Goal: Contribute content: Contribute content

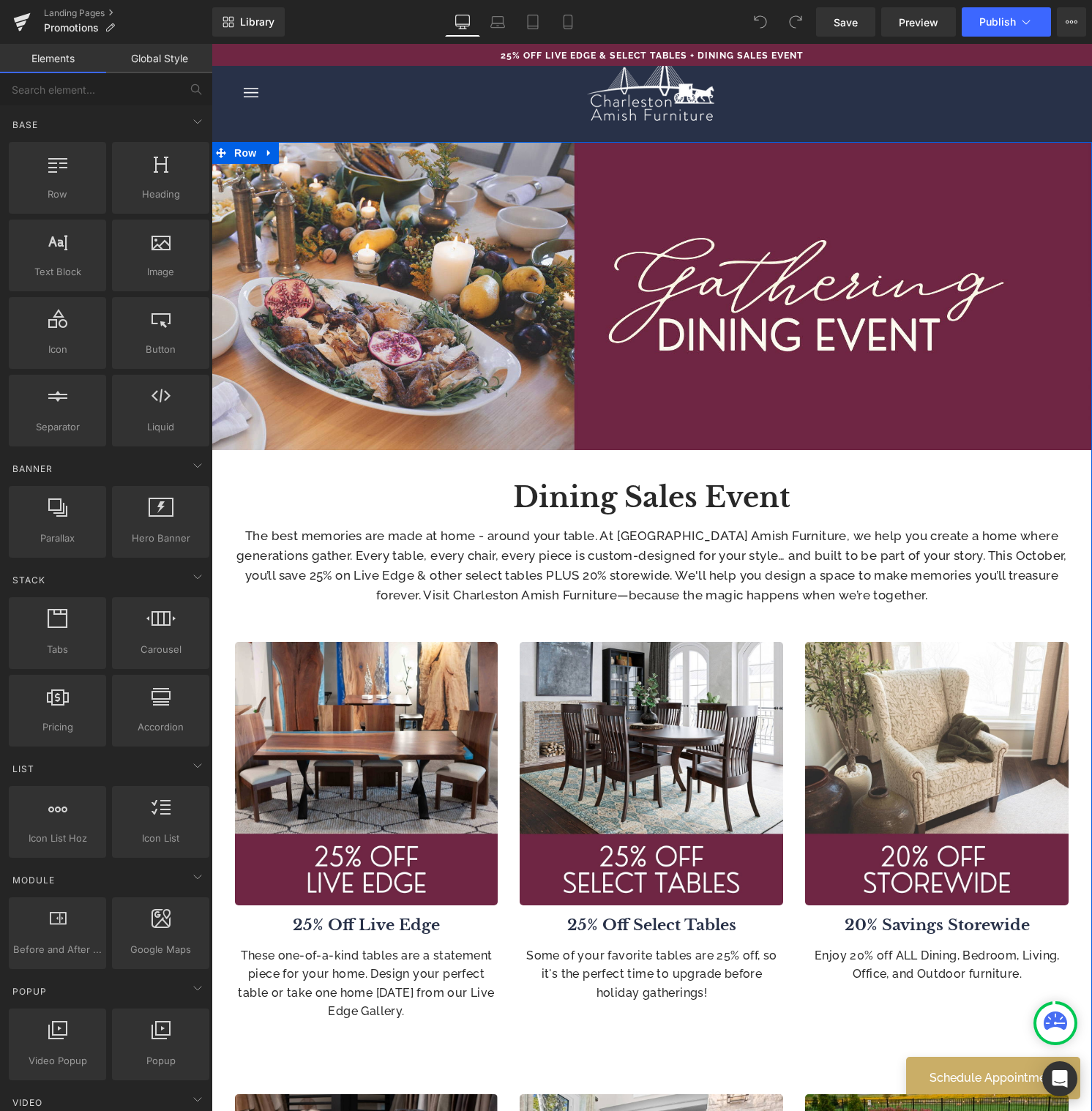
click at [664, 501] on link at bounding box center [671, 493] width 15 height 17
click at [663, 501] on b "Dining Sales Event" at bounding box center [652, 498] width 278 height 35
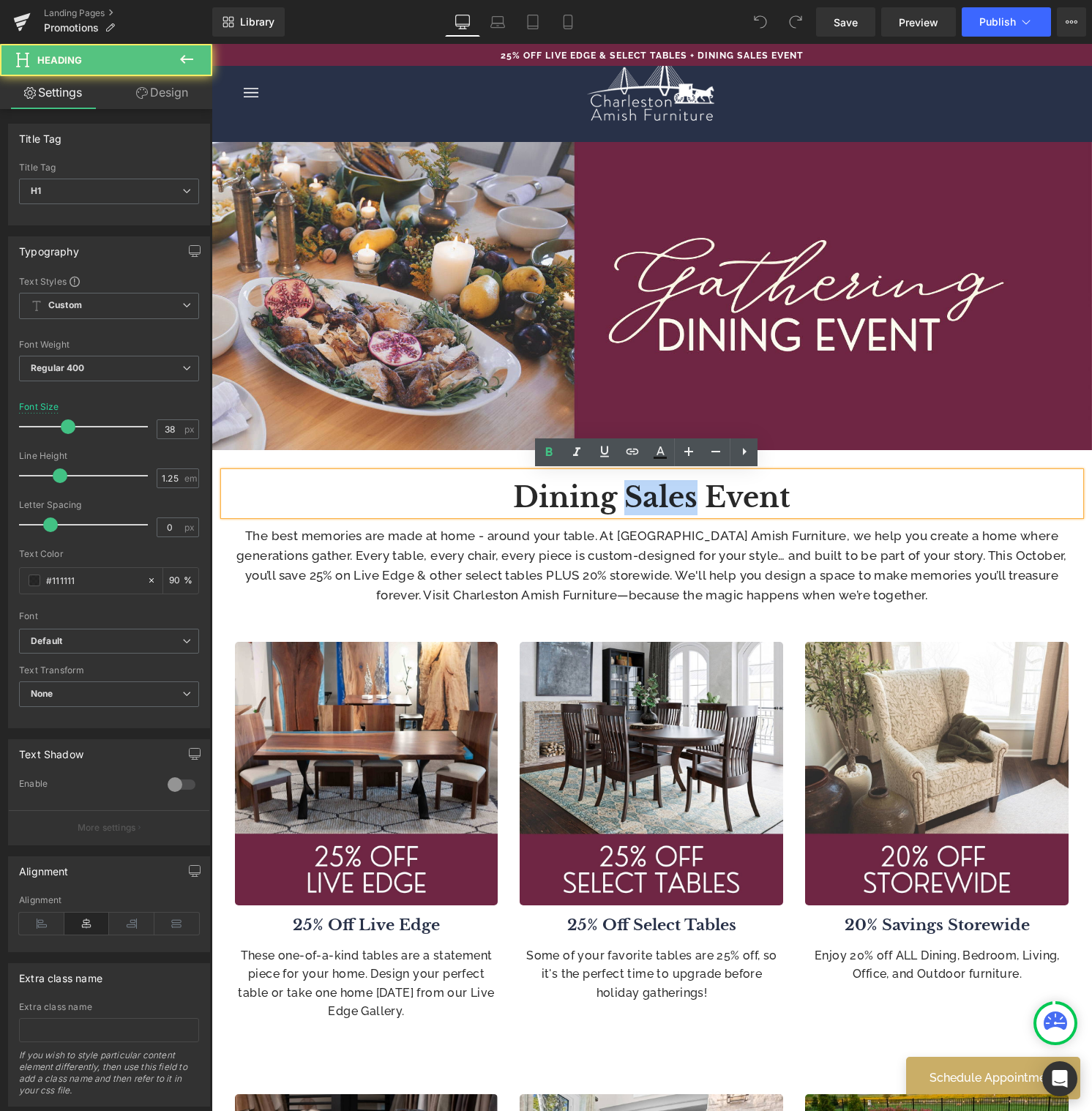
click at [667, 497] on b "Dining Sales Event" at bounding box center [652, 498] width 278 height 35
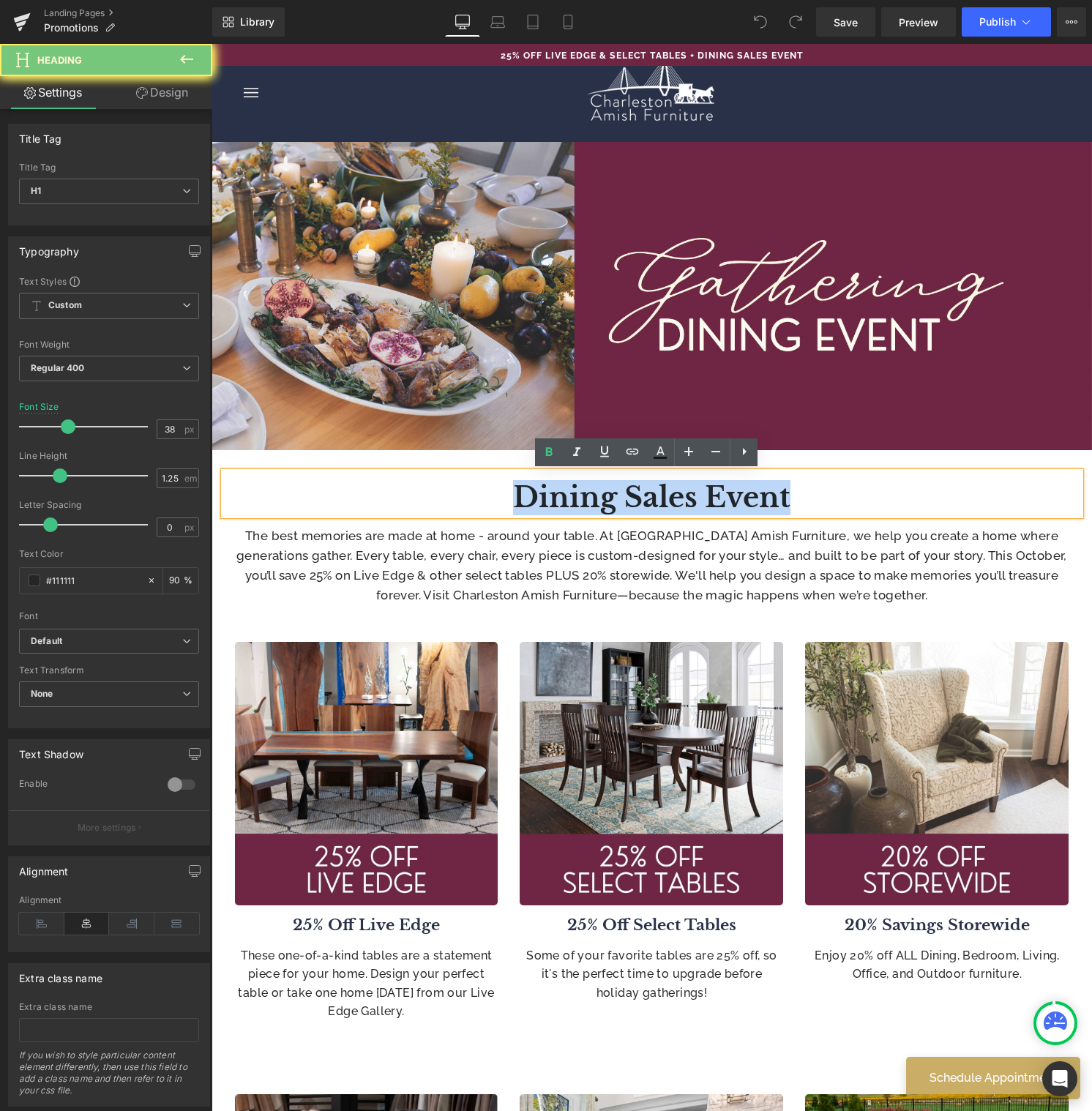
click at [746, 498] on b "Dining Sales Event" at bounding box center [652, 498] width 278 height 35
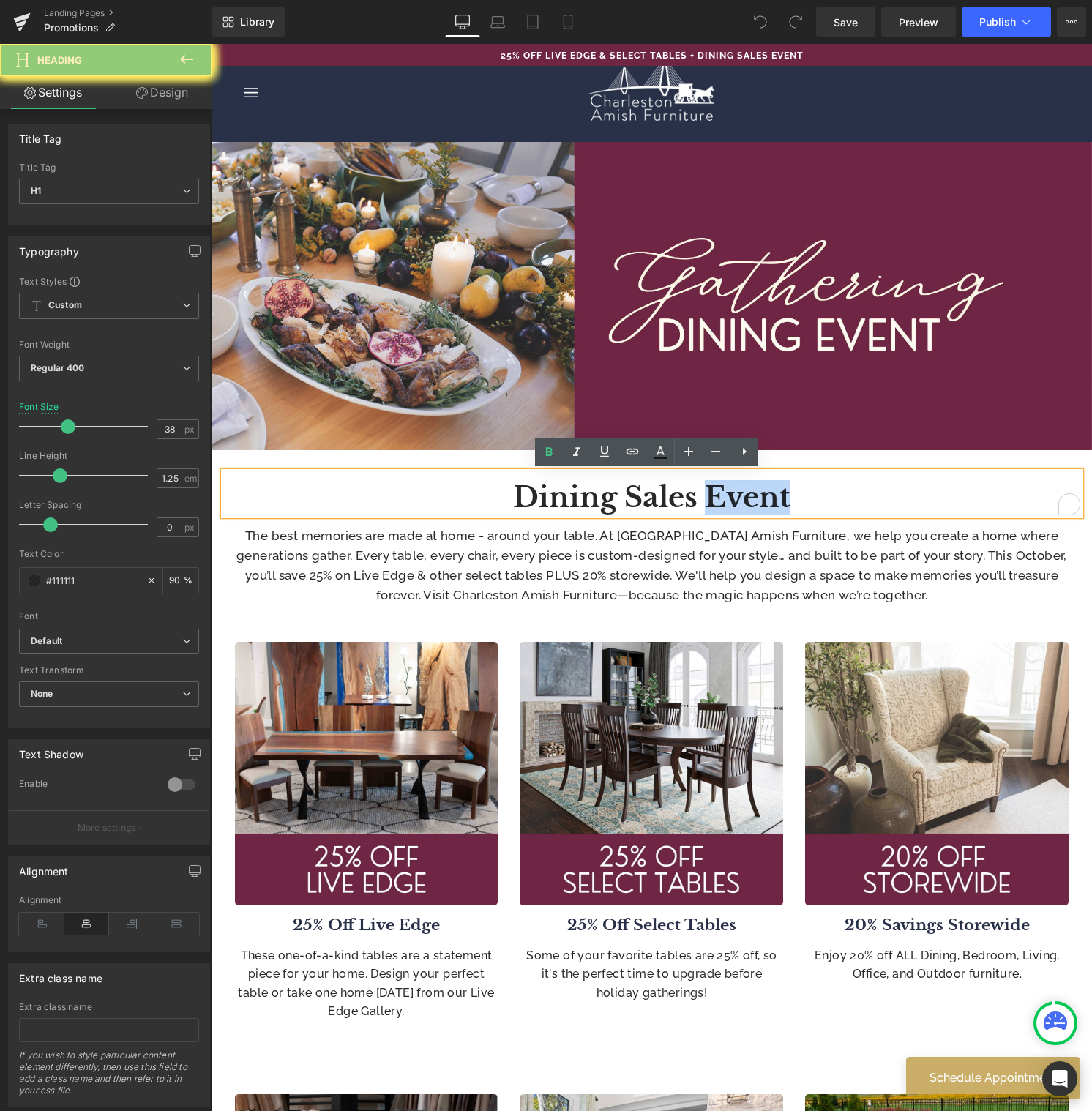
click at [743, 500] on b "Dining Sales Event" at bounding box center [652, 498] width 278 height 35
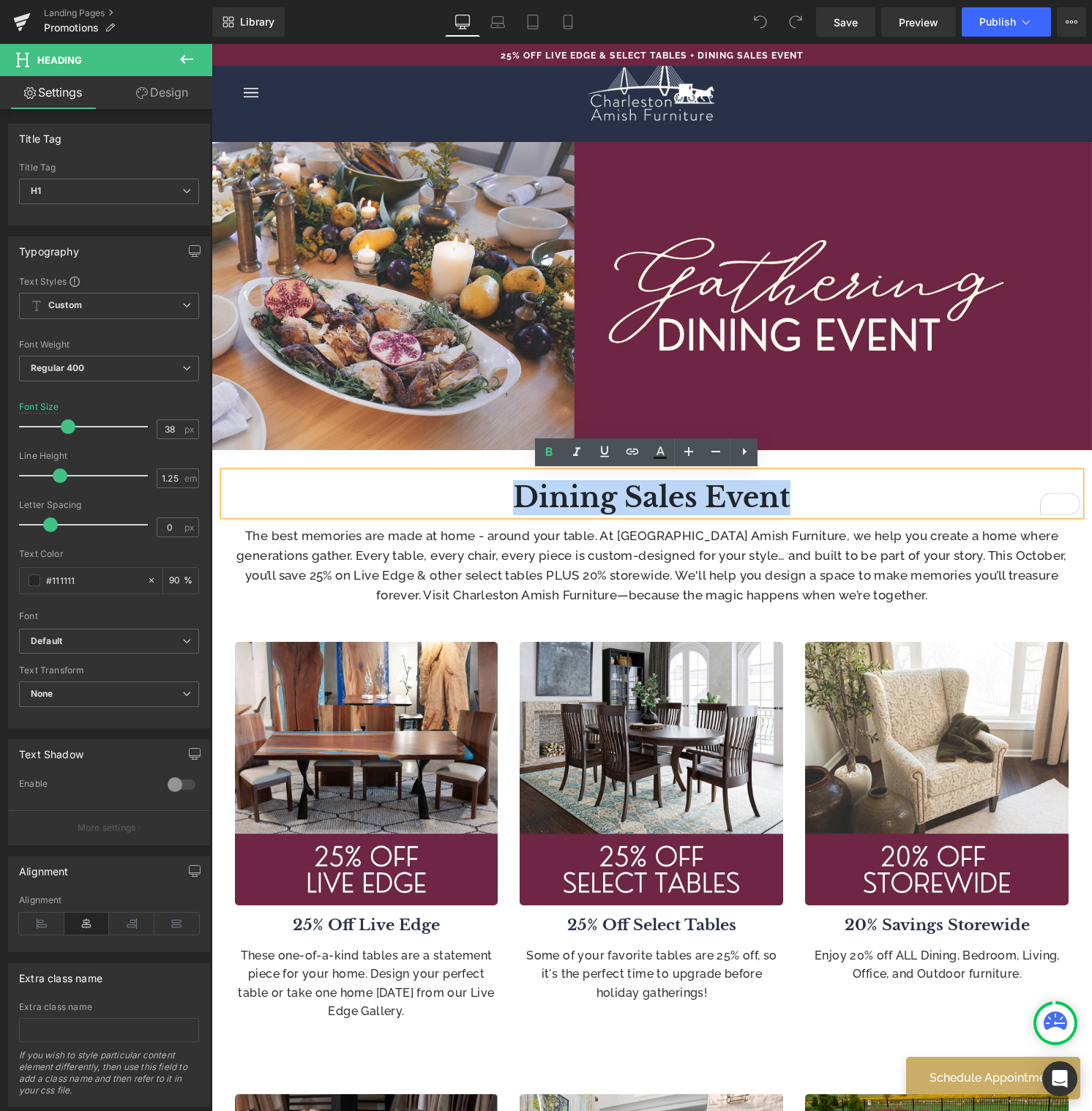
paste div "To enrich screen reader interactions, please activate Accessibility in Grammarl…"
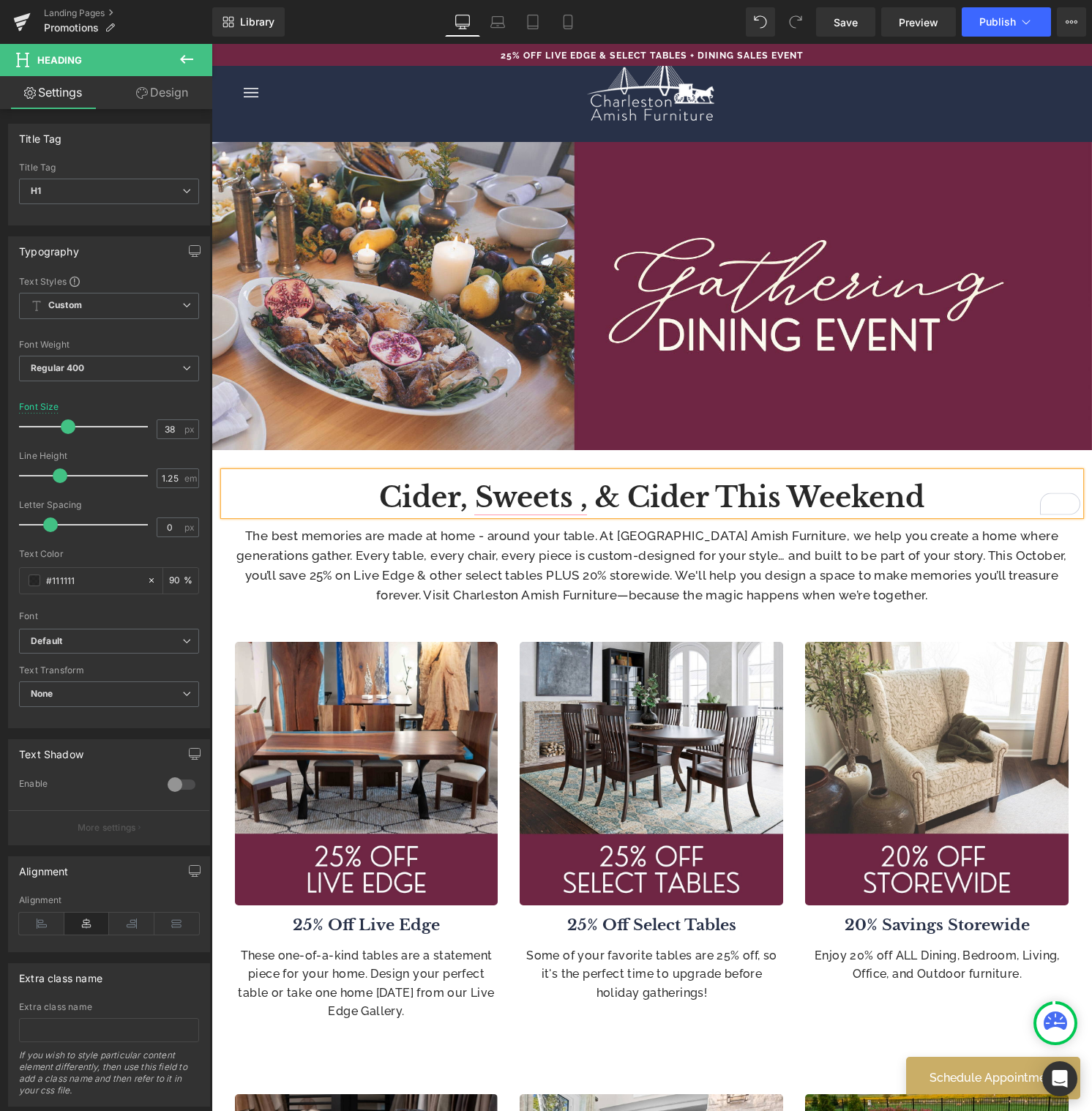
click at [585, 497] on b "Cider, Sweets , & Cider This Weekend" at bounding box center [651, 498] width 545 height 35
click at [822, 577] on p "The best memories are made at home - around your table. At Charleston Amish Fur…" at bounding box center [652, 565] width 856 height 80
click at [822, 573] on p "The best memories are made at home - around your table. At Charleston Amish Fur…" at bounding box center [652, 565] width 856 height 80
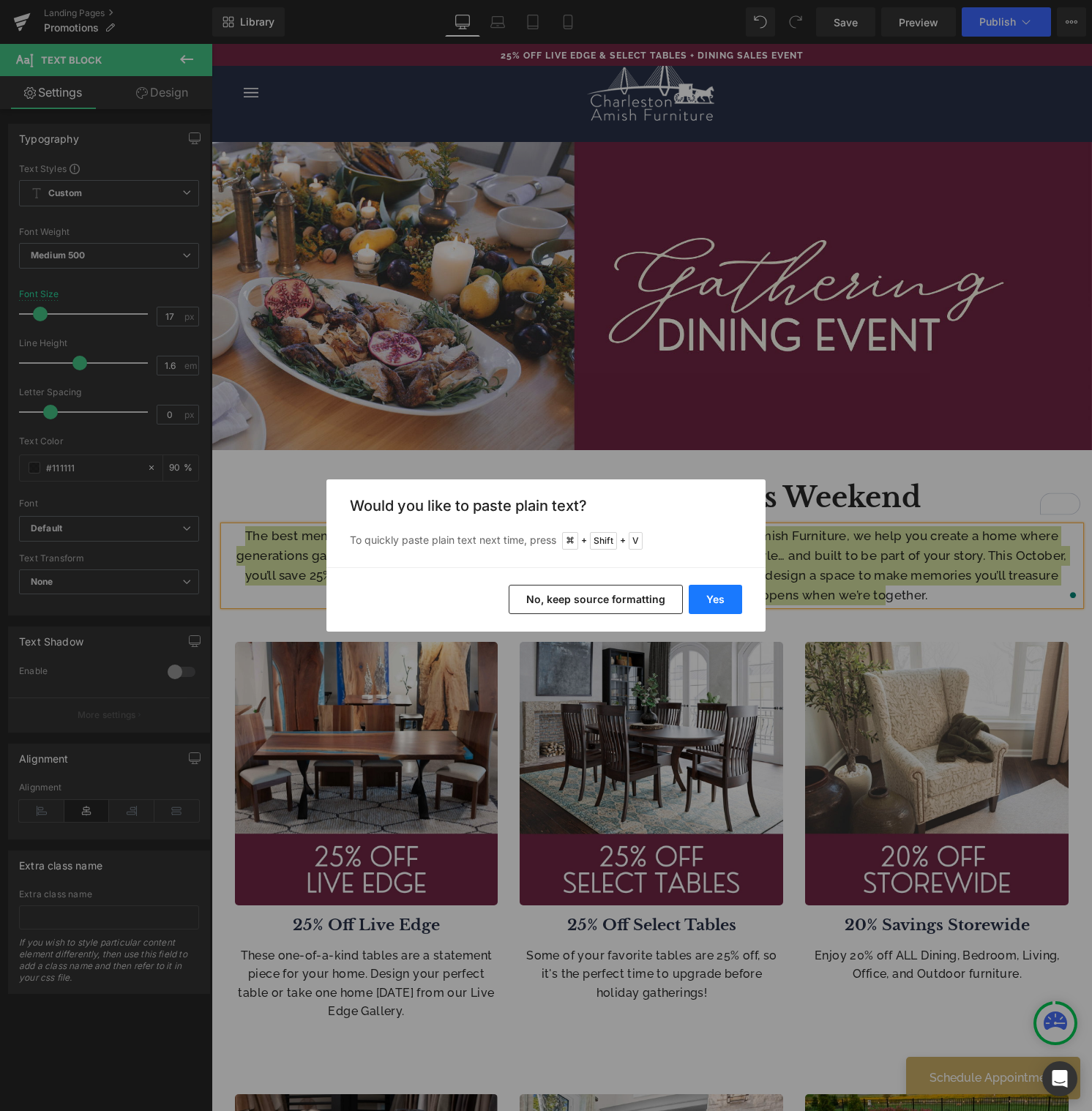
click at [727, 601] on button "Yes" at bounding box center [715, 599] width 54 height 29
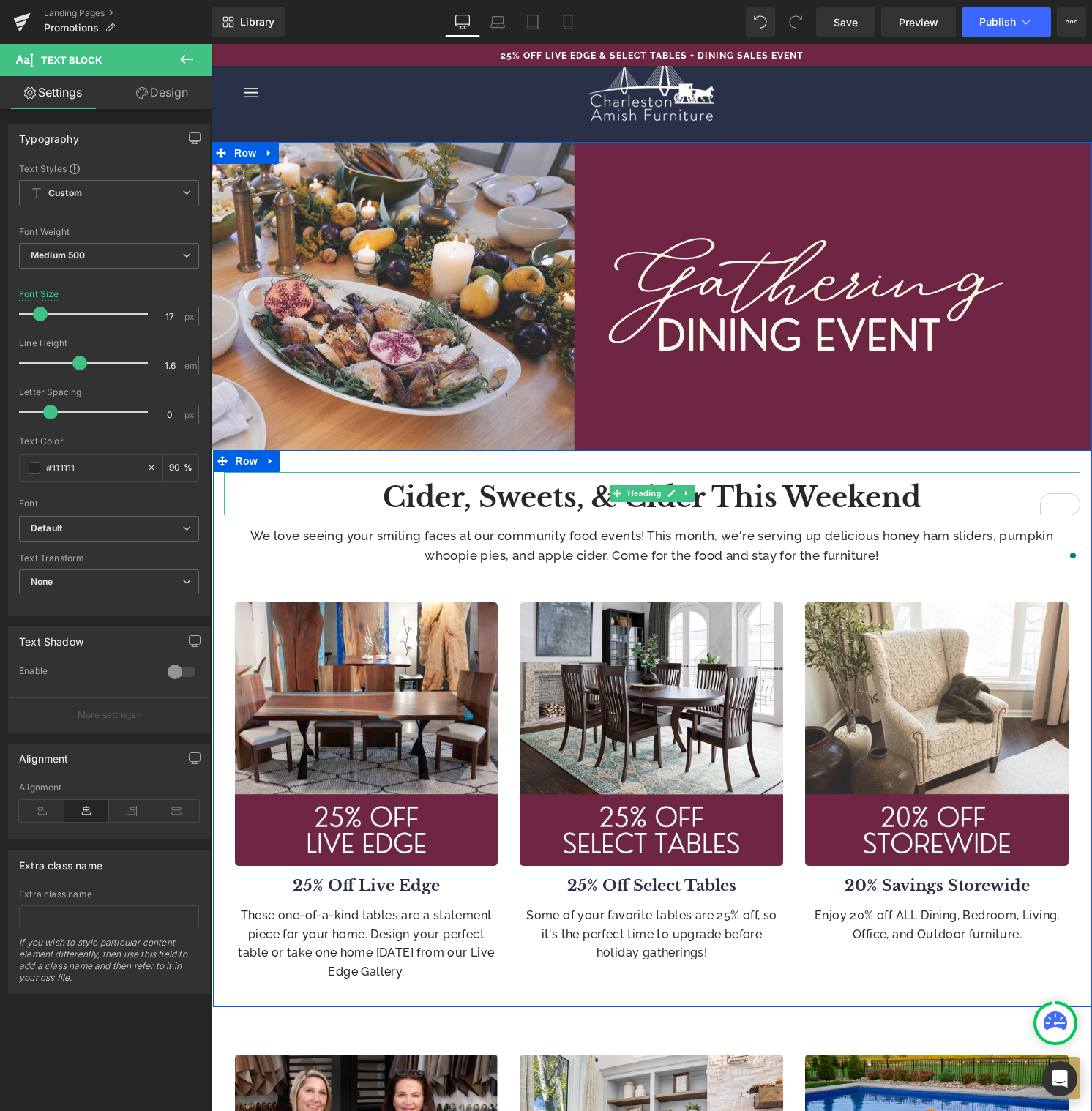
click at [573, 504] on b "Cider, Sweets, & Cider This Weekend" at bounding box center [651, 498] width 538 height 35
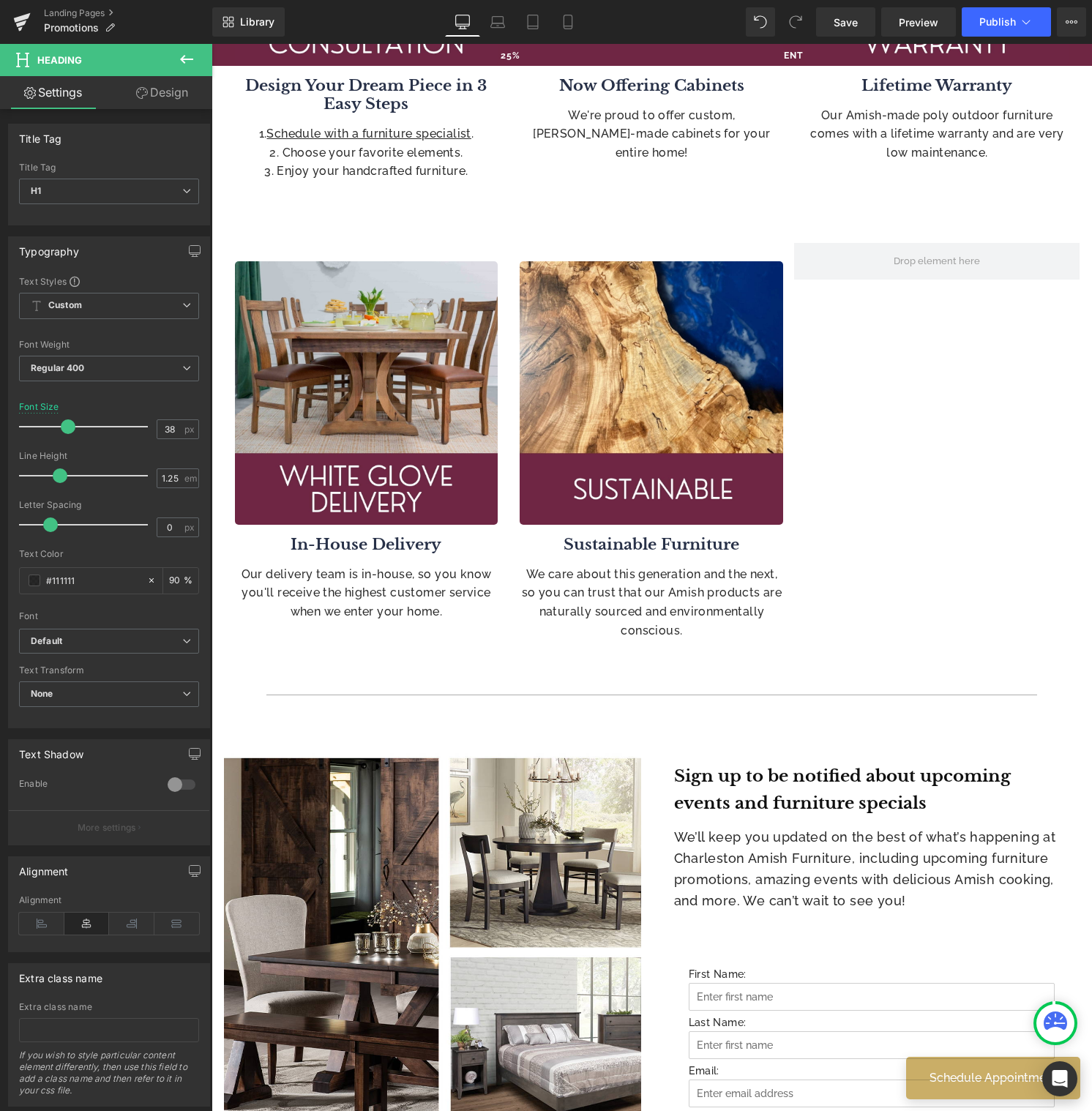
scroll to position [1270, 0]
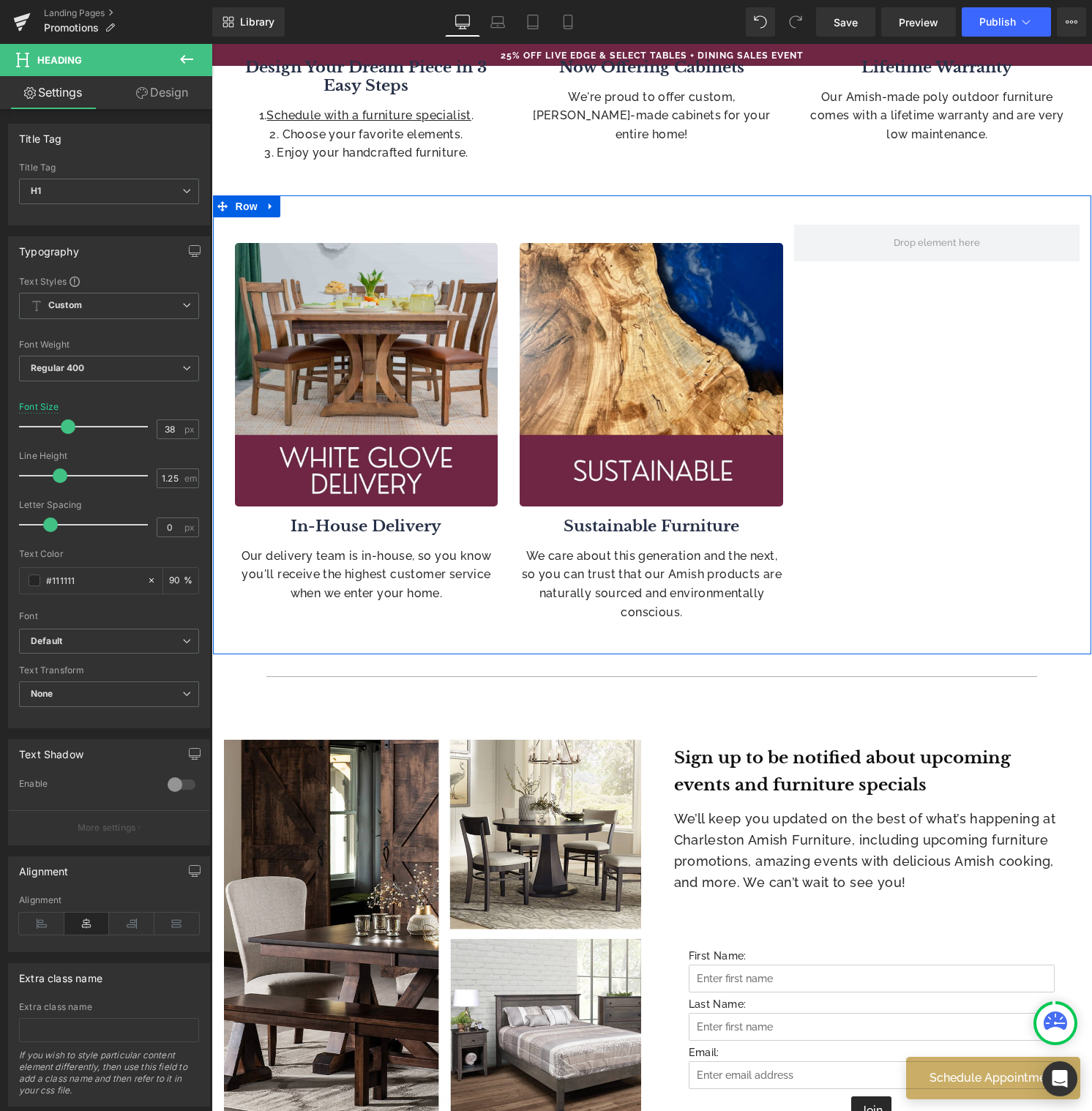
click at [270, 205] on icon at bounding box center [270, 206] width 10 height 11
click at [290, 207] on link at bounding box center [289, 207] width 19 height 22
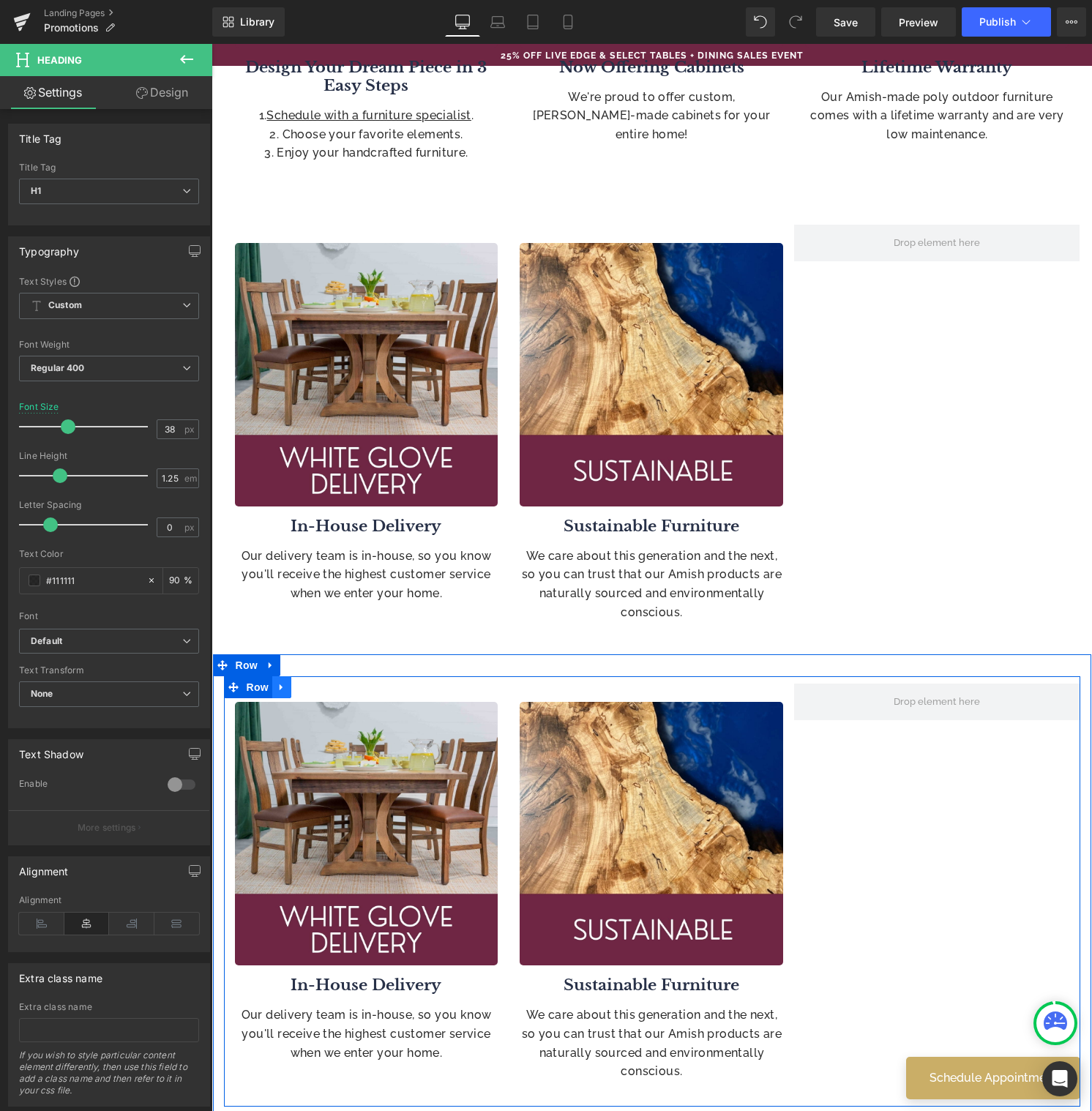
click at [280, 692] on icon at bounding box center [281, 688] width 10 height 11
click at [315, 685] on icon at bounding box center [319, 687] width 10 height 10
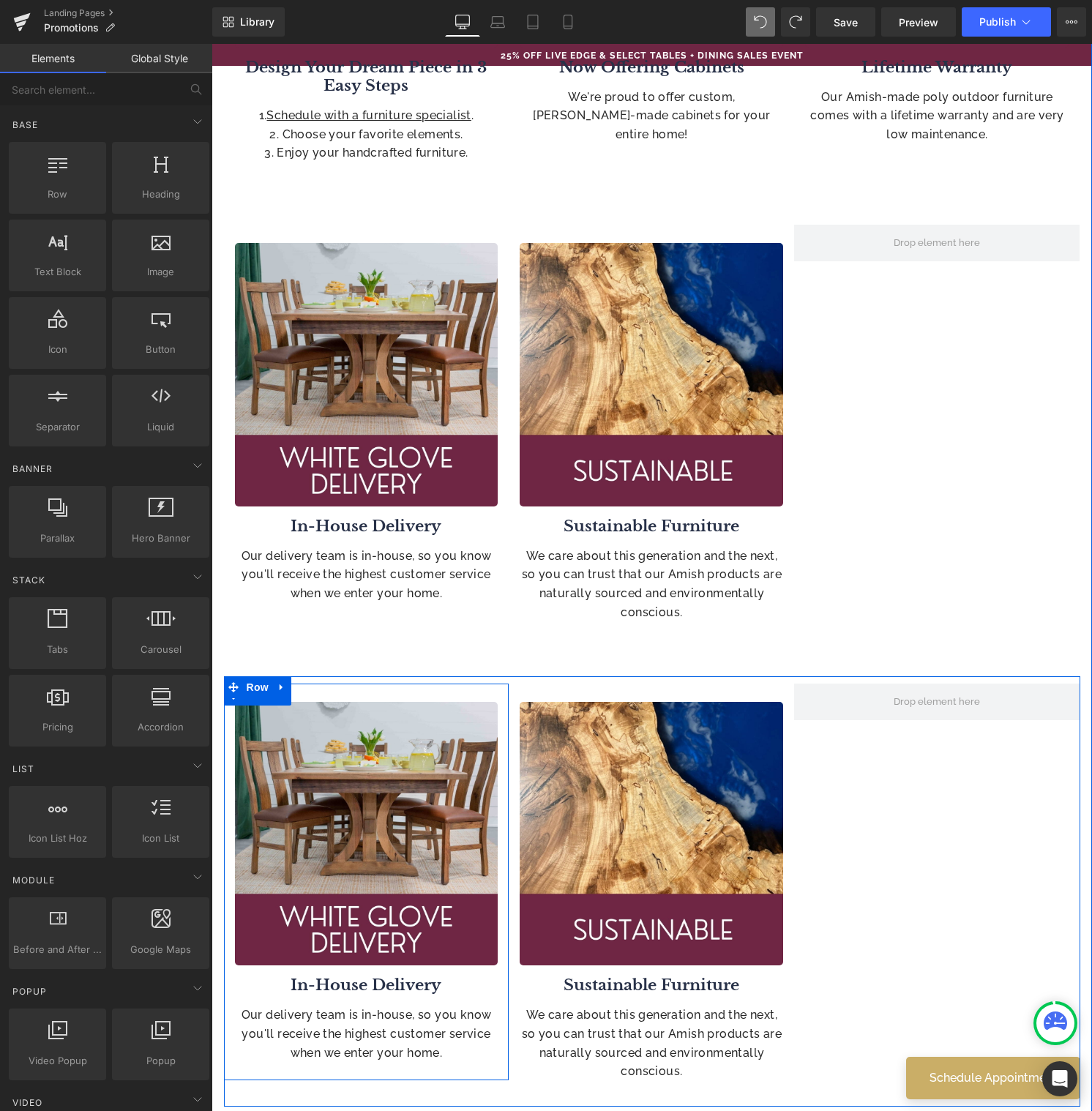
click at [280, 703] on link at bounding box center [281, 695] width 19 height 22
click at [315, 699] on icon at bounding box center [319, 694] width 10 height 10
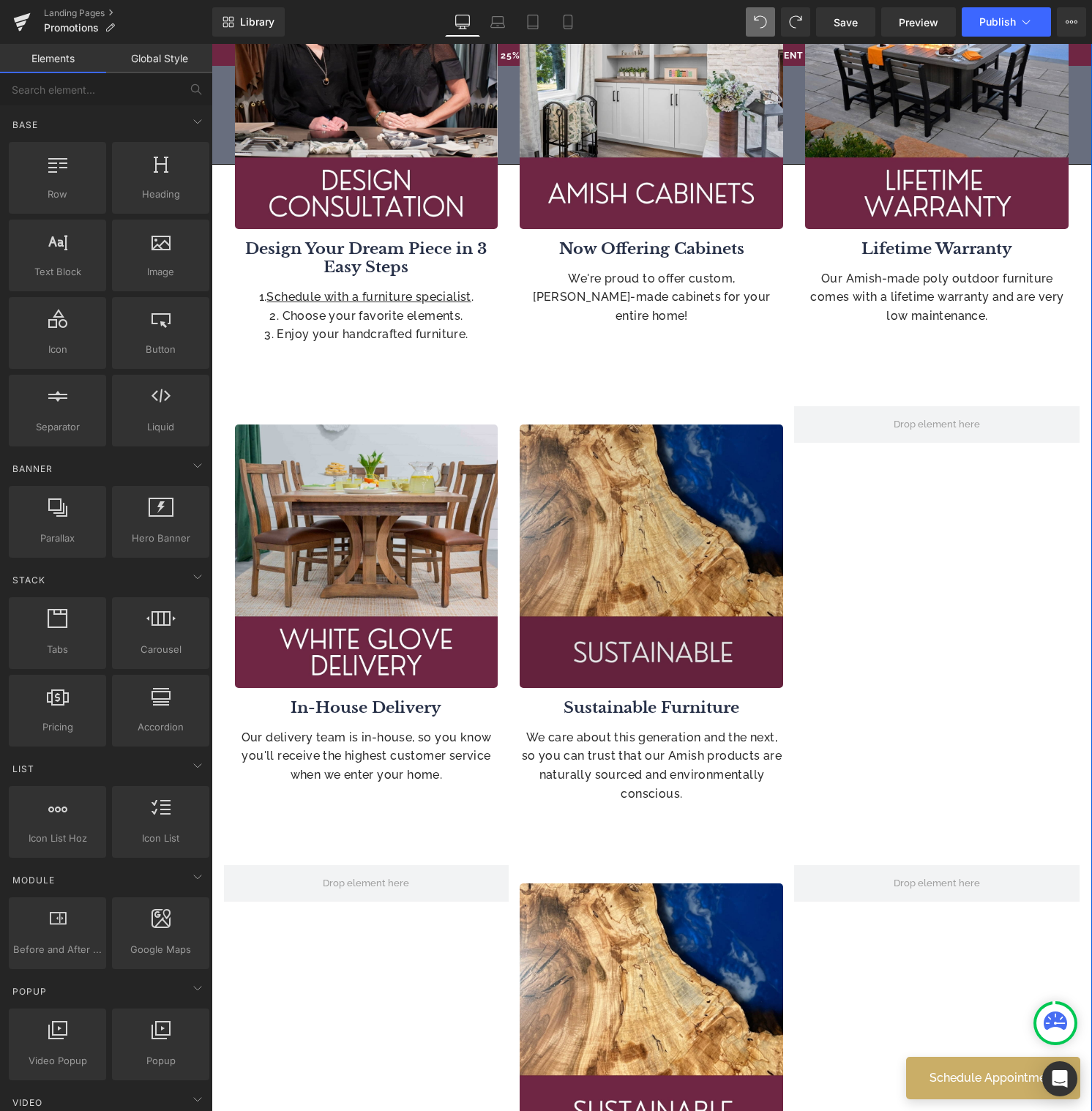
scroll to position [1067, 0]
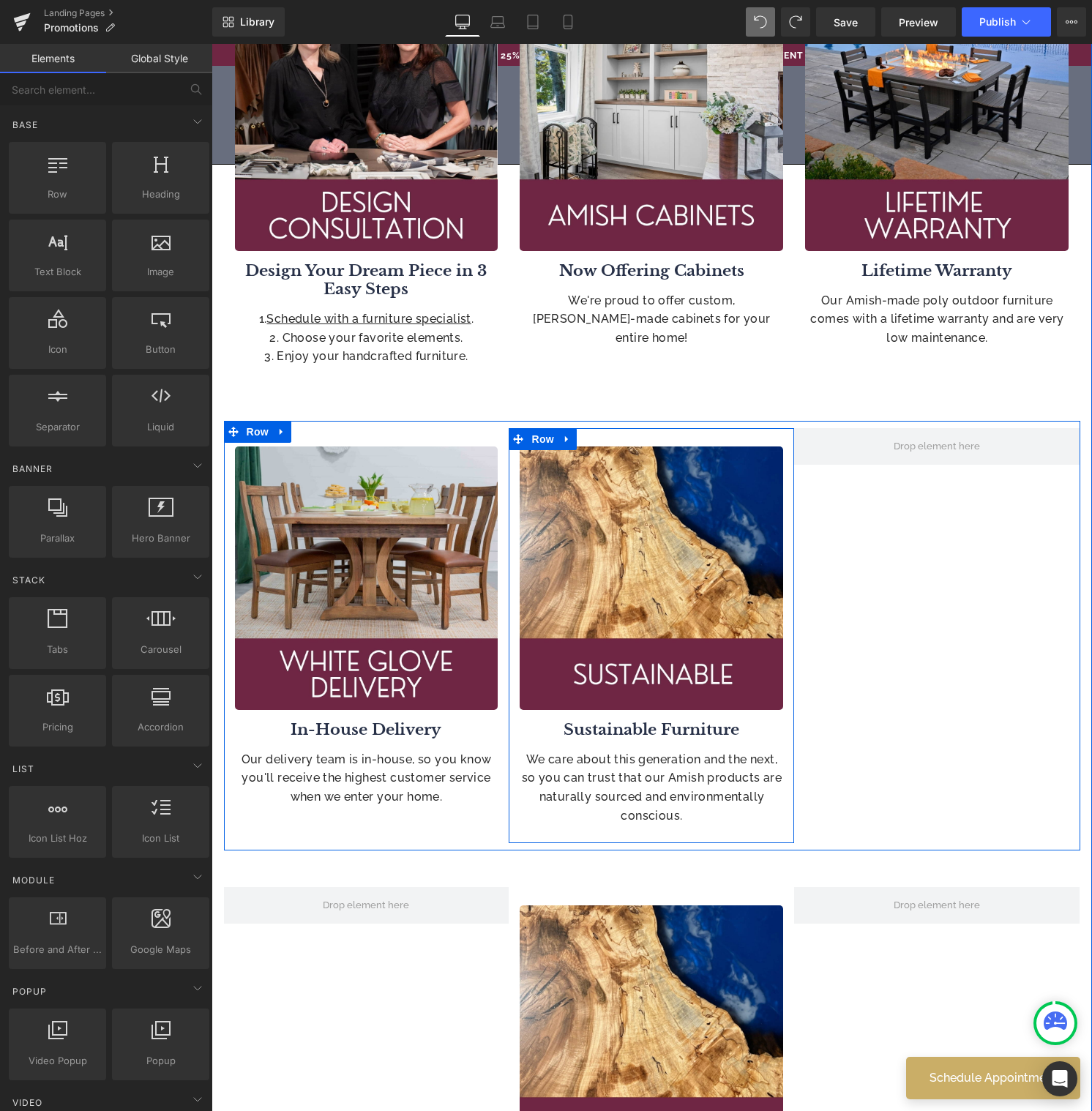
click at [565, 445] on link at bounding box center [567, 439] width 19 height 22
click at [601, 438] on icon at bounding box center [605, 438] width 10 height 10
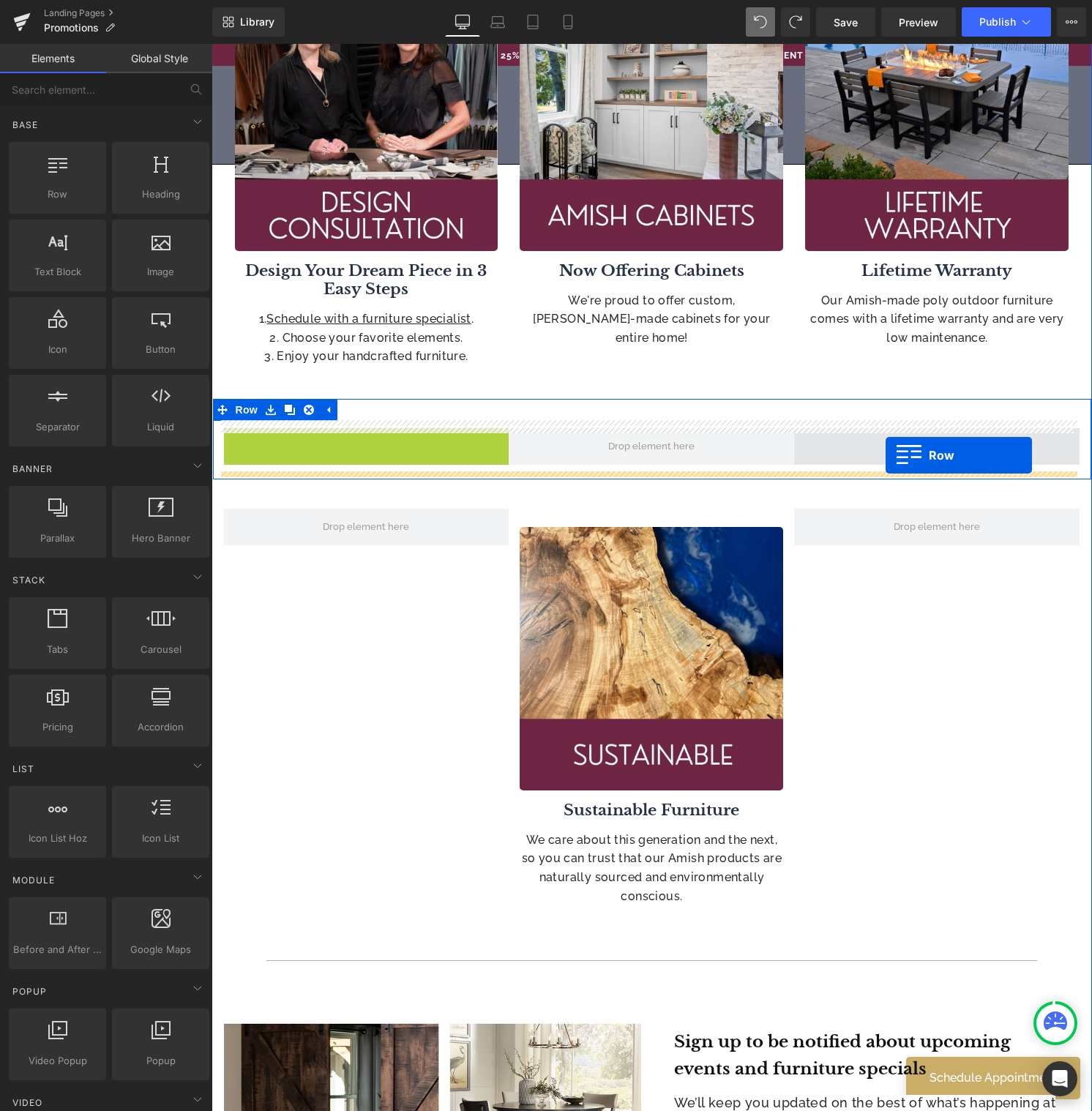
drag, startPoint x: 229, startPoint y: 445, endPoint x: 881, endPoint y: 456, distance: 652.1
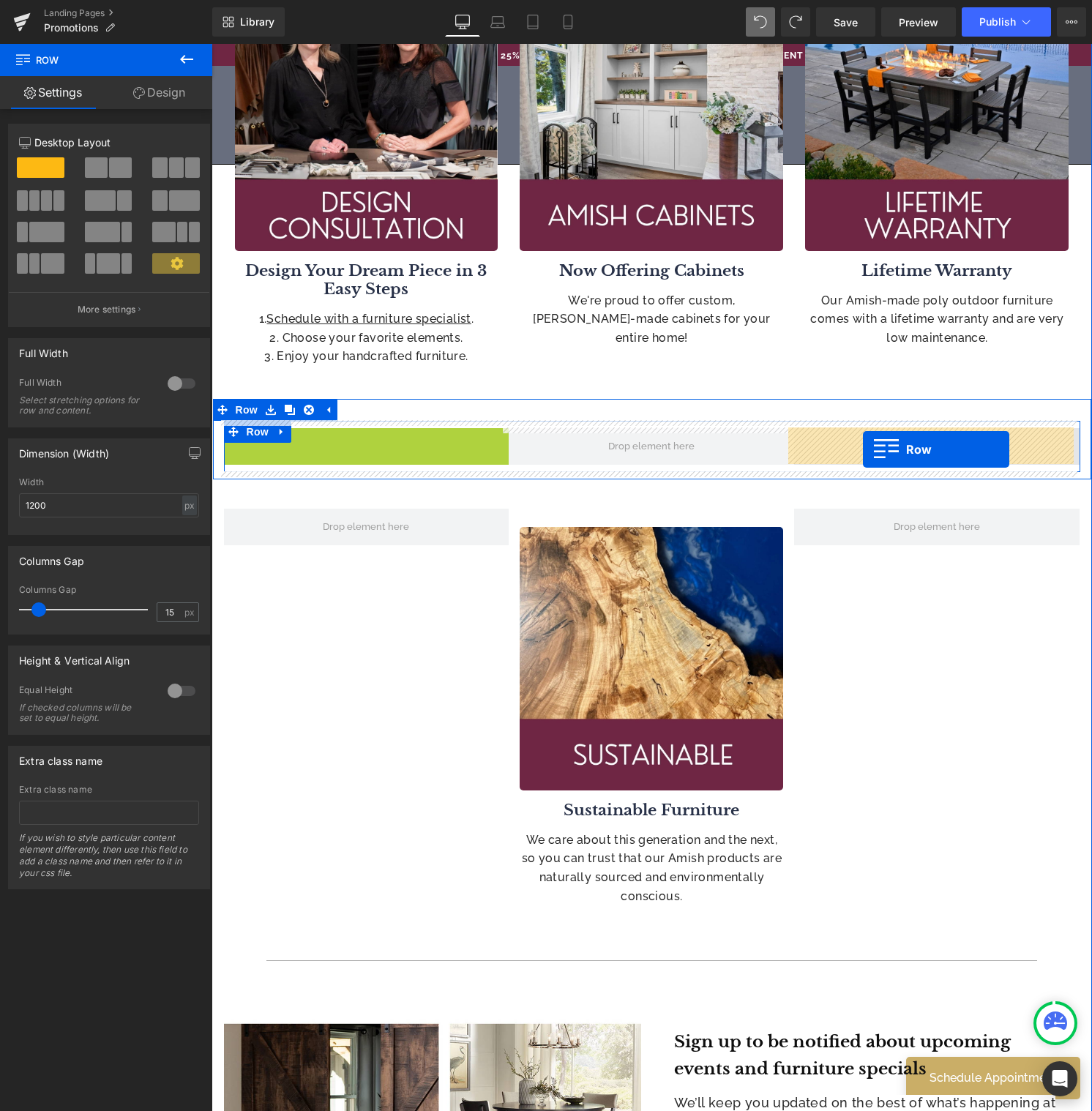
drag, startPoint x: 228, startPoint y: 447, endPoint x: 863, endPoint y: 449, distance: 635.0
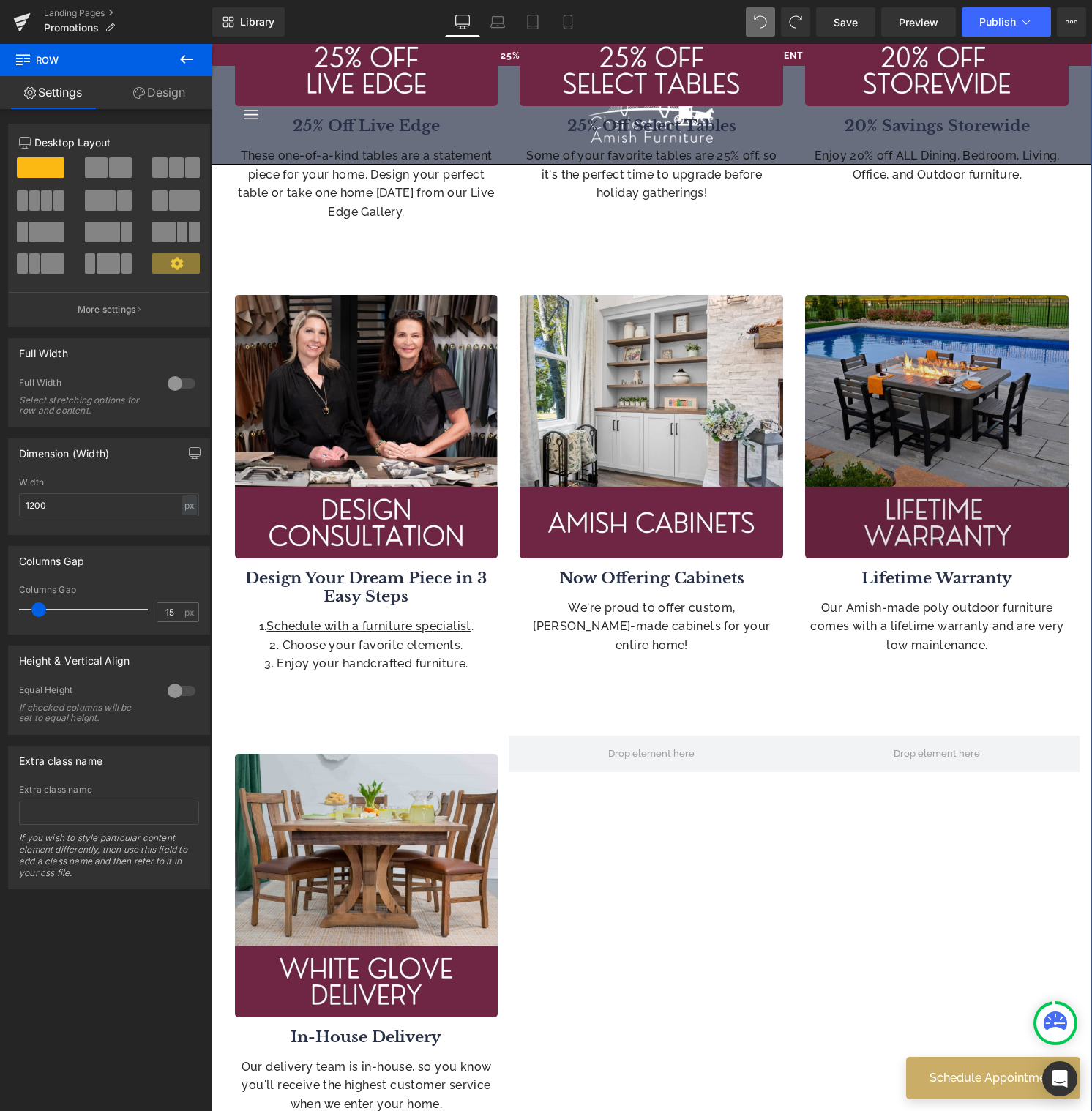
scroll to position [755, 0]
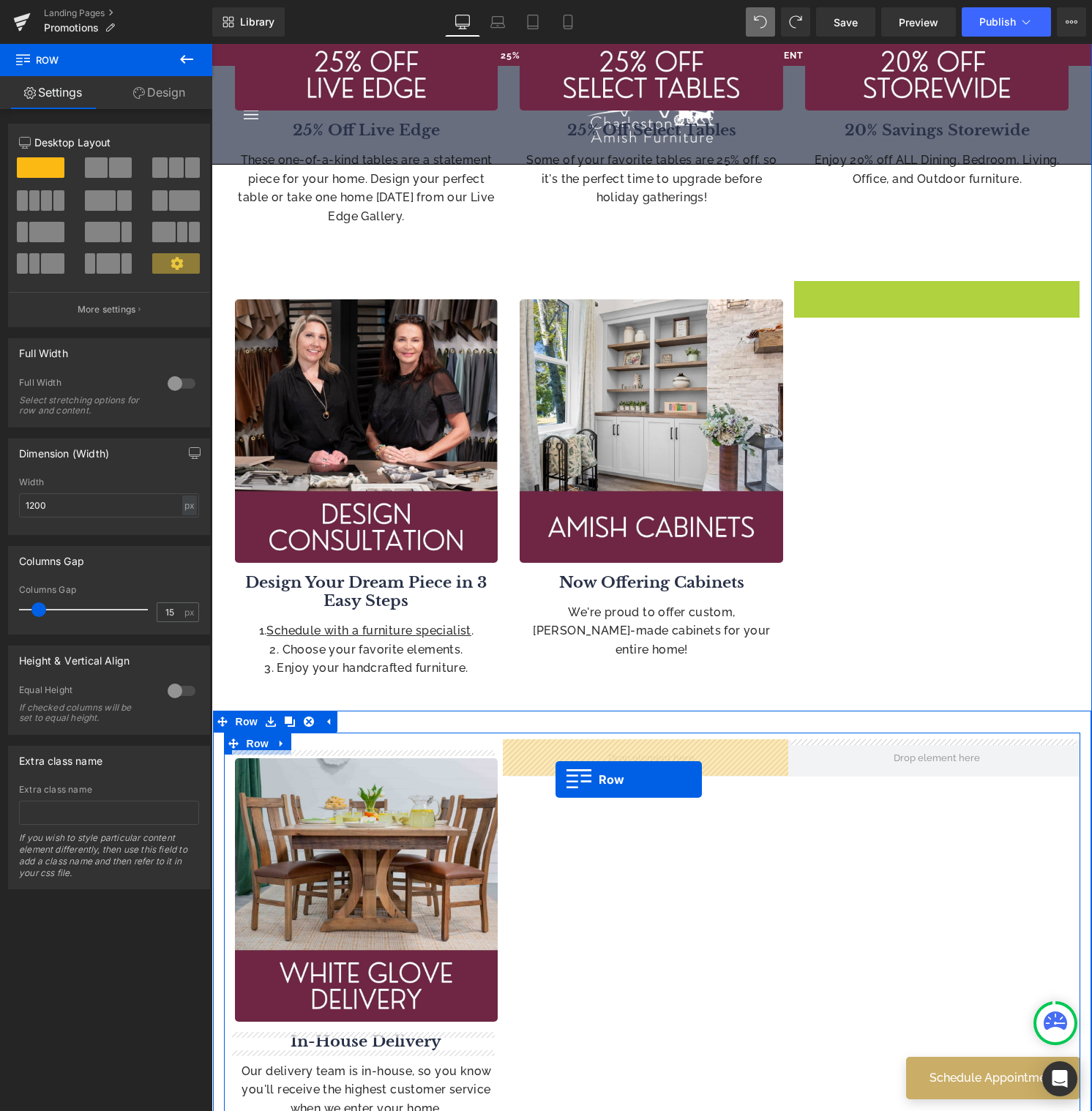
drag, startPoint x: 792, startPoint y: 324, endPoint x: 555, endPoint y: 779, distance: 513.0
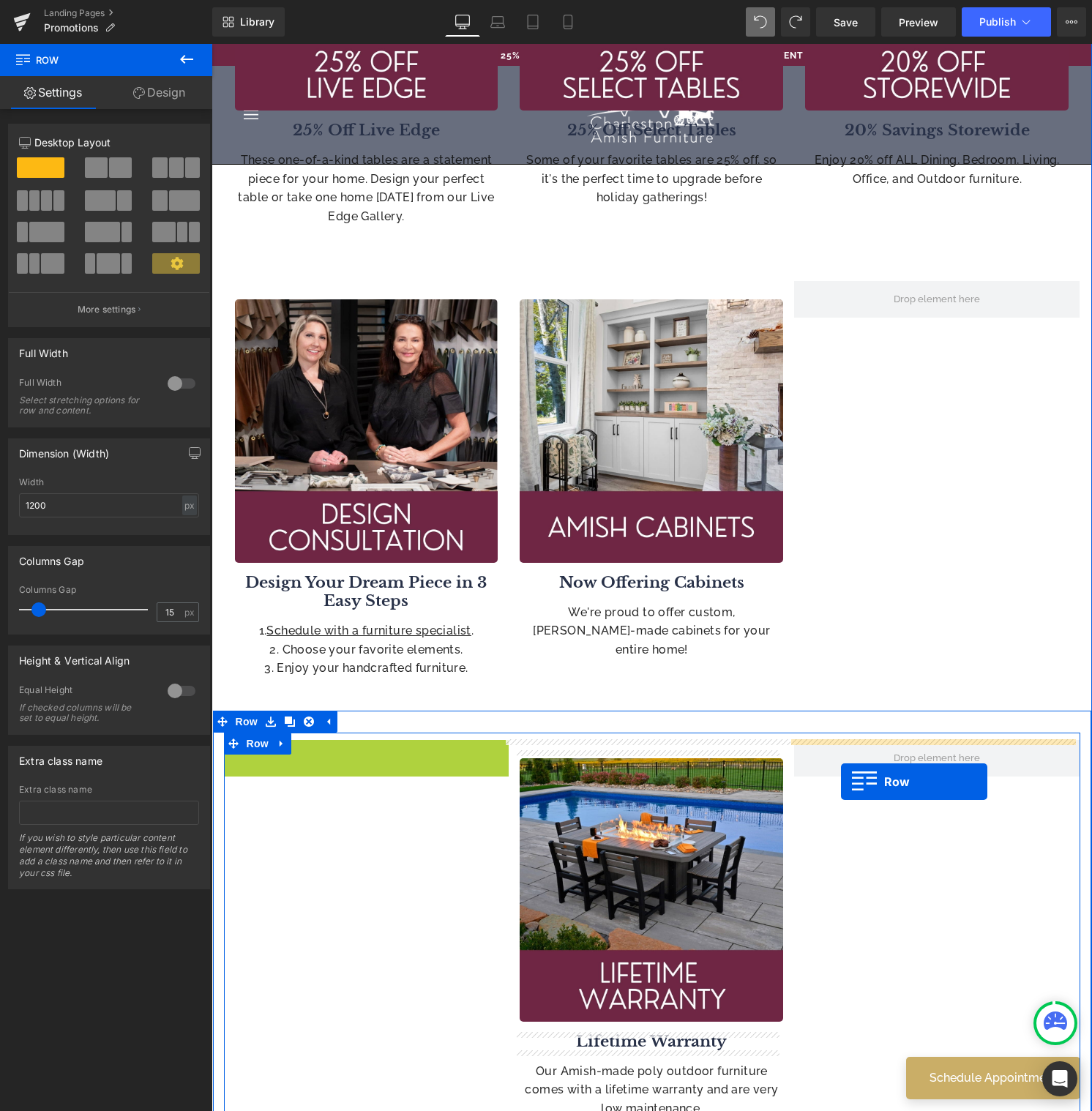
drag, startPoint x: 225, startPoint y: 758, endPoint x: 840, endPoint y: 781, distance: 615.4
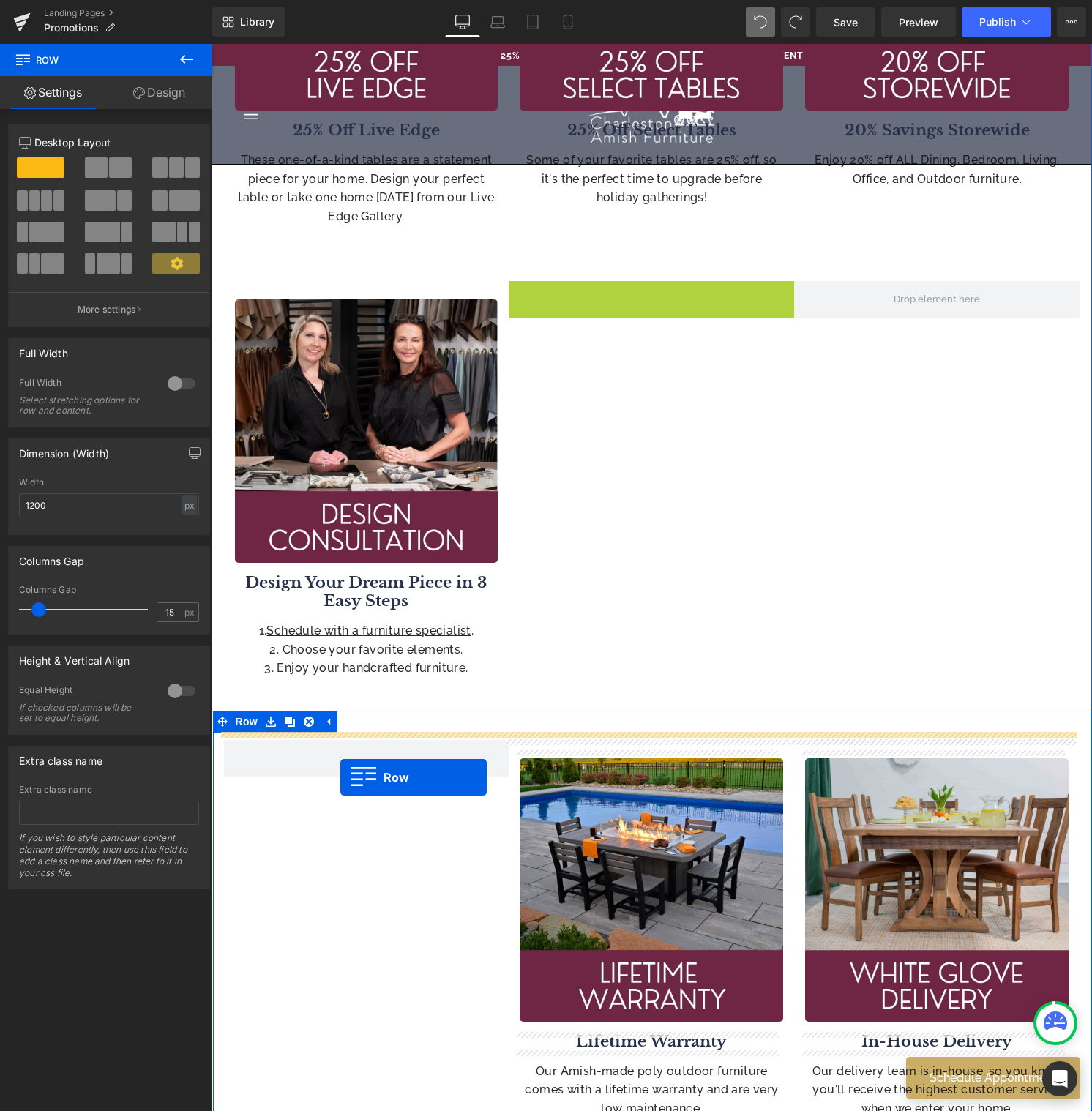
drag, startPoint x: 516, startPoint y: 297, endPoint x: 341, endPoint y: 777, distance: 510.9
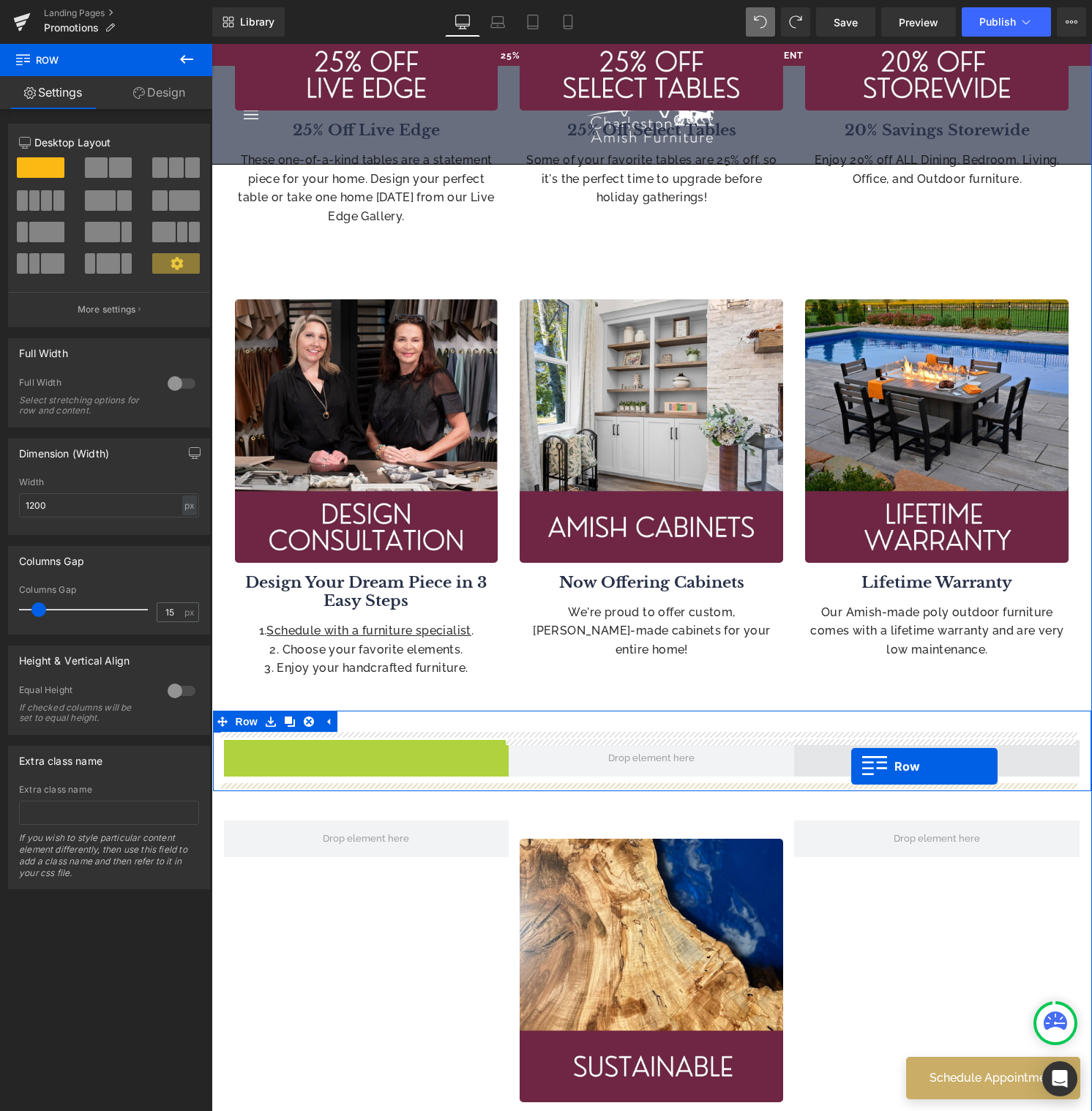
drag, startPoint x: 225, startPoint y: 758, endPoint x: 849, endPoint y: 768, distance: 624.1
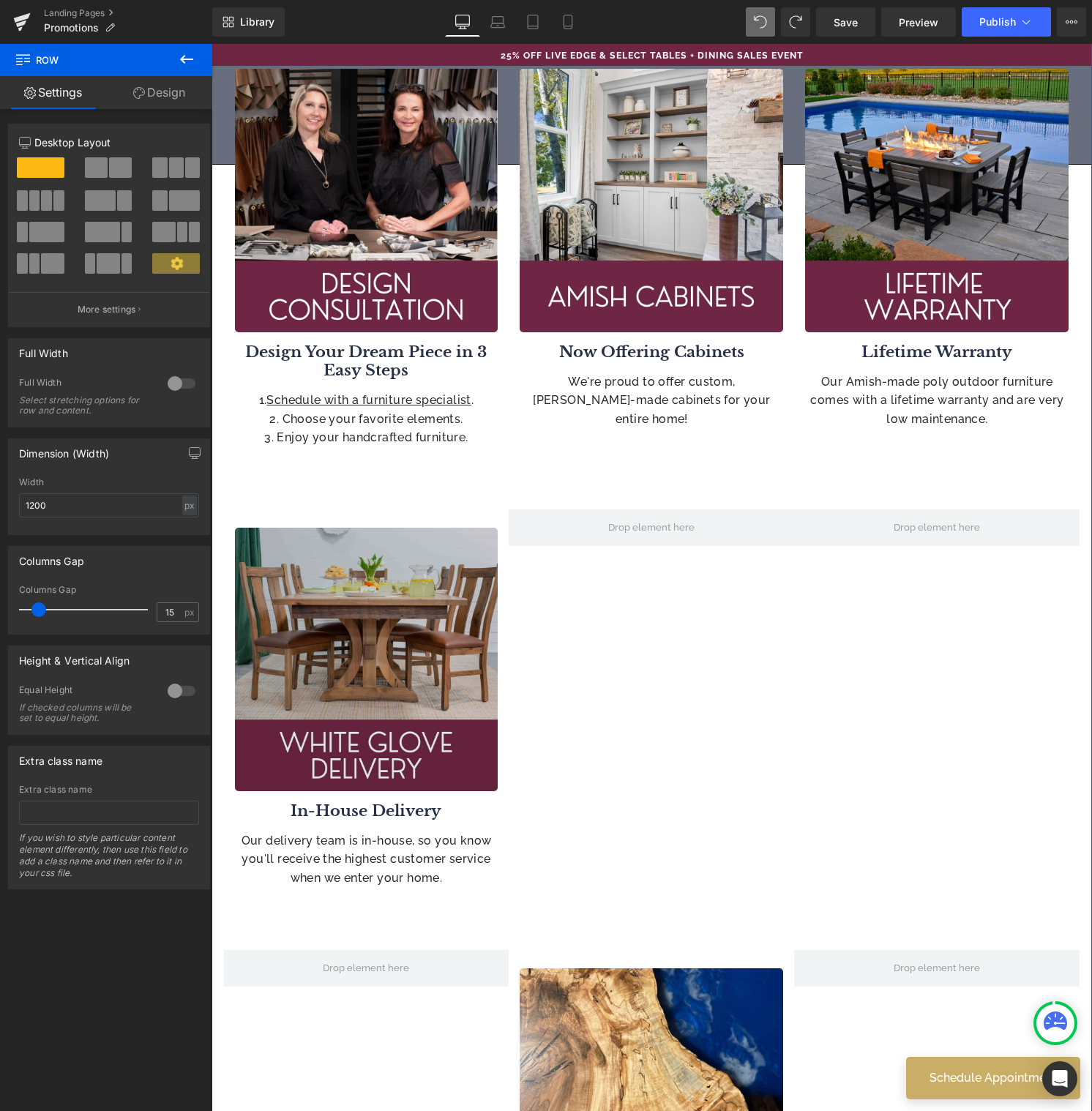
scroll to position [972, 0]
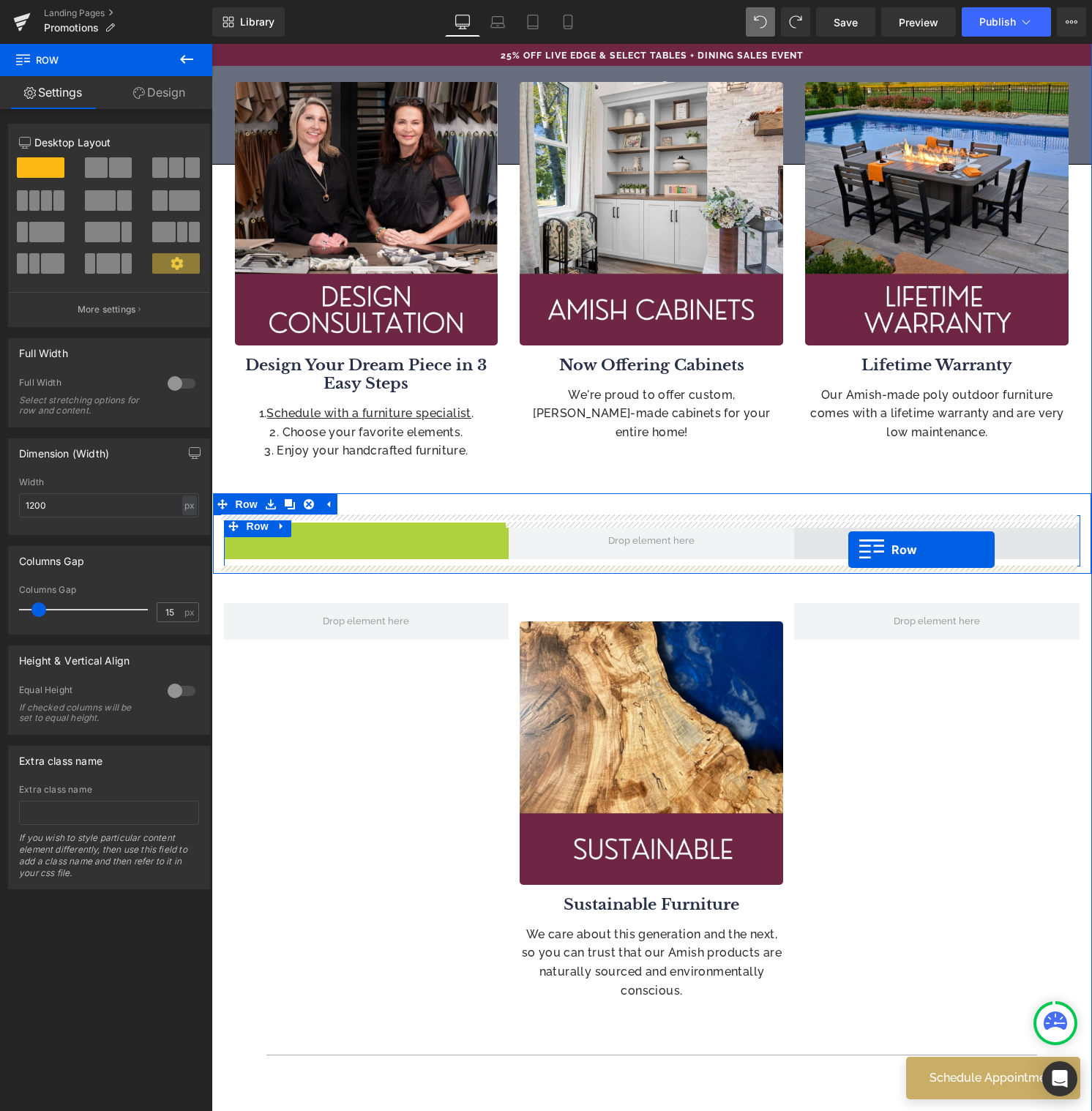
drag, startPoint x: 223, startPoint y: 542, endPoint x: 848, endPoint y: 550, distance: 625.1
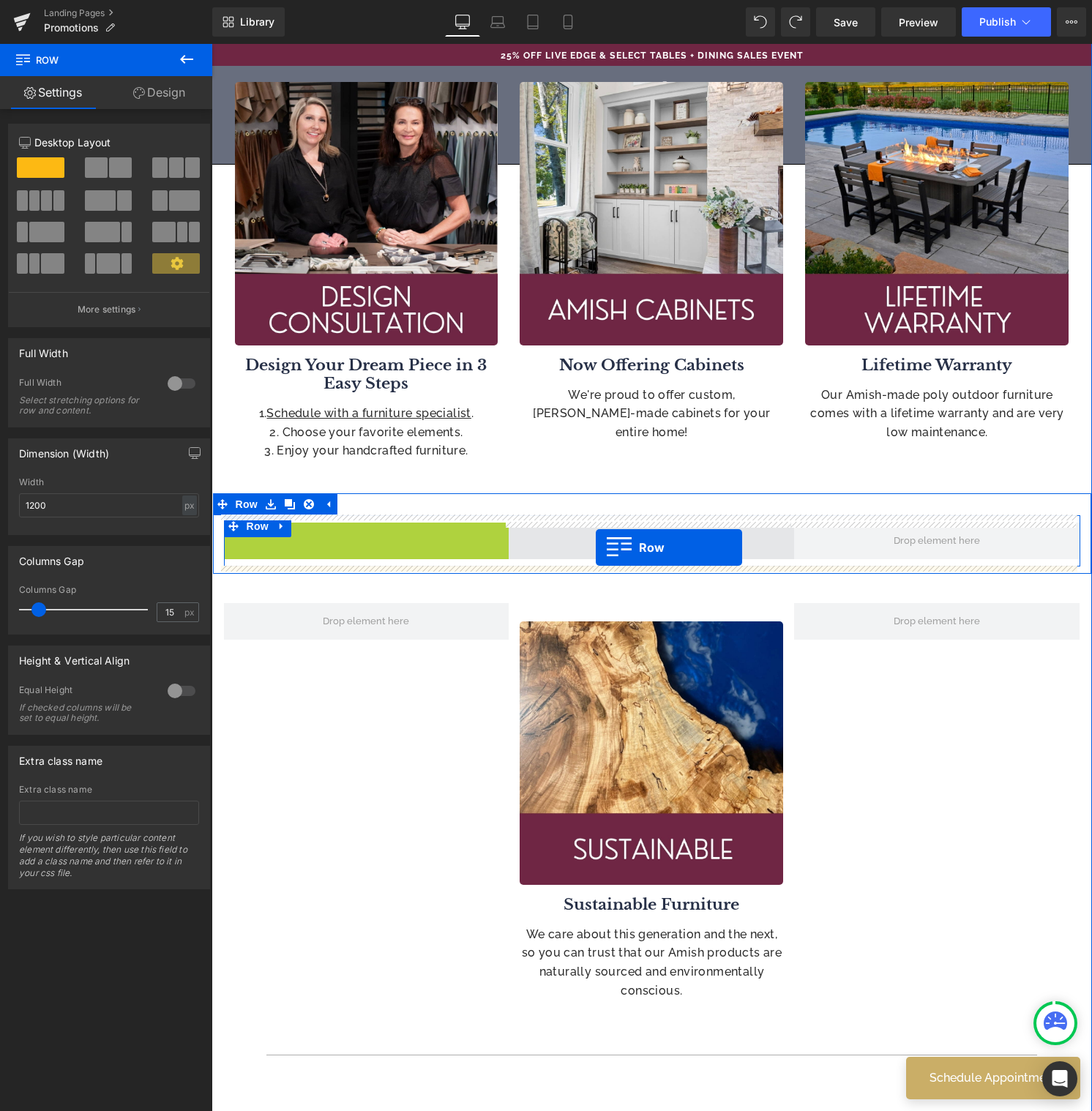
drag, startPoint x: 224, startPoint y: 542, endPoint x: 595, endPoint y: 550, distance: 371.1
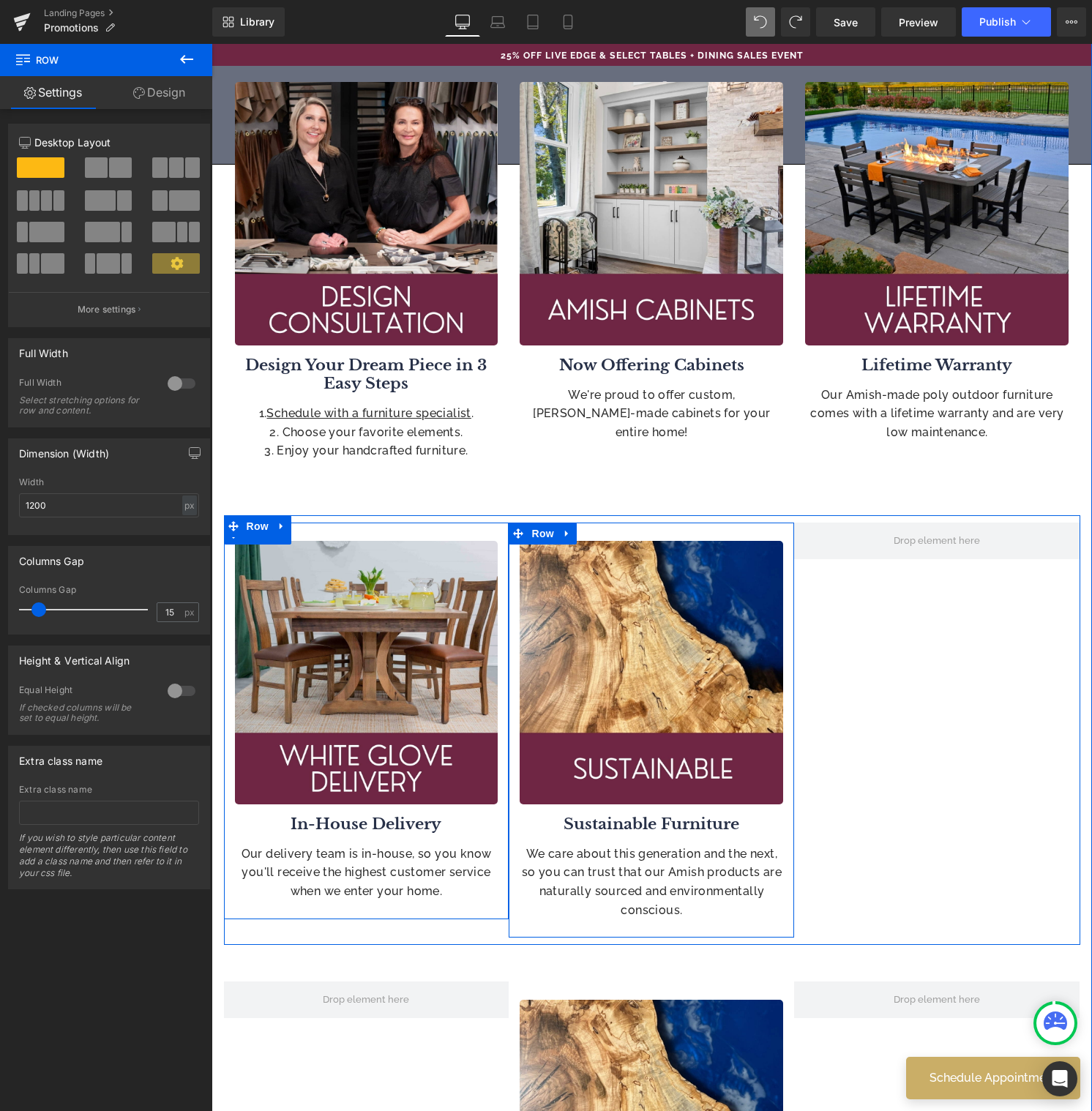
click at [562, 534] on icon at bounding box center [567, 533] width 10 height 11
click at [600, 535] on icon at bounding box center [605, 533] width 10 height 11
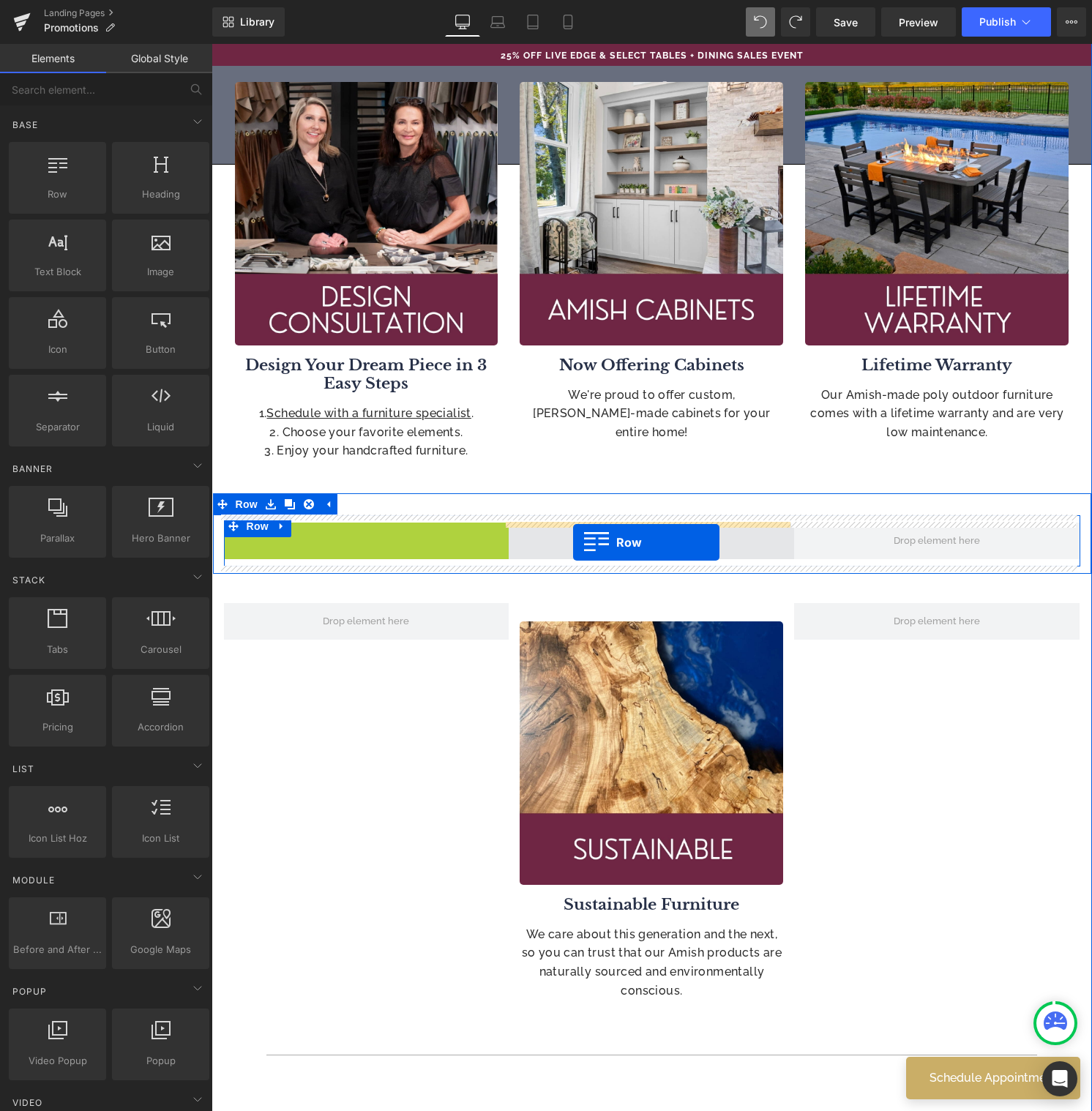
drag, startPoint x: 228, startPoint y: 539, endPoint x: 573, endPoint y: 542, distance: 345.0
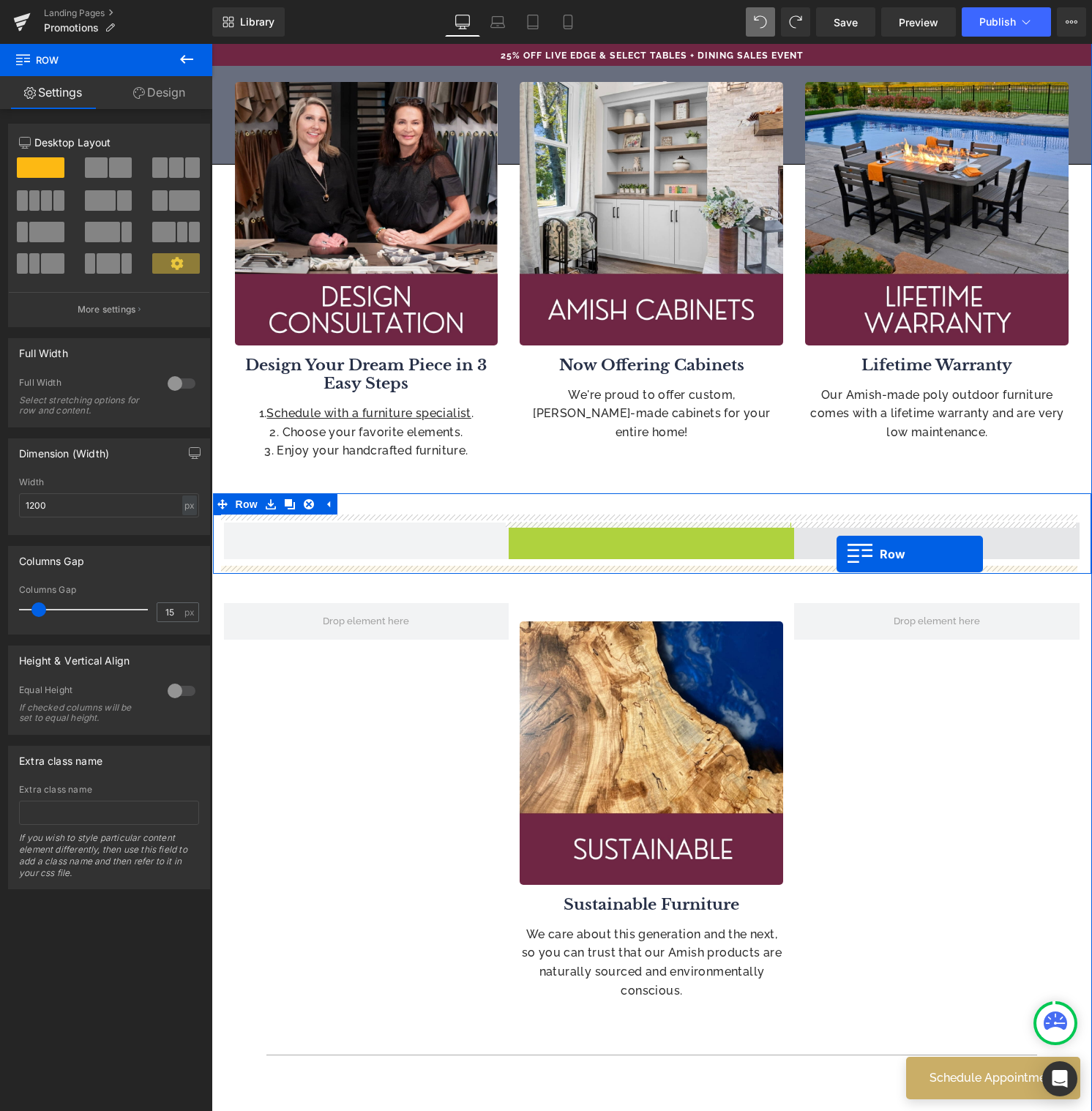
drag, startPoint x: 511, startPoint y: 538, endPoint x: 840, endPoint y: 554, distance: 329.4
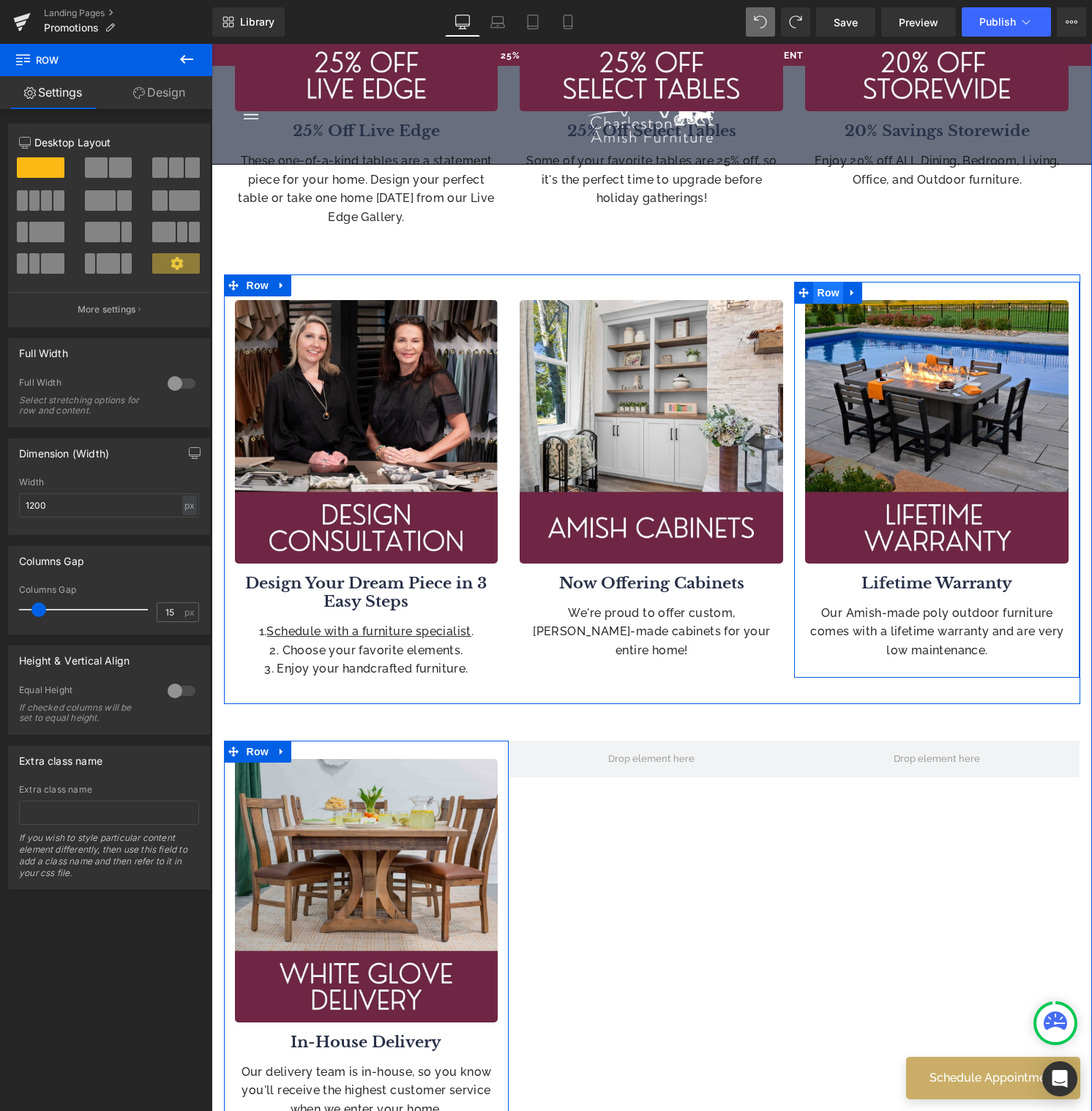
scroll to position [753, 0]
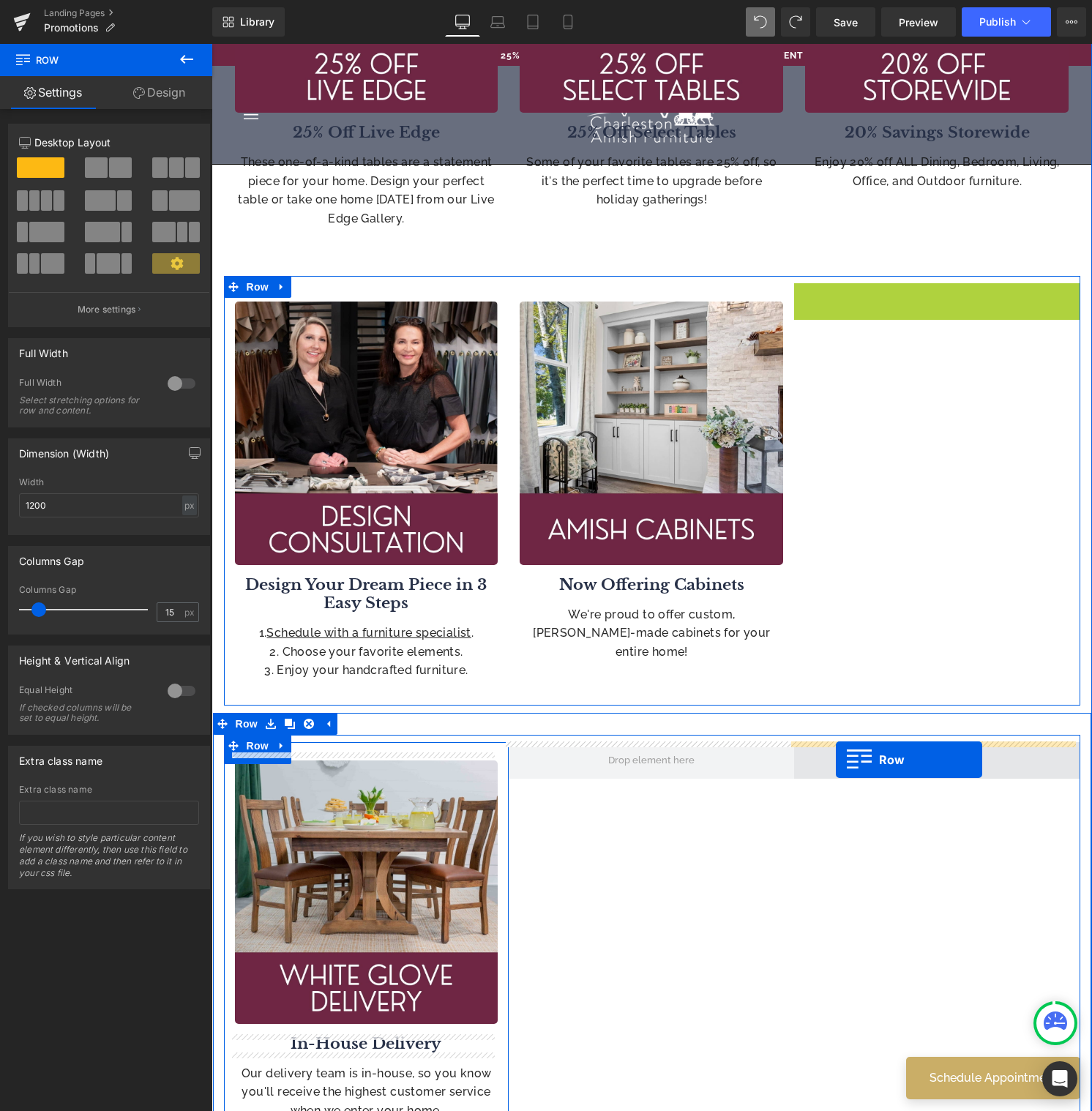
drag, startPoint x: 799, startPoint y: 293, endPoint x: 836, endPoint y: 759, distance: 467.5
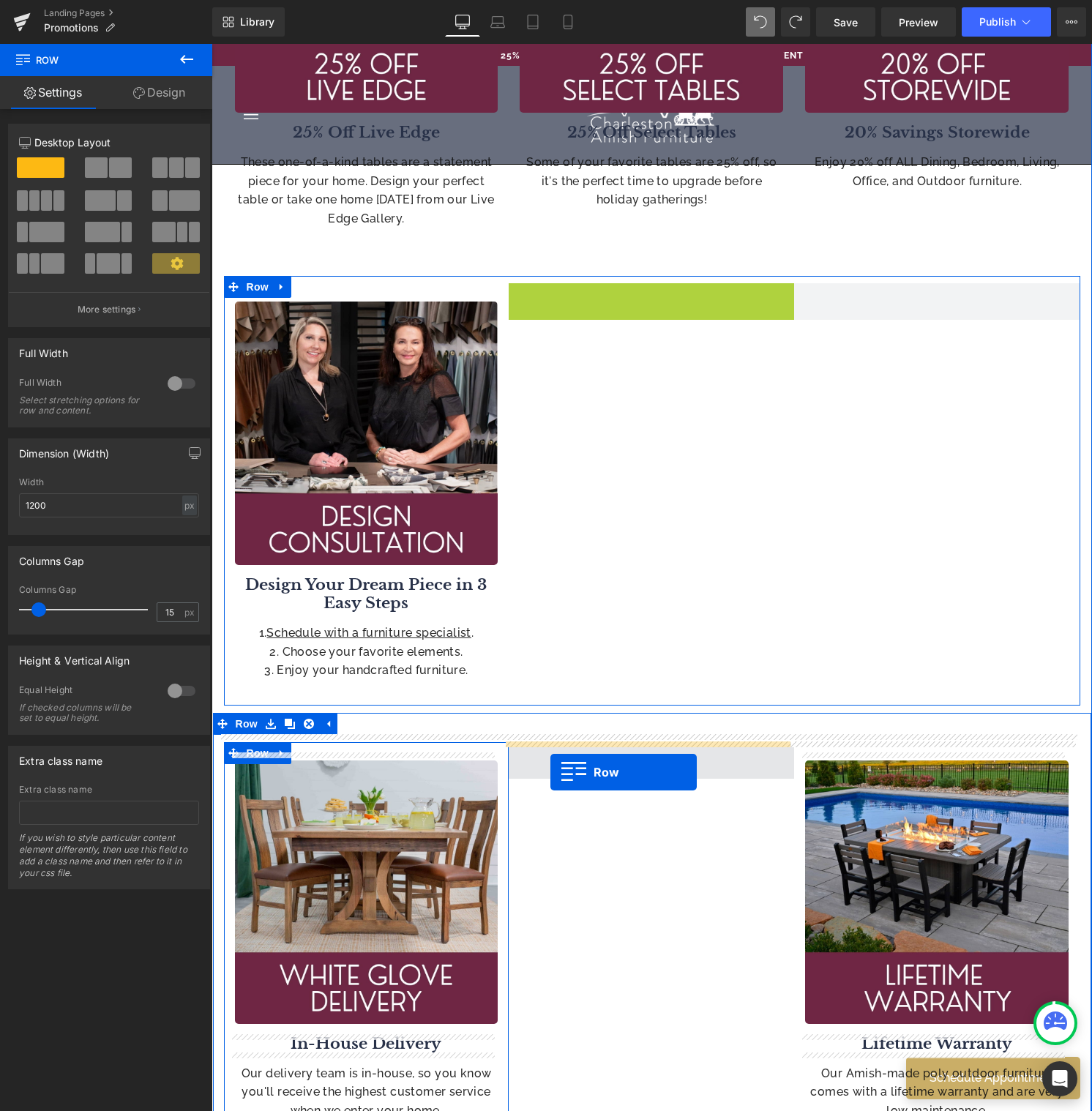
drag, startPoint x: 511, startPoint y: 295, endPoint x: 550, endPoint y: 773, distance: 479.6
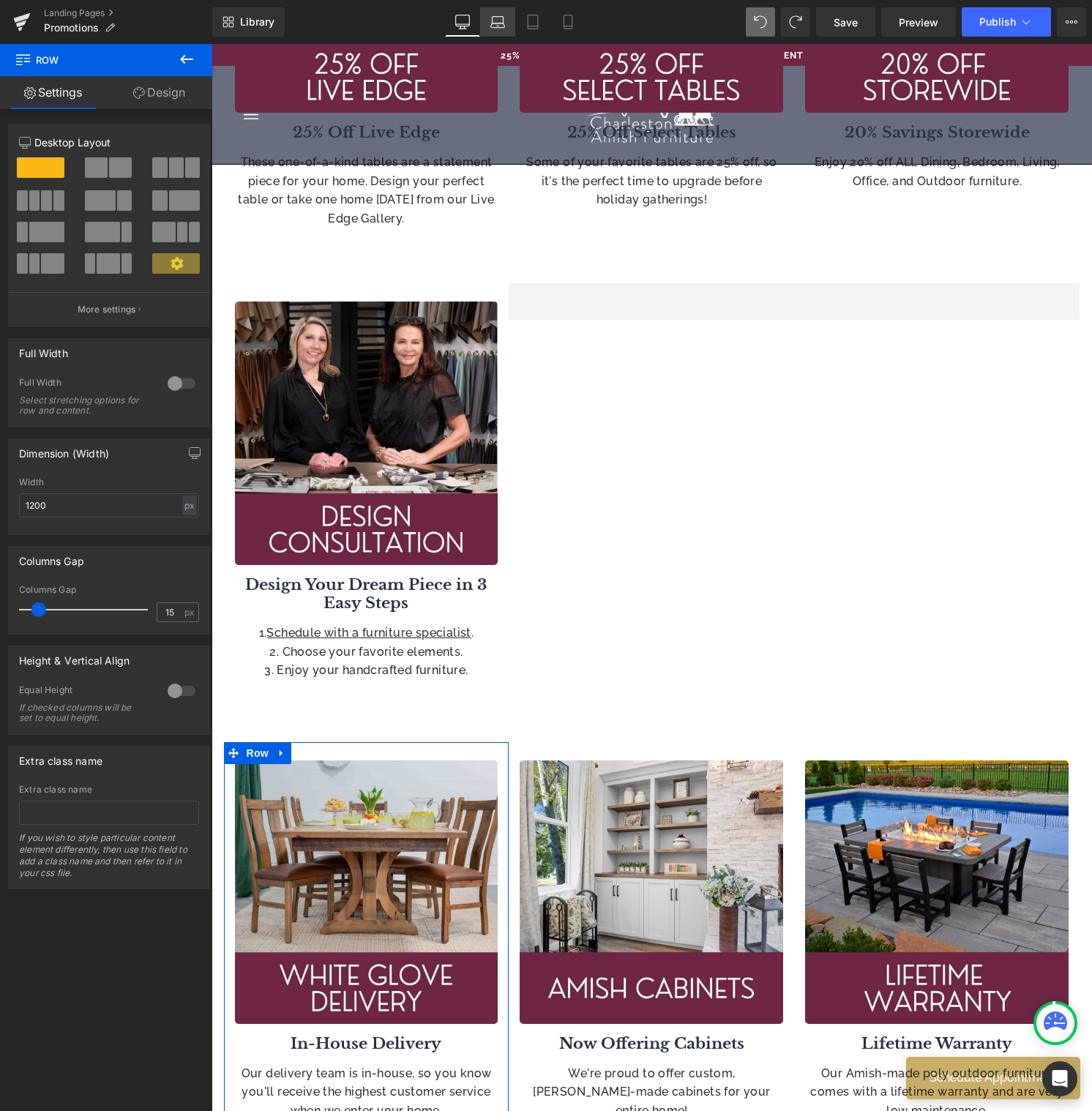
click at [503, 24] on icon at bounding box center [498, 22] width 15 height 15
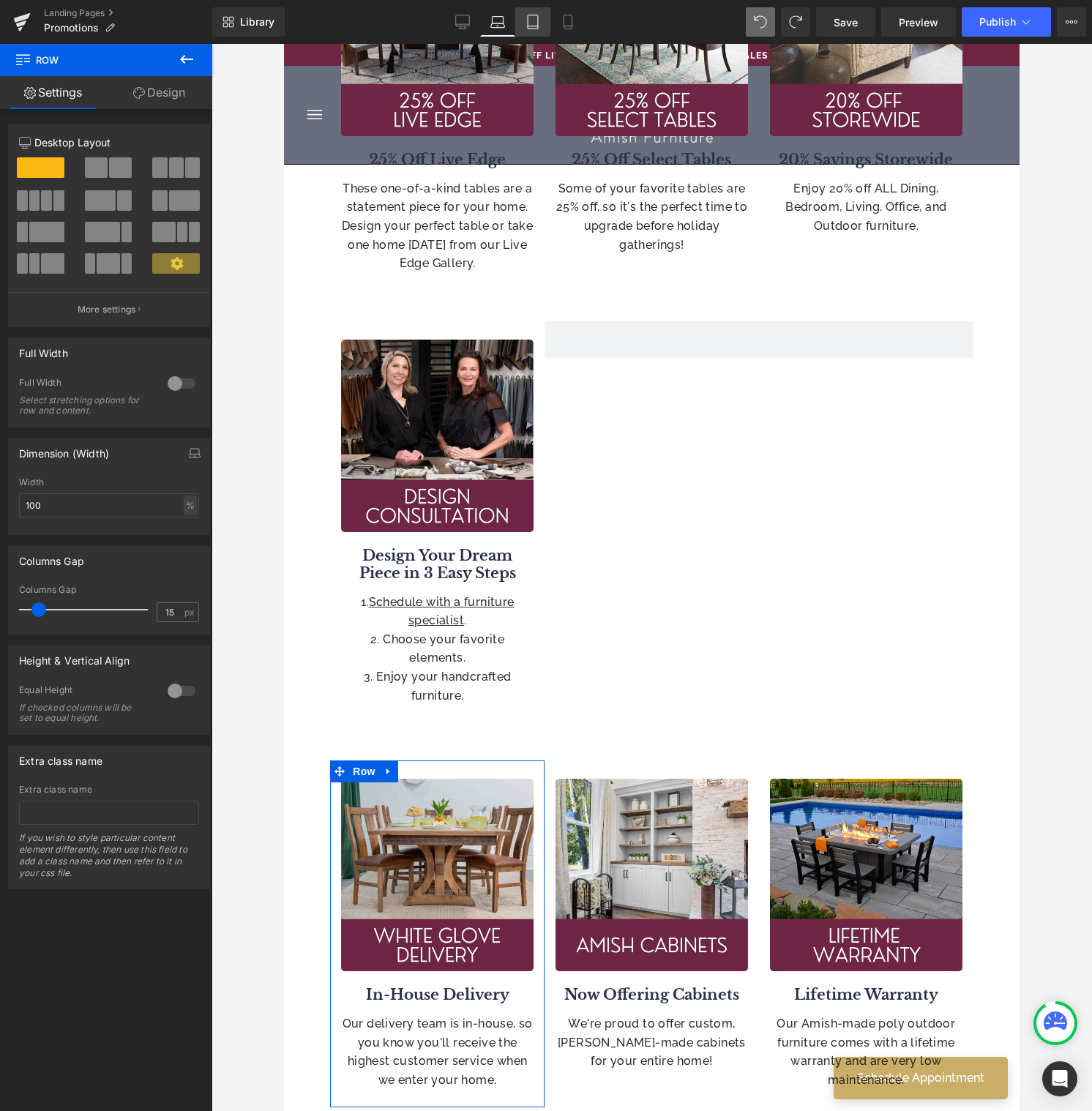
click at [535, 25] on icon at bounding box center [532, 22] width 15 height 15
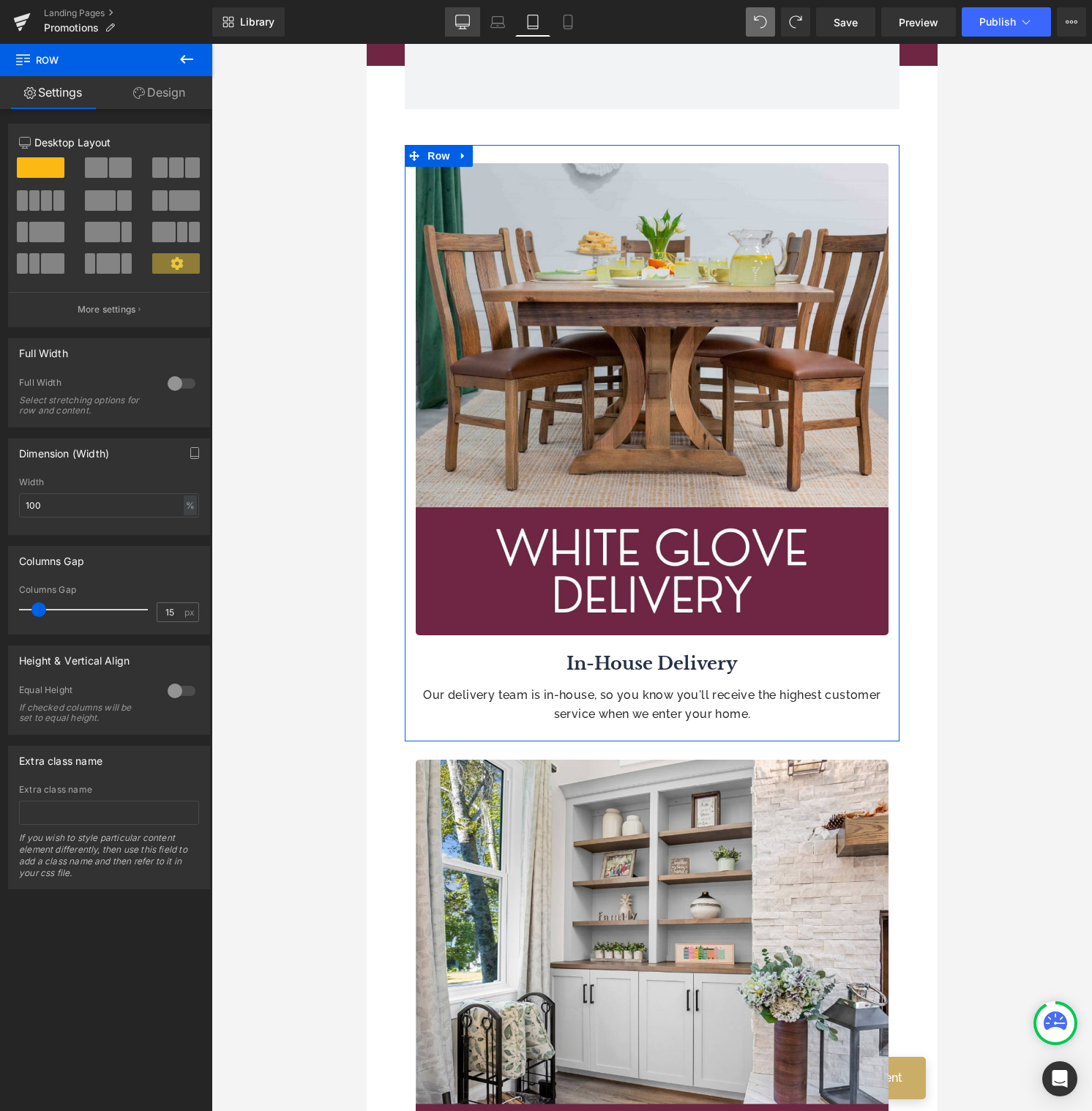
click at [464, 25] on icon at bounding box center [463, 21] width 14 height 11
type input "1200"
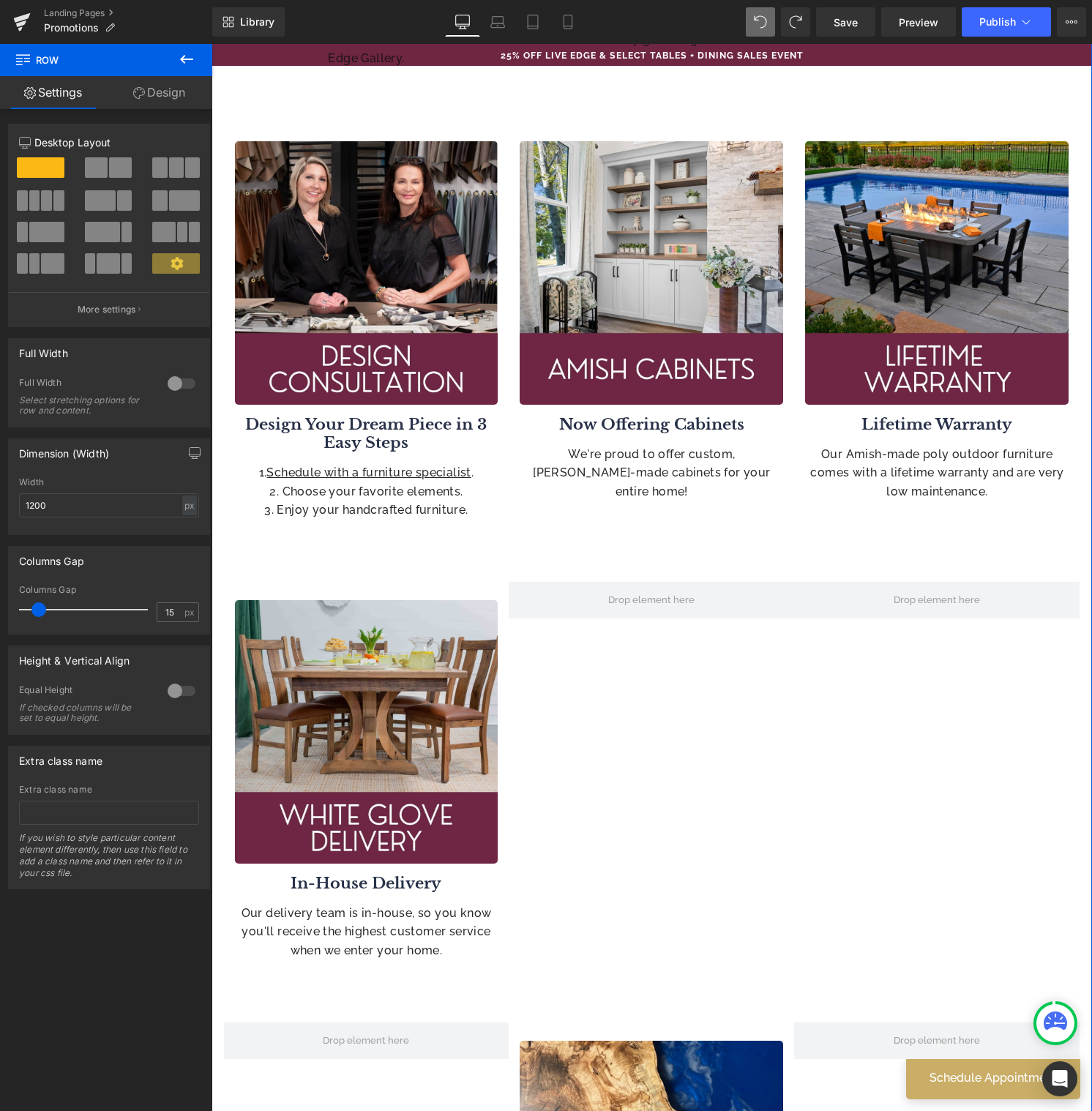
scroll to position [934, 0]
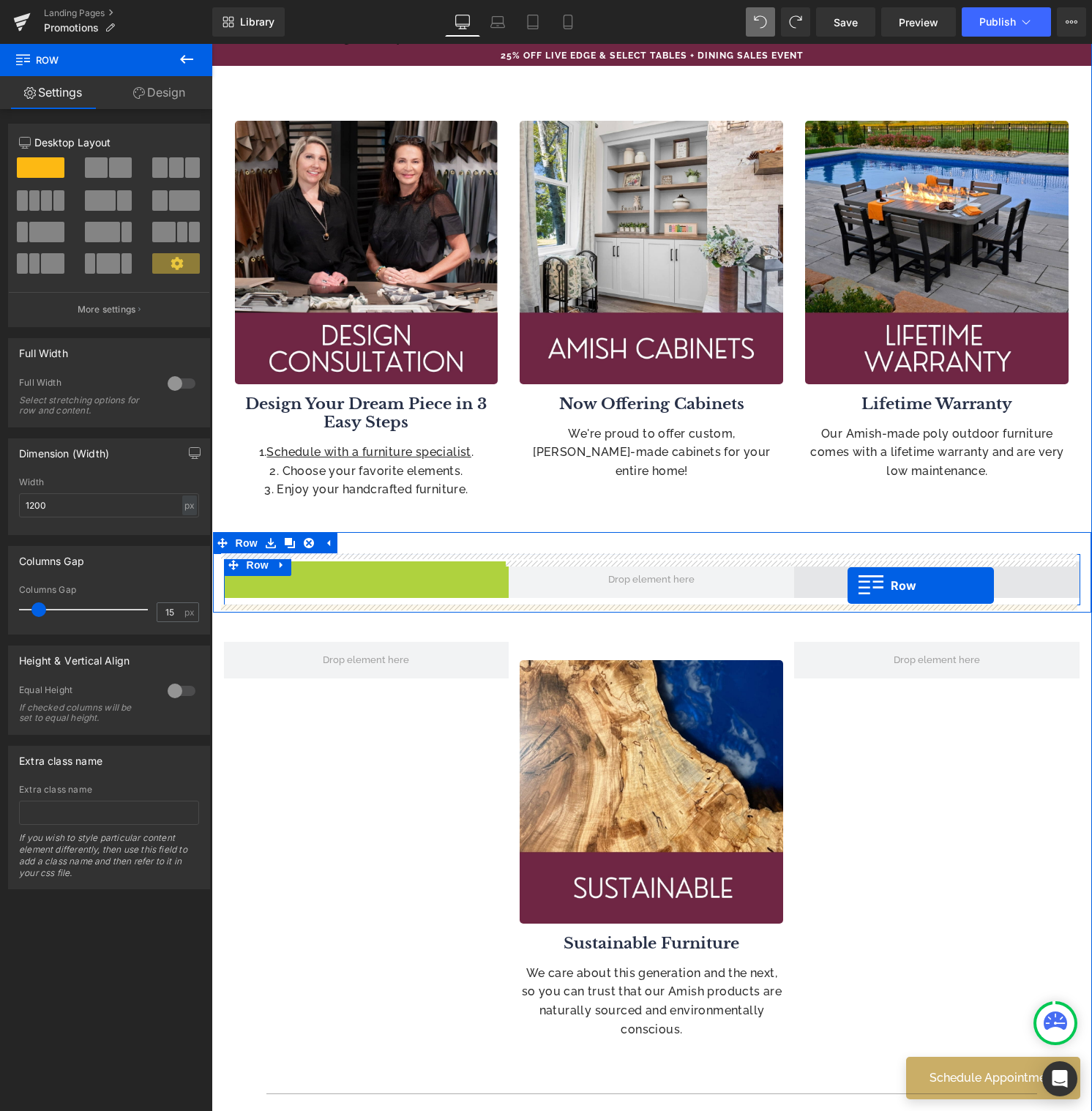
drag, startPoint x: 226, startPoint y: 577, endPoint x: 851, endPoint y: 587, distance: 625.1
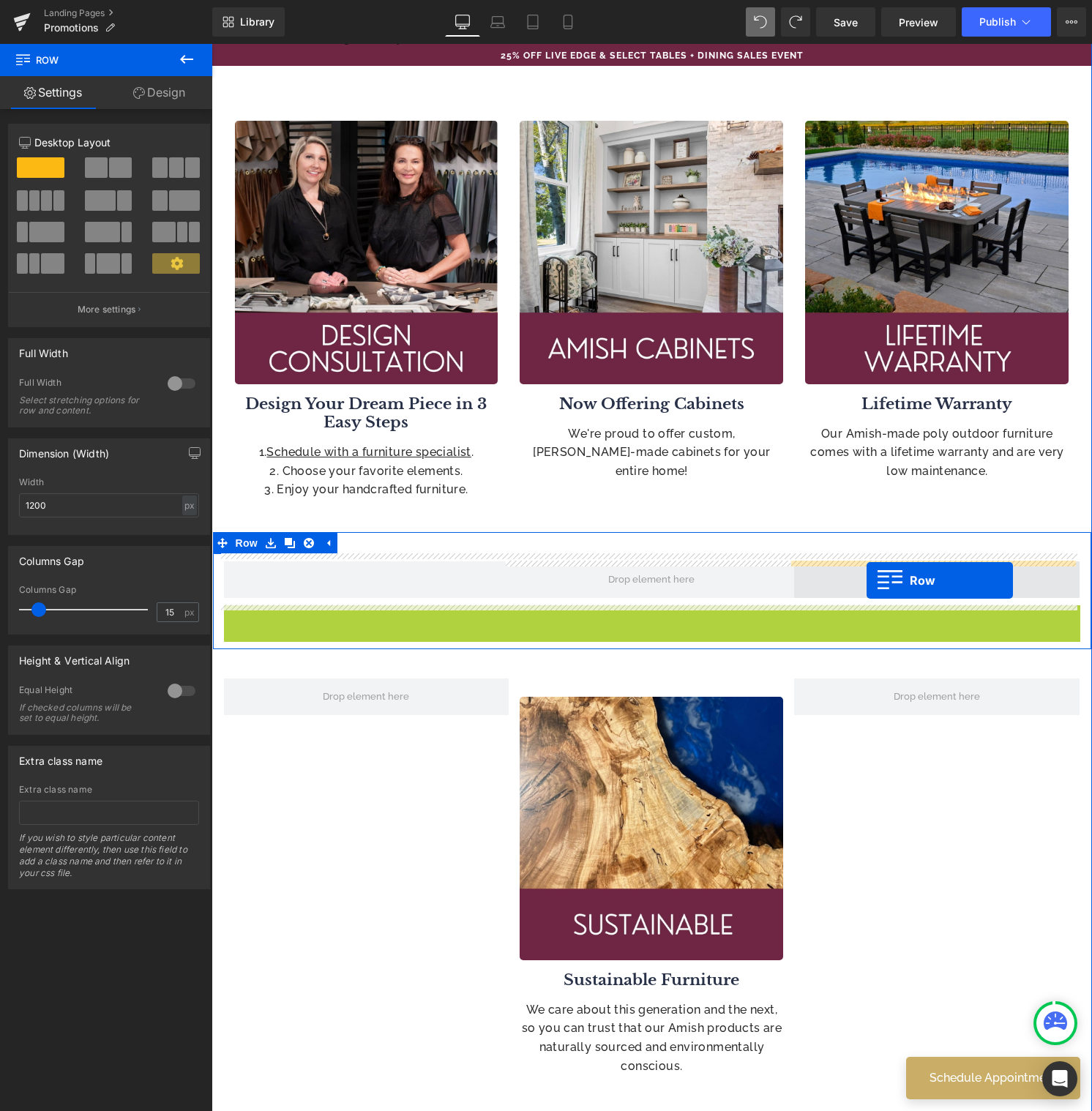
drag, startPoint x: 220, startPoint y: 618, endPoint x: 867, endPoint y: 580, distance: 648.1
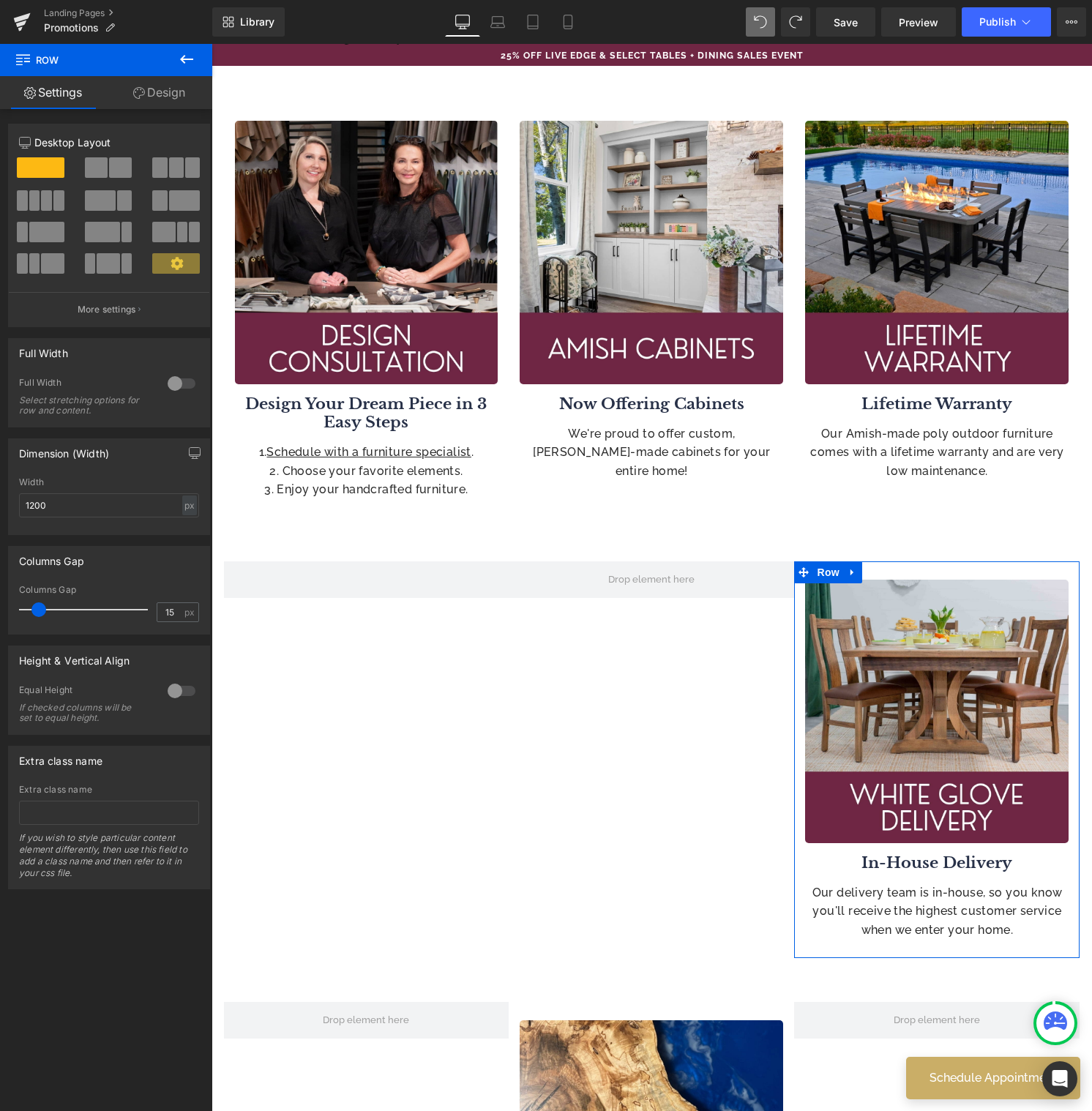
click at [158, 173] on span at bounding box center [159, 168] width 15 height 21
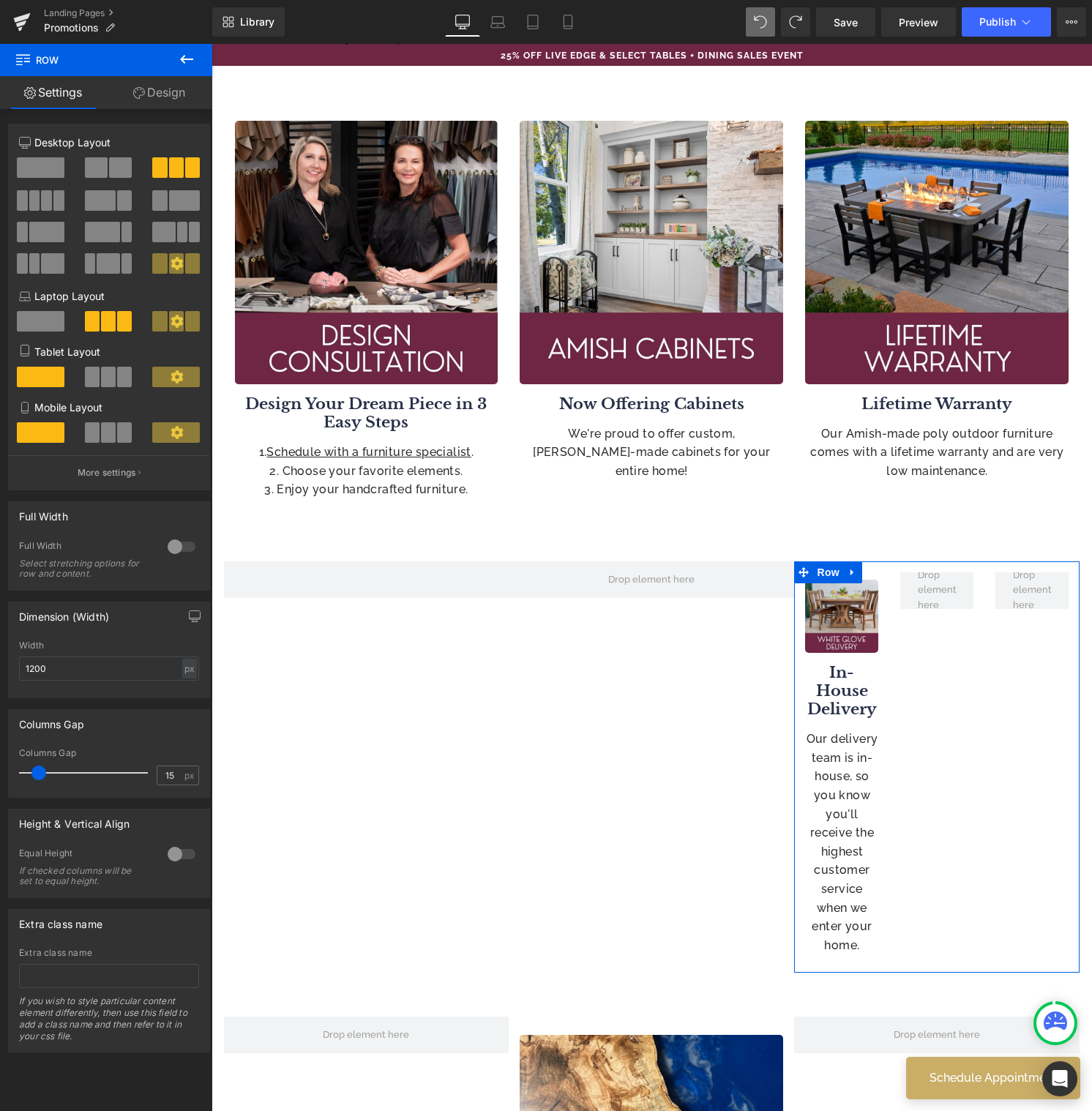
click at [53, 171] on span at bounding box center [40, 168] width 47 height 21
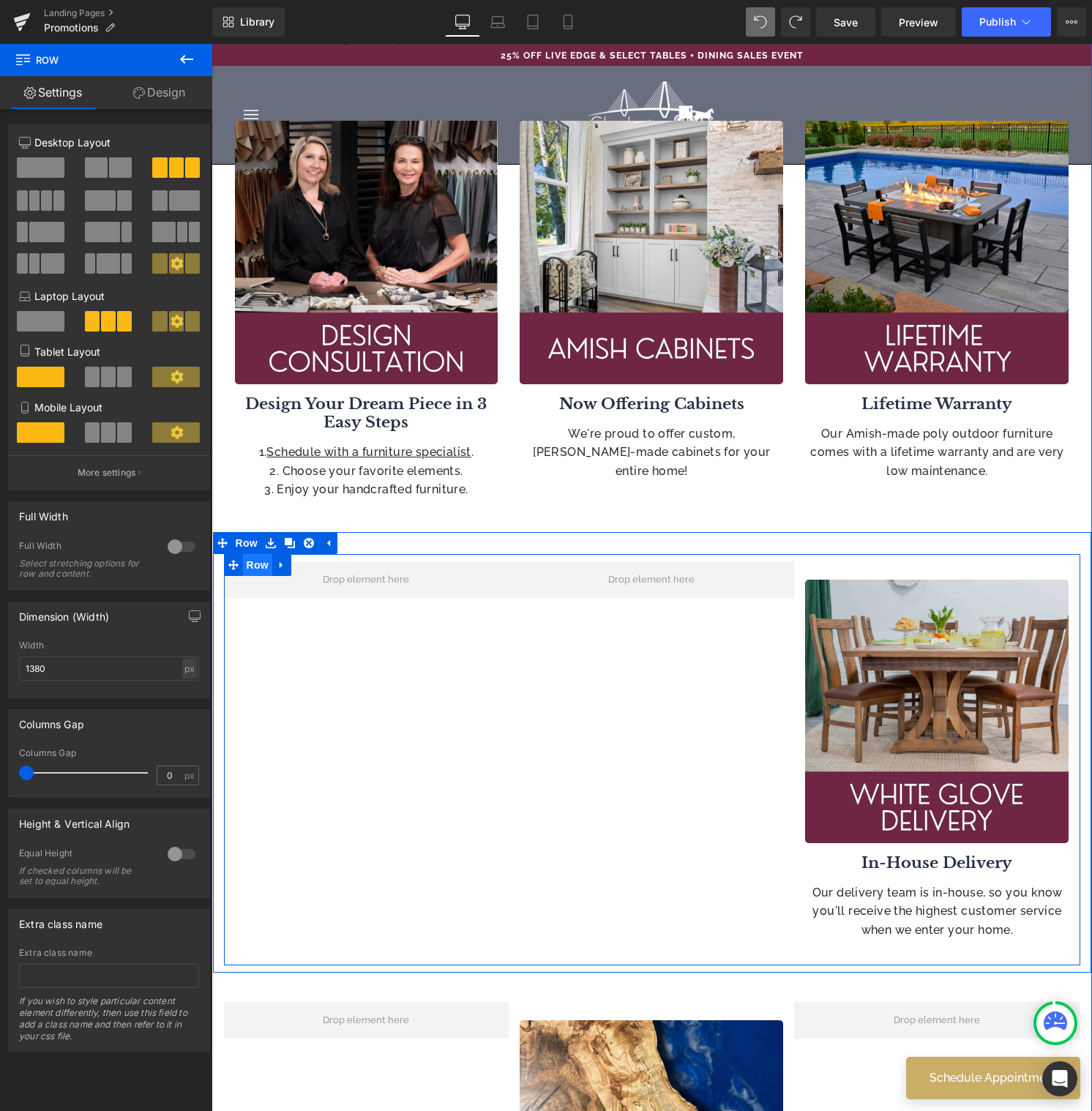
click at [257, 567] on span "Row" at bounding box center [257, 565] width 29 height 22
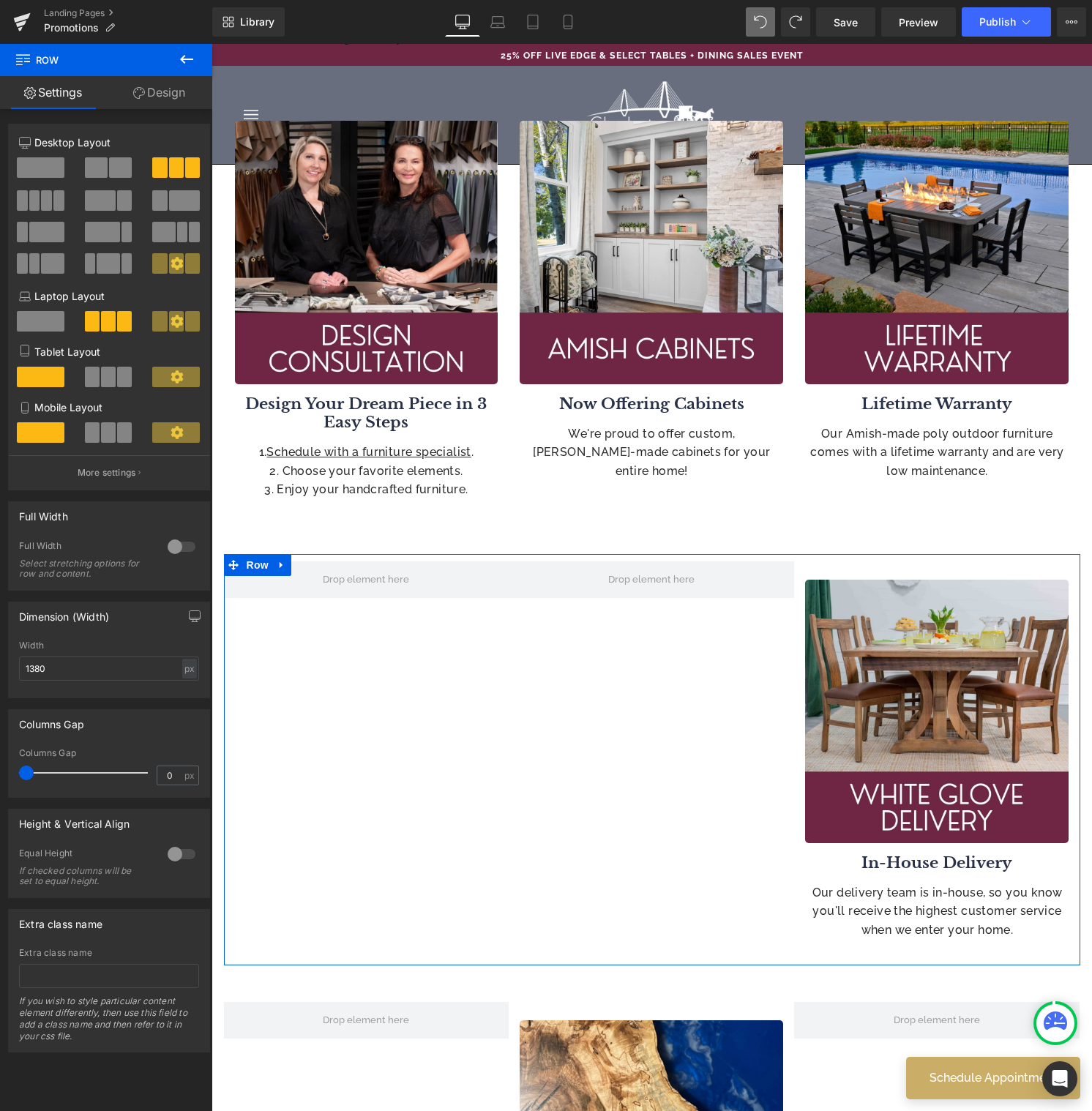
click at [169, 167] on span at bounding box center [176, 168] width 15 height 21
click at [115, 177] on span at bounding box center [120, 168] width 23 height 21
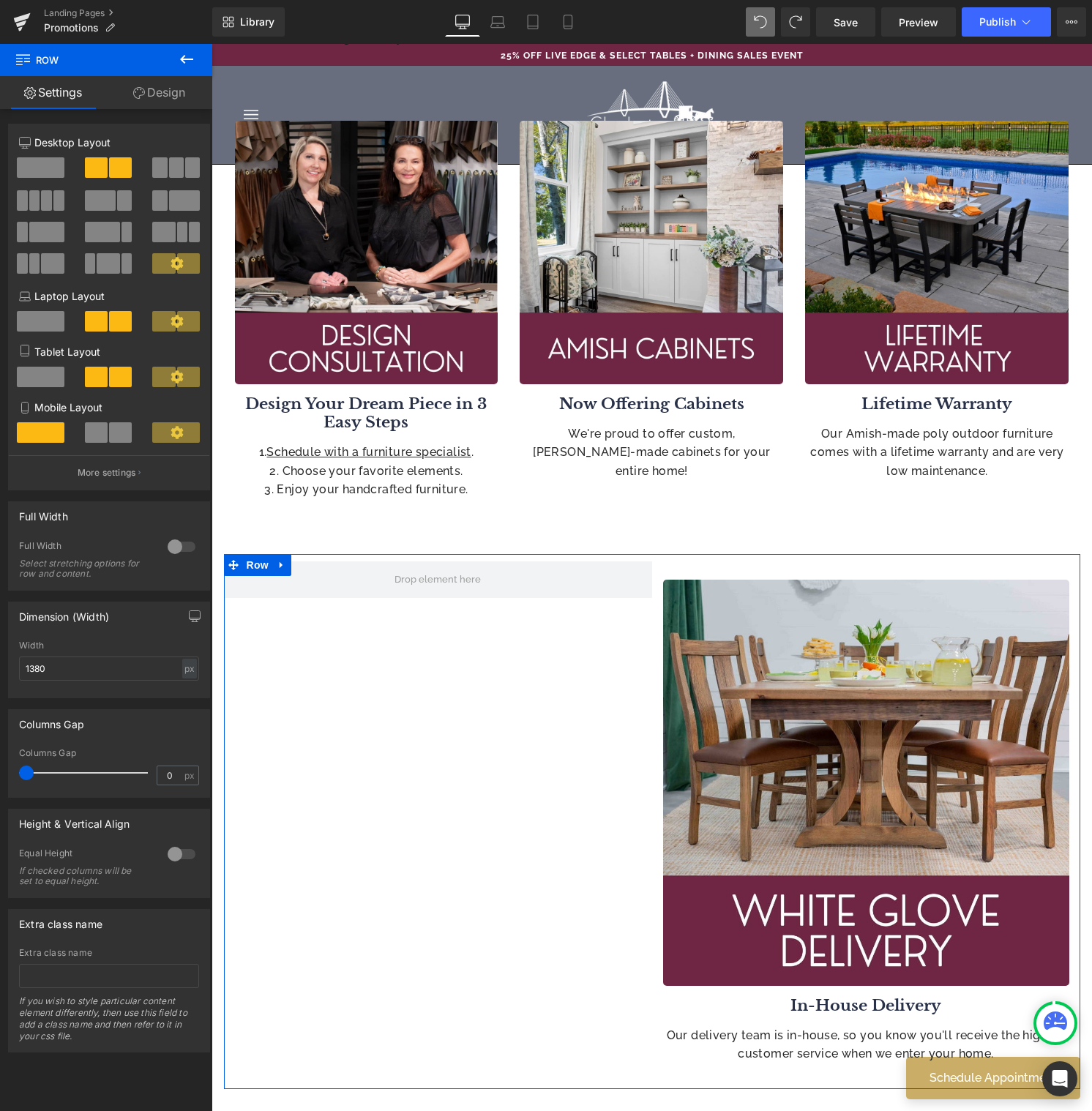
click at [185, 168] on span at bounding box center [192, 168] width 15 height 21
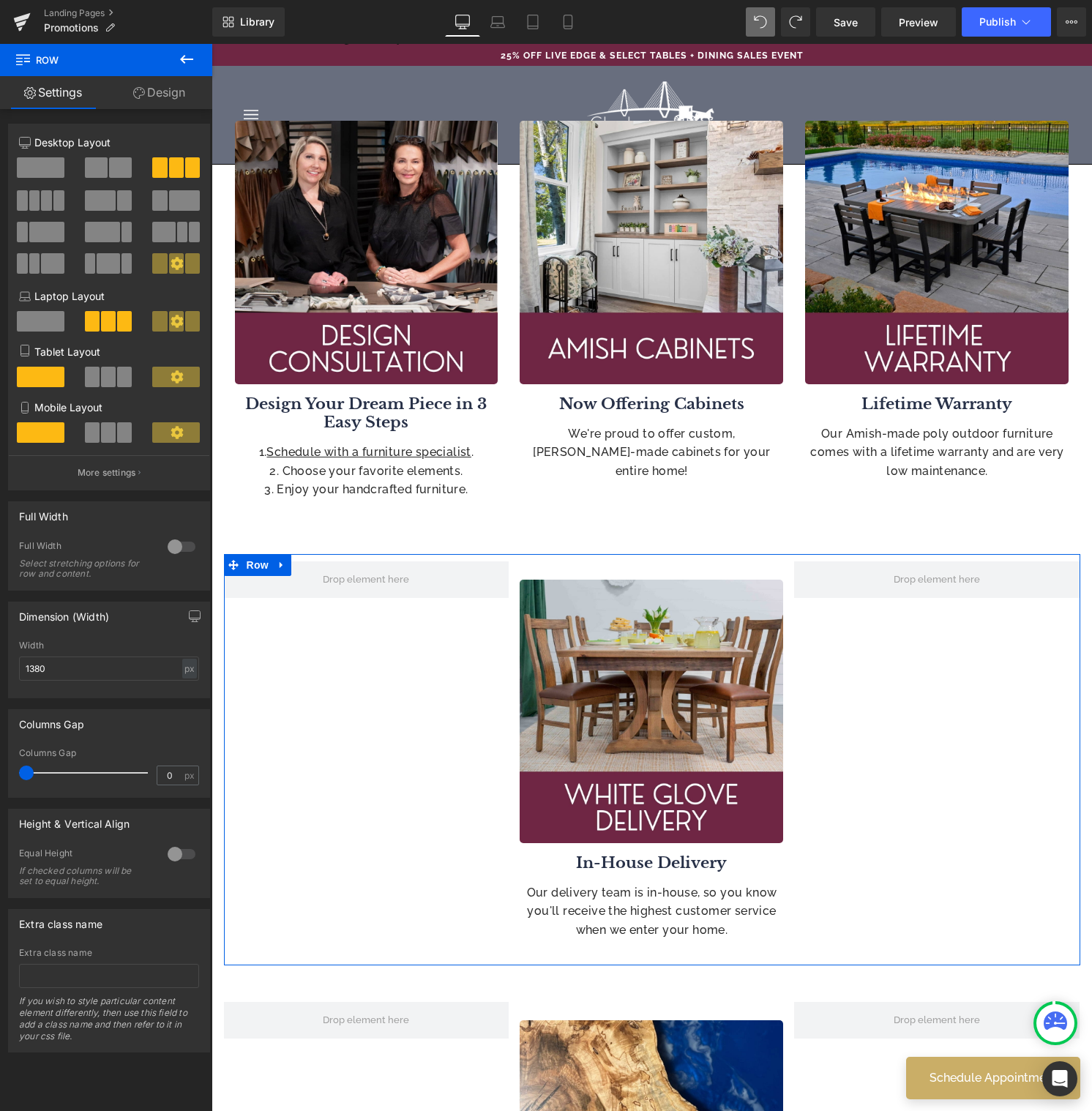
drag, startPoint x: 25, startPoint y: 207, endPoint x: 62, endPoint y: 199, distance: 37.9
click at [25, 207] on span at bounding box center [22, 200] width 11 height 21
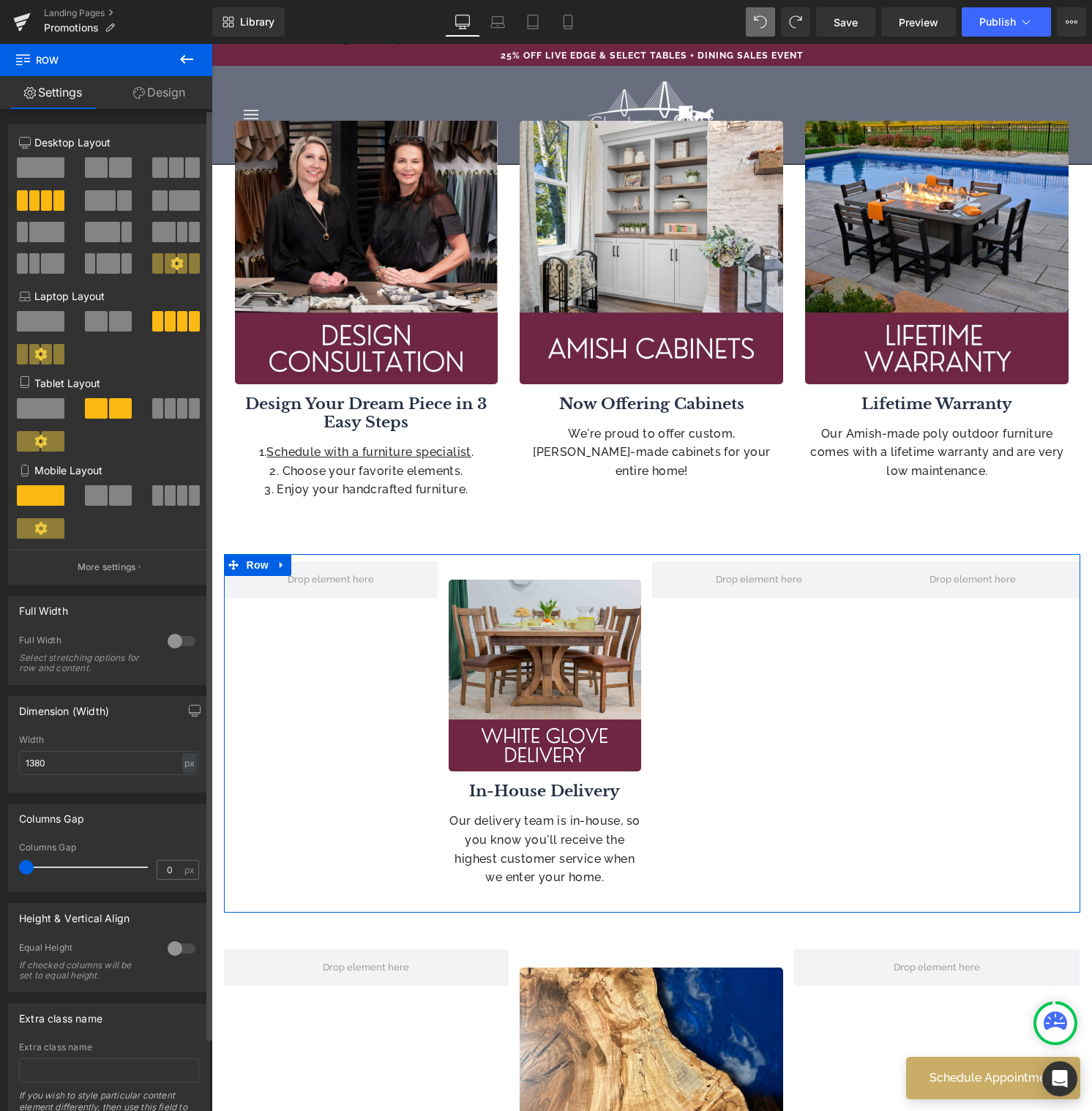
click at [194, 164] on button at bounding box center [177, 168] width 49 height 21
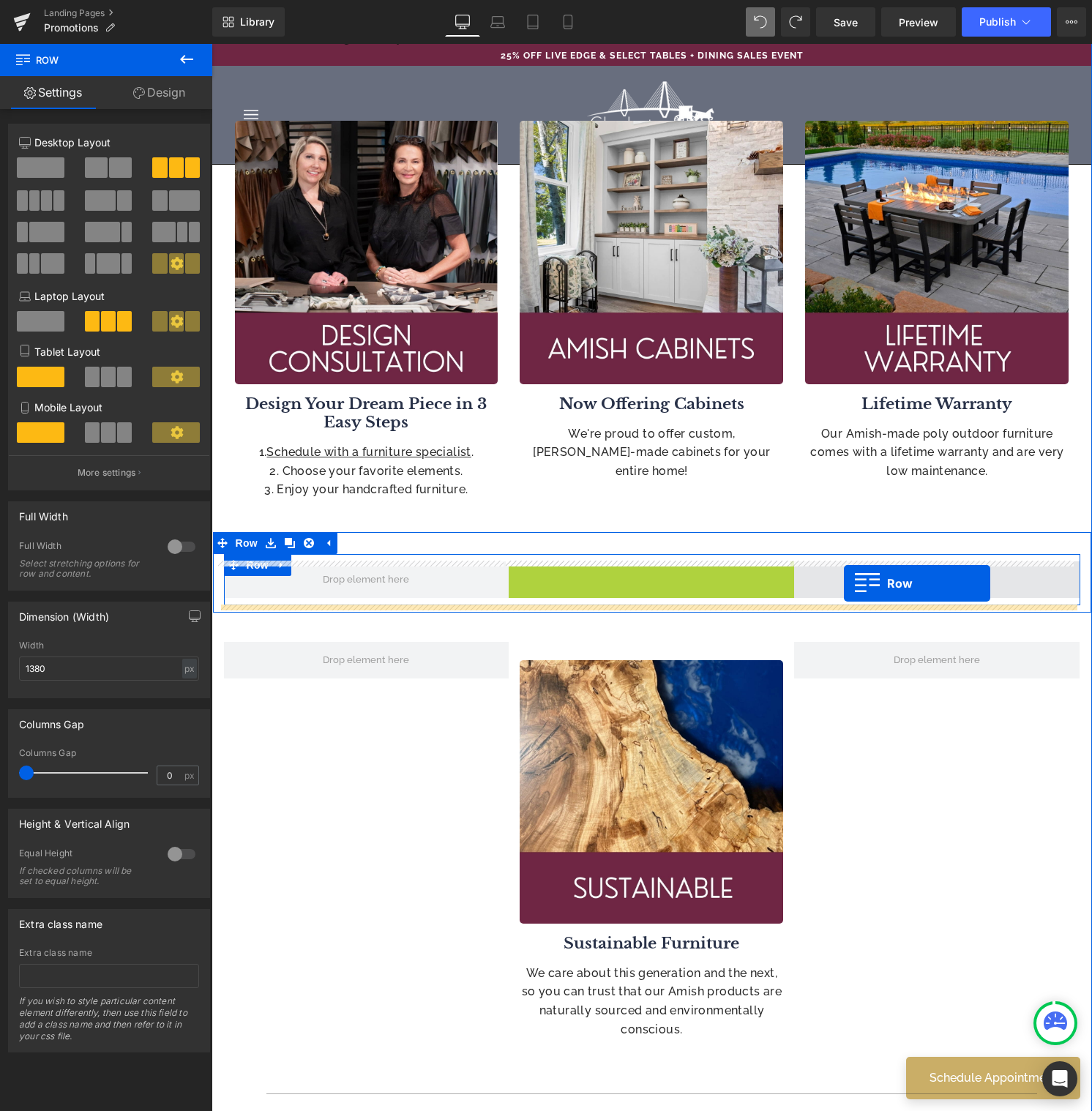
drag, startPoint x: 513, startPoint y: 576, endPoint x: 844, endPoint y: 584, distance: 331.1
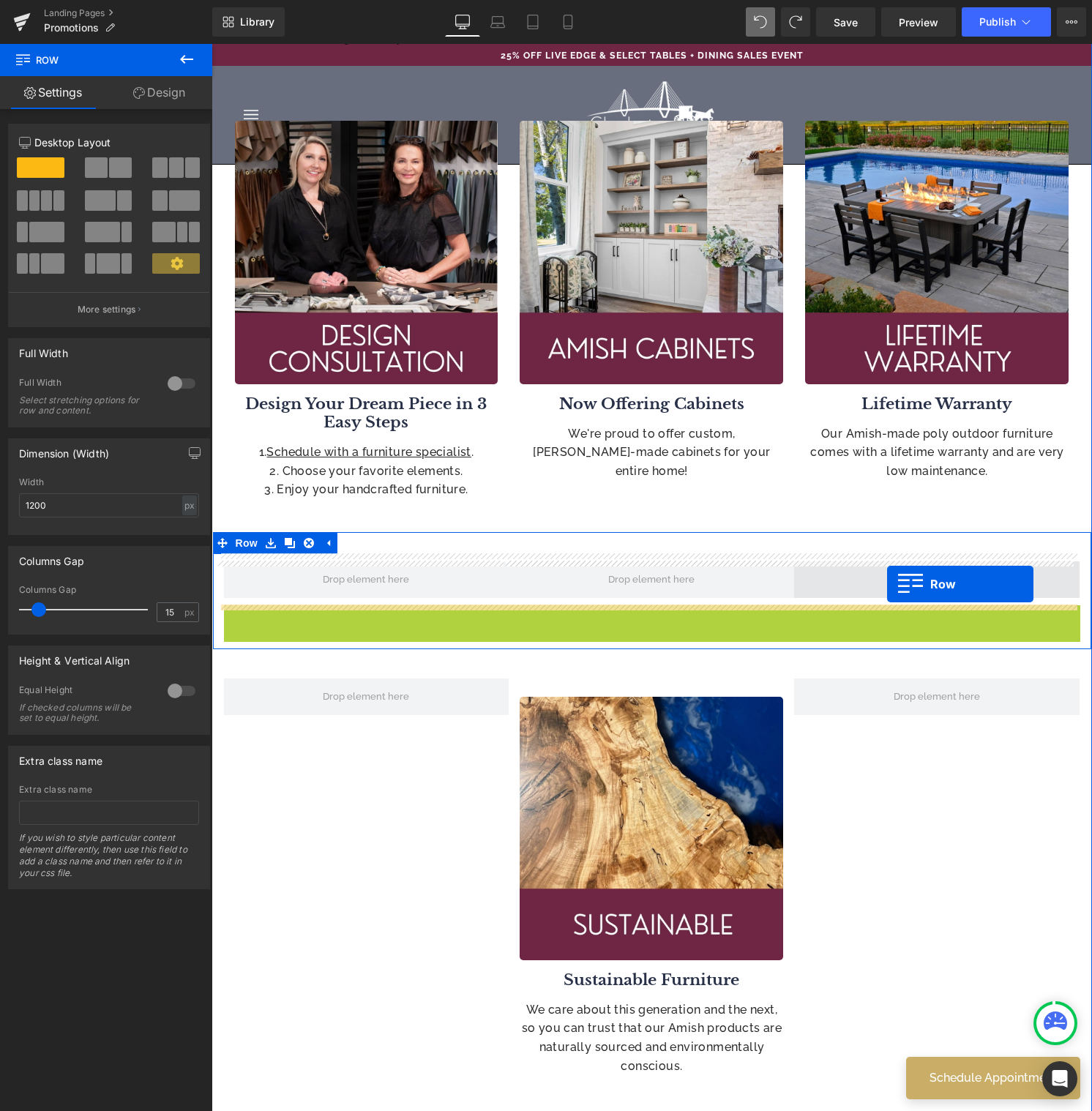
drag, startPoint x: 235, startPoint y: 617, endPoint x: 887, endPoint y: 584, distance: 652.8
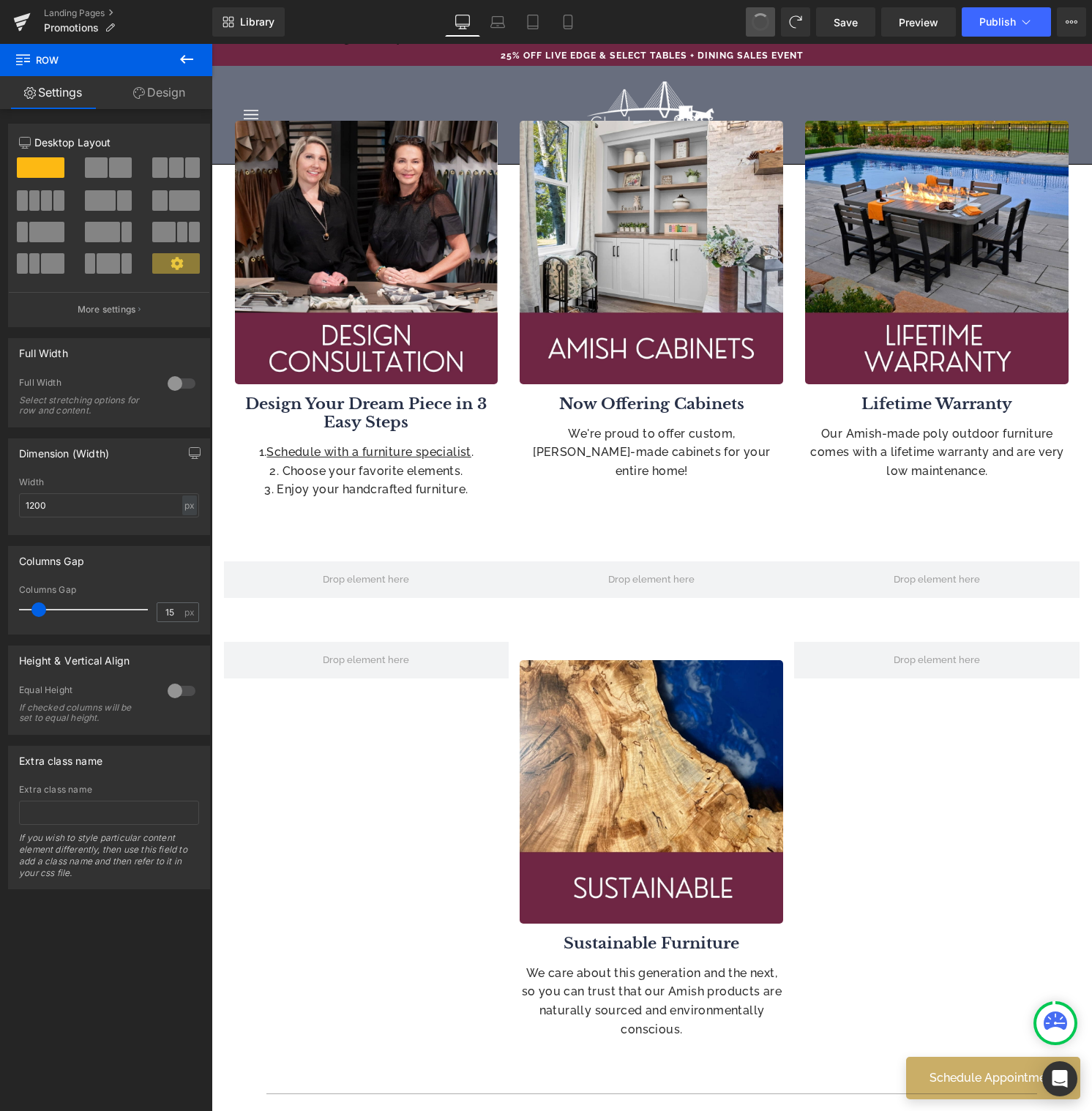
click at [766, 23] on span at bounding box center [760, 22] width 24 height 24
drag, startPoint x: 757, startPoint y: 21, endPoint x: 764, endPoint y: 20, distance: 7.1
click at [757, 21] on span at bounding box center [760, 22] width 24 height 24
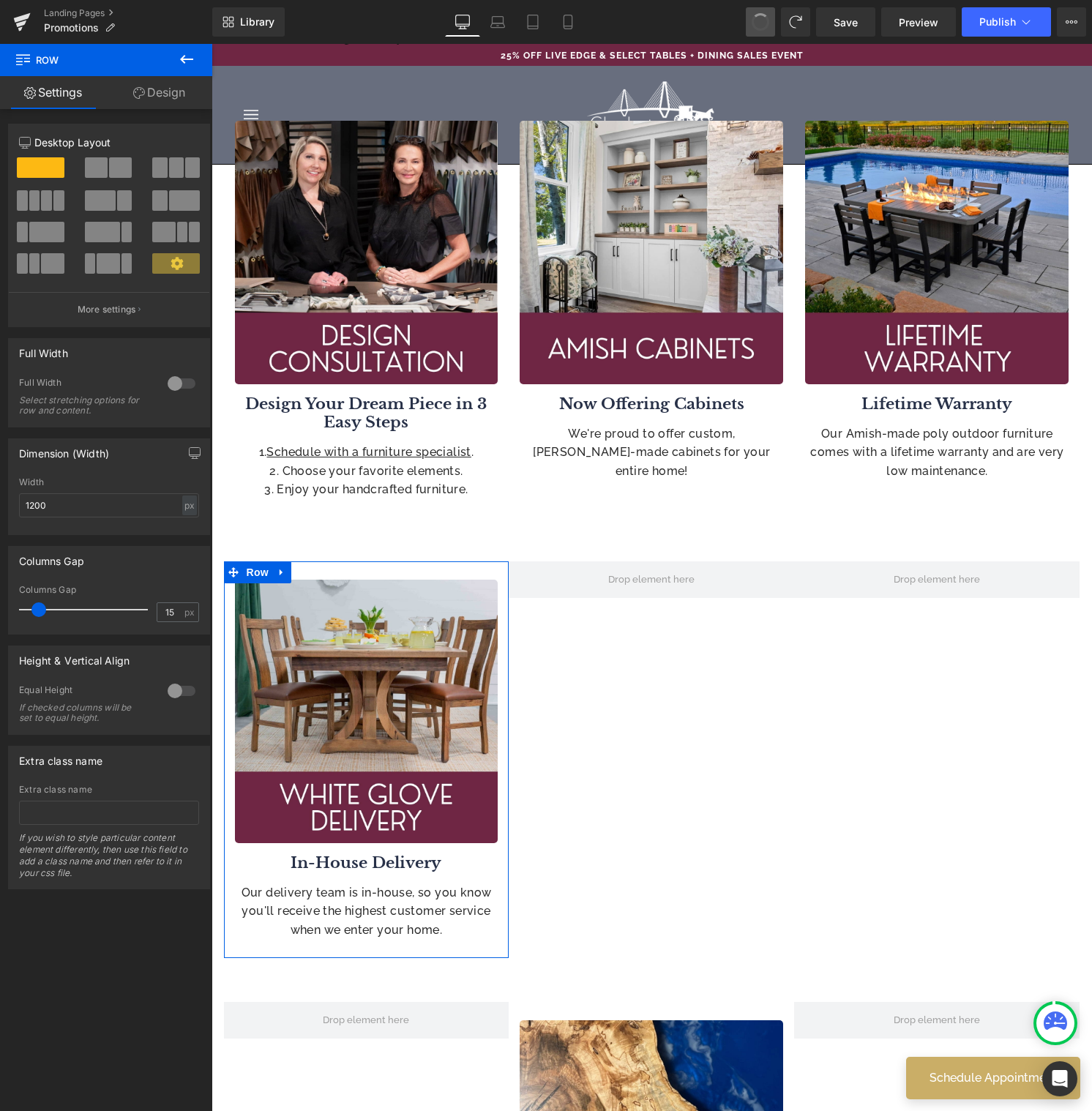
click at [761, 19] on span at bounding box center [760, 22] width 22 height 22
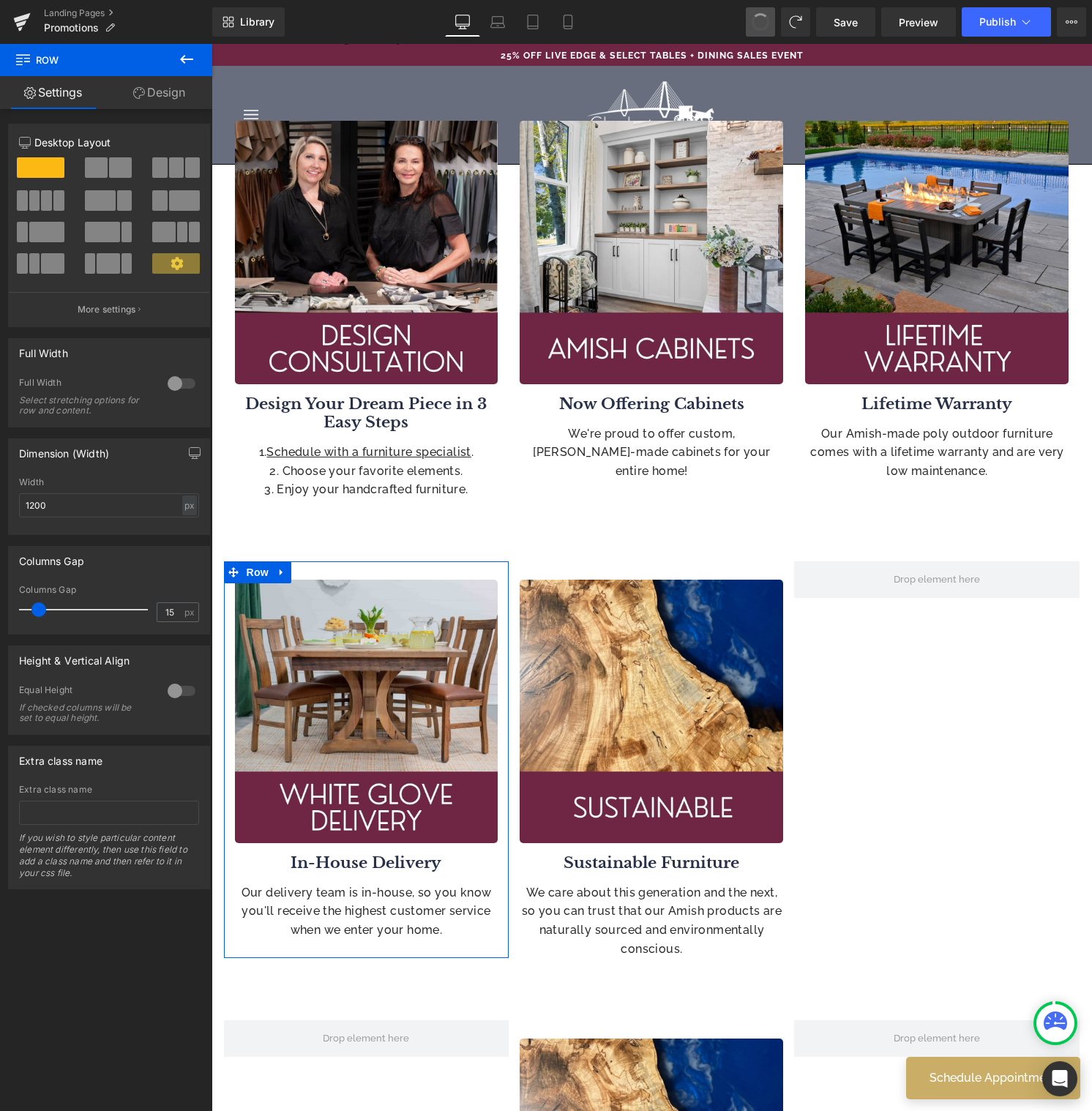
click at [762, 19] on span at bounding box center [760, 22] width 19 height 19
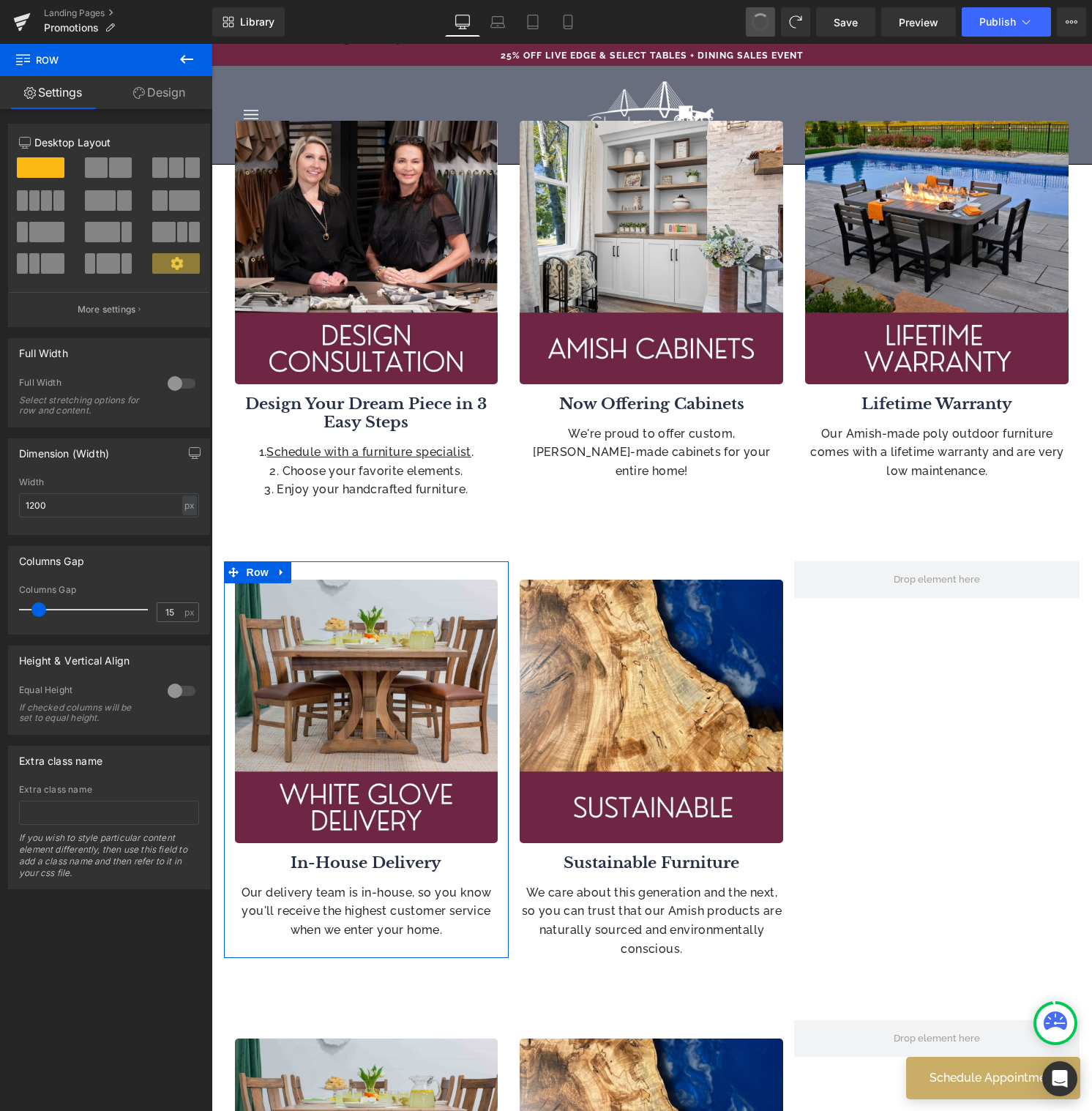
click at [762, 20] on span at bounding box center [760, 22] width 20 height 21
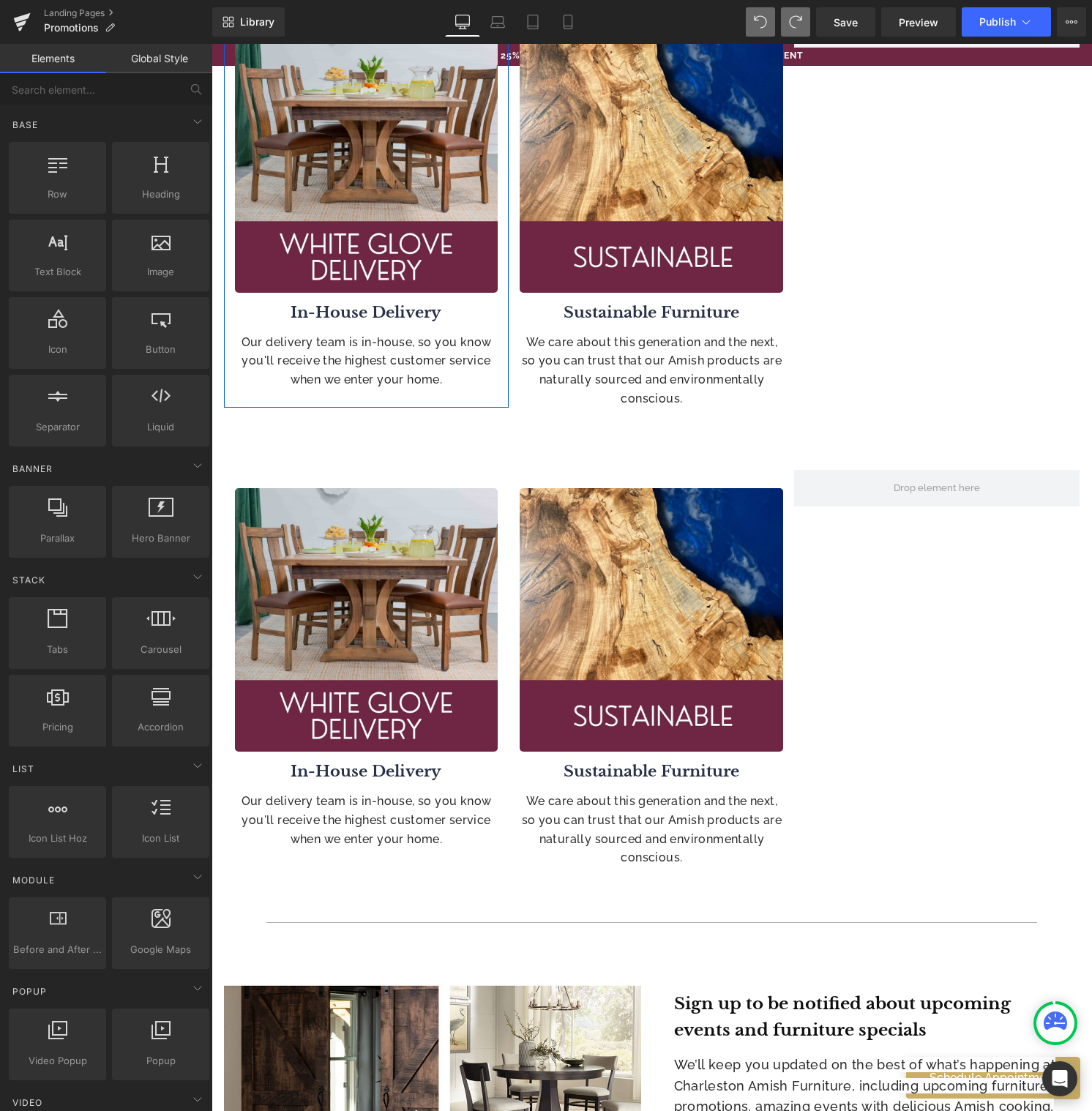
scroll to position [1523, 0]
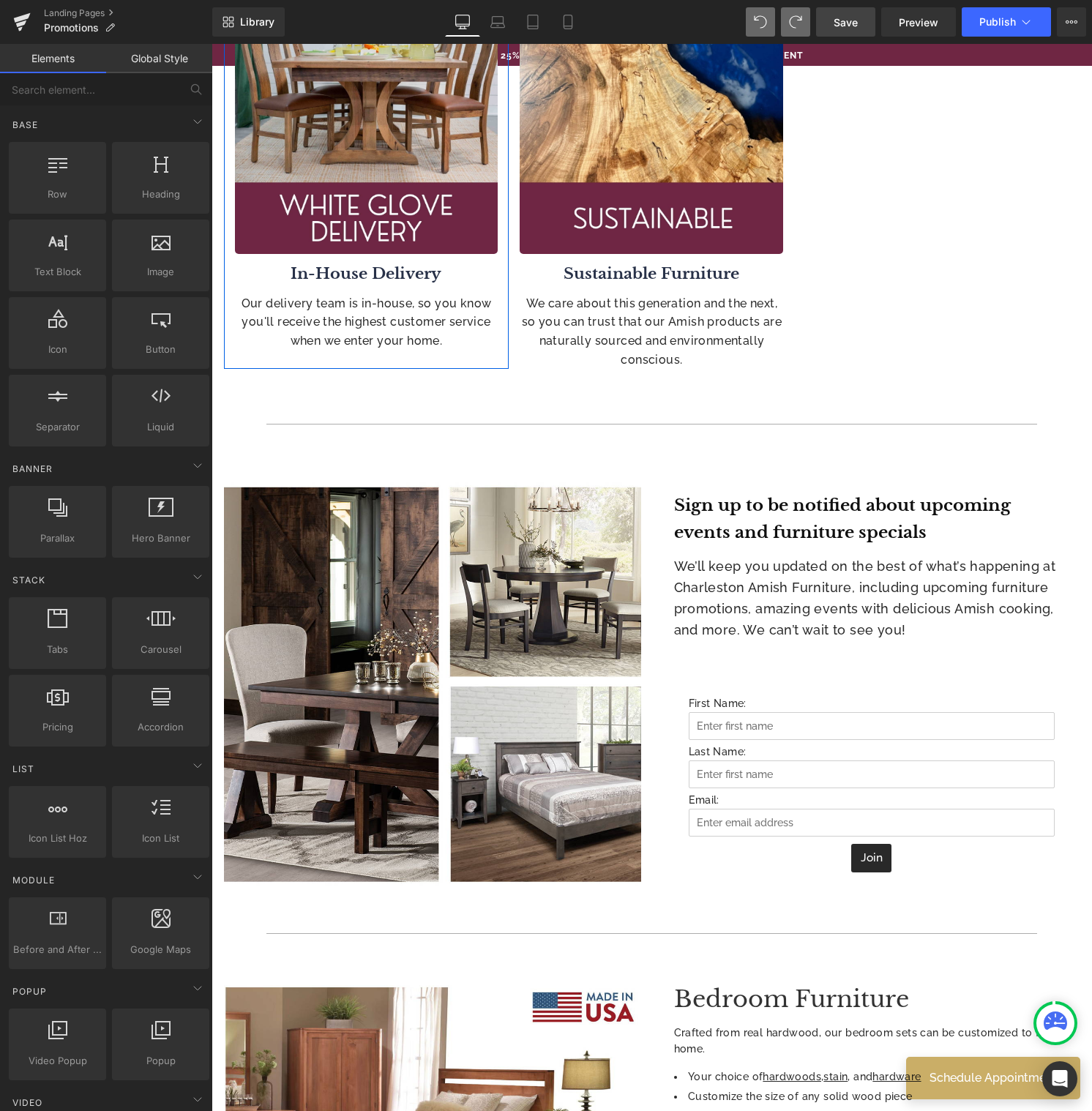
click at [849, 19] on span "Save" at bounding box center [845, 22] width 24 height 15
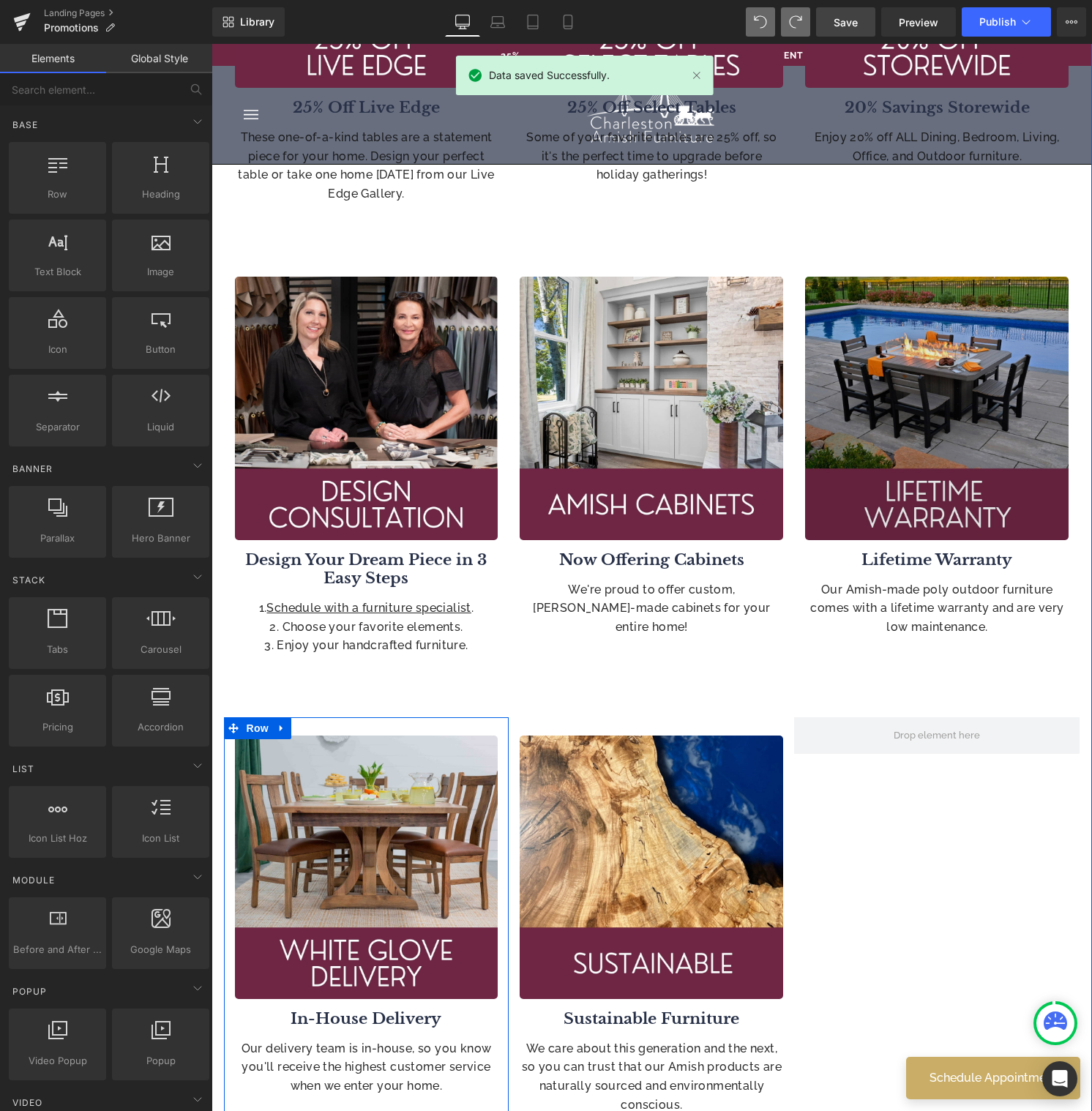
scroll to position [774, 0]
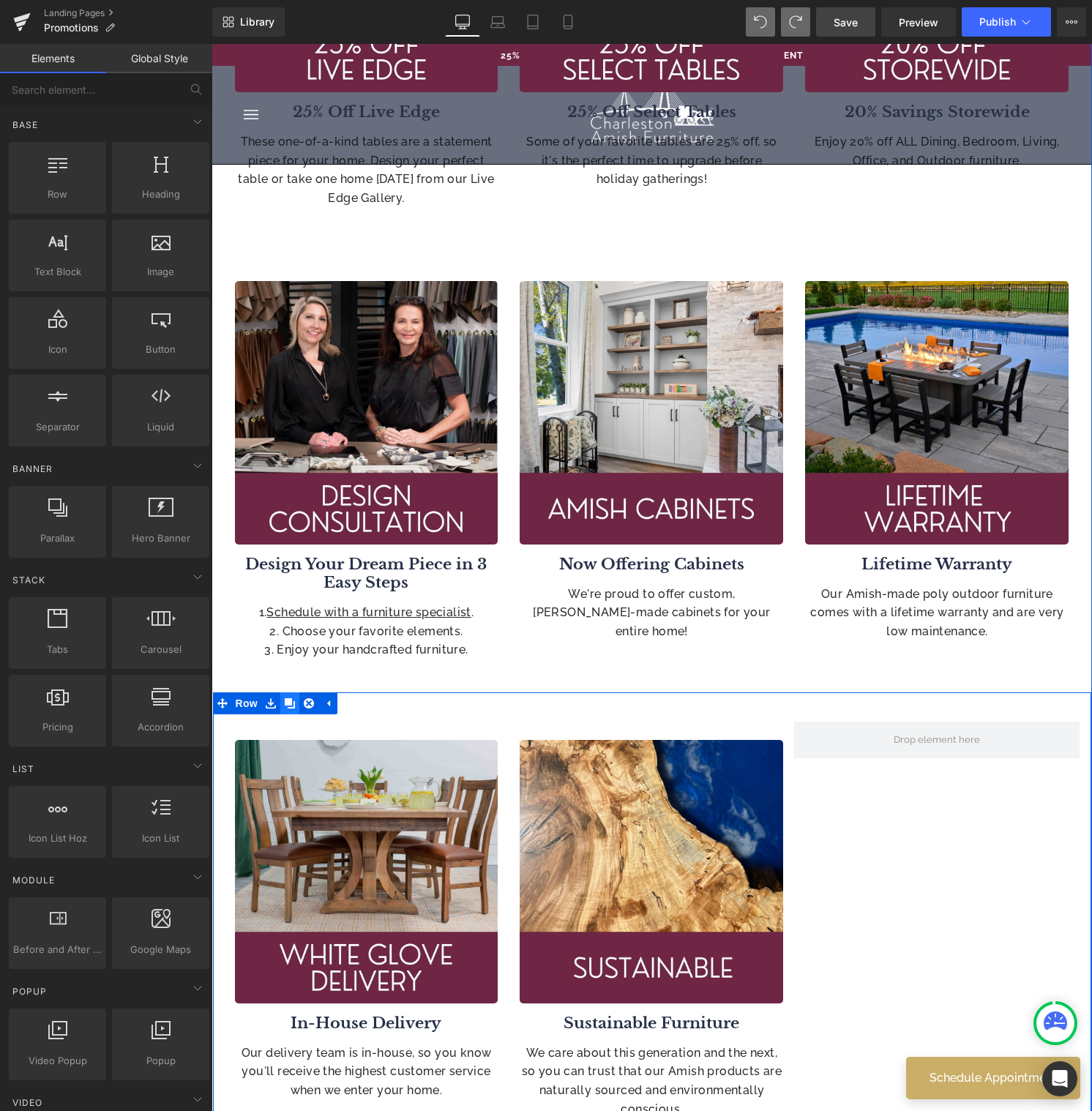
click at [286, 703] on icon at bounding box center [289, 703] width 10 height 10
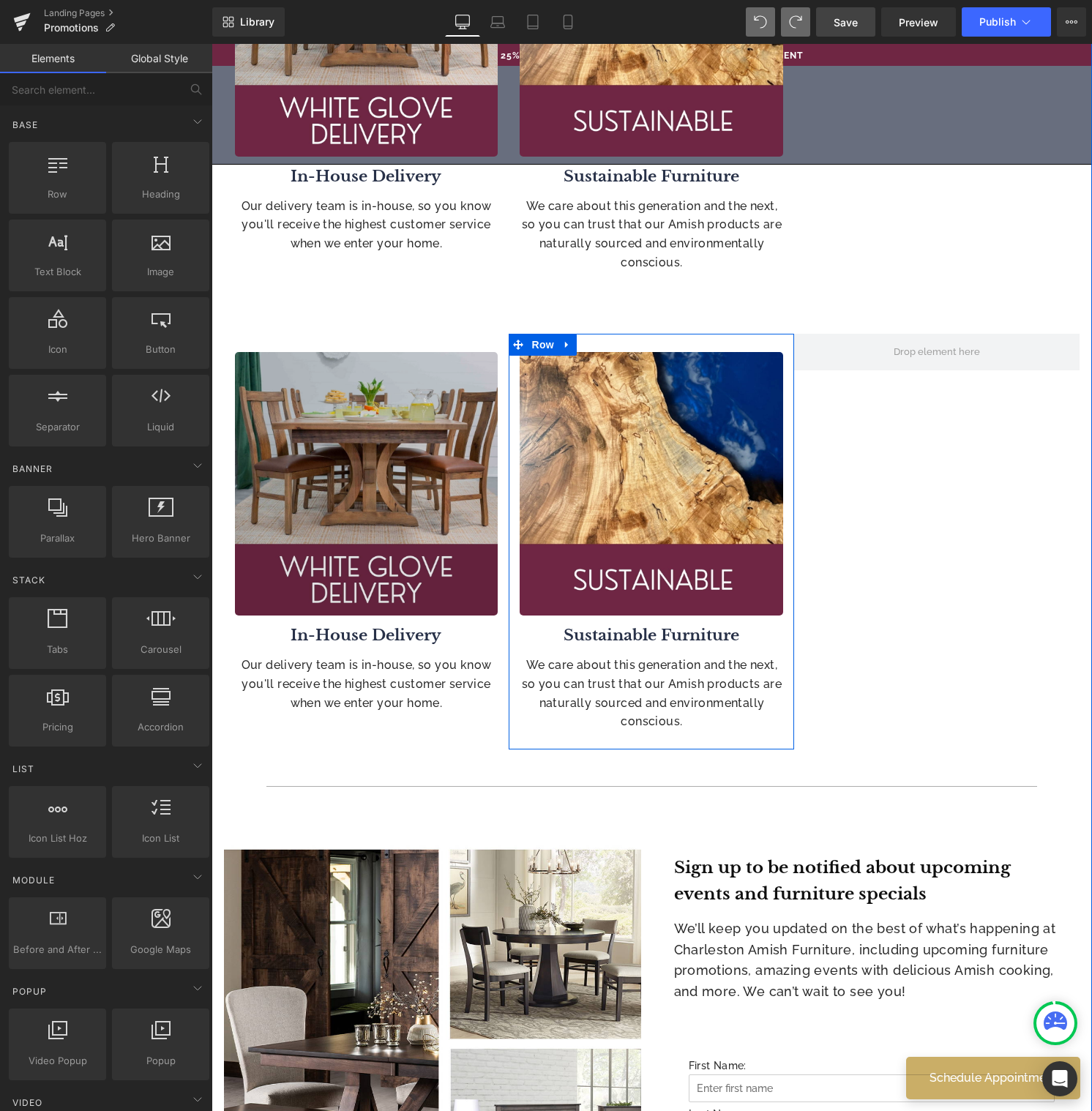
scroll to position [1518, 0]
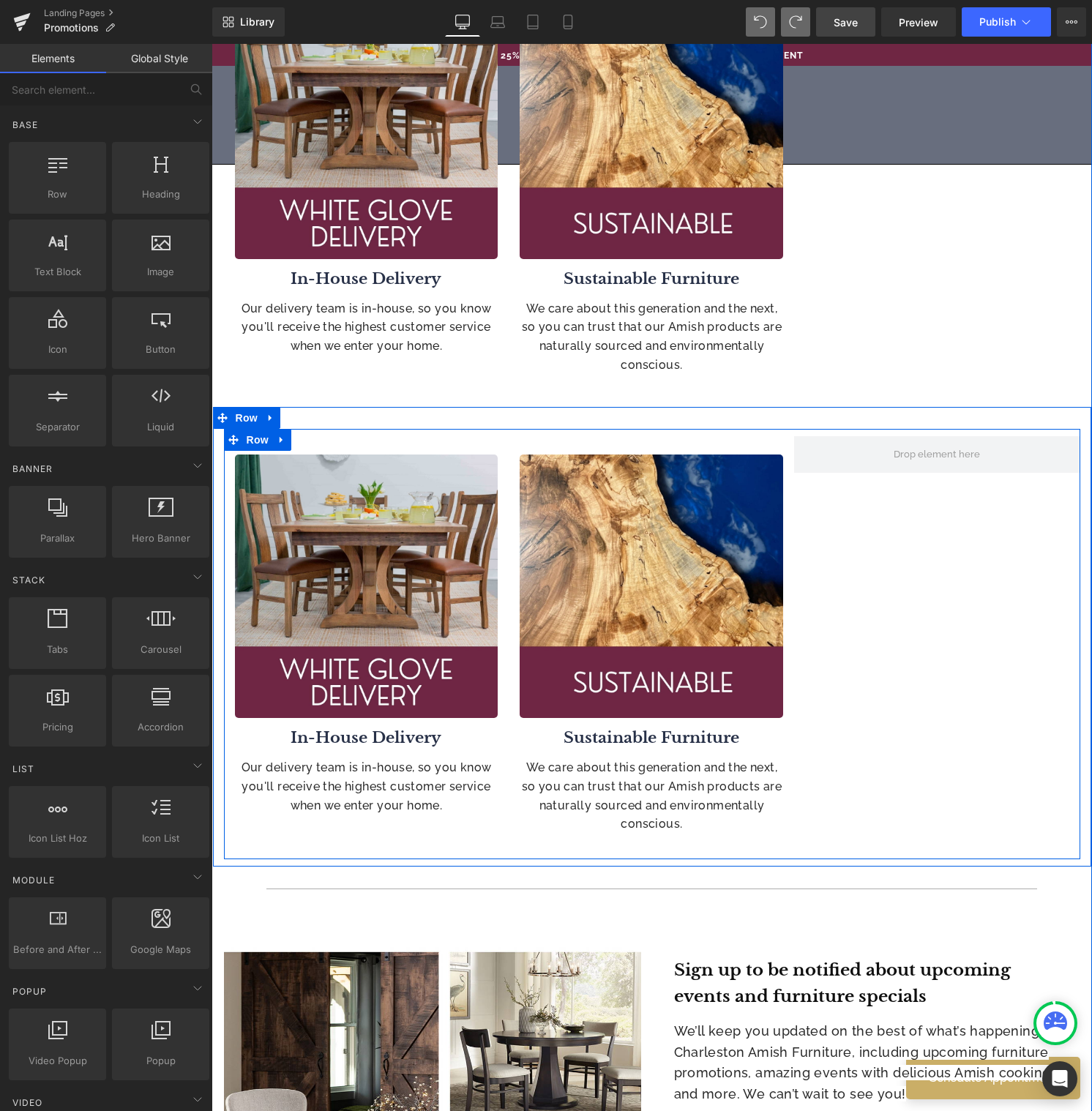
click at [280, 439] on icon at bounding box center [281, 440] width 10 height 11
click at [315, 441] on icon at bounding box center [319, 439] width 10 height 10
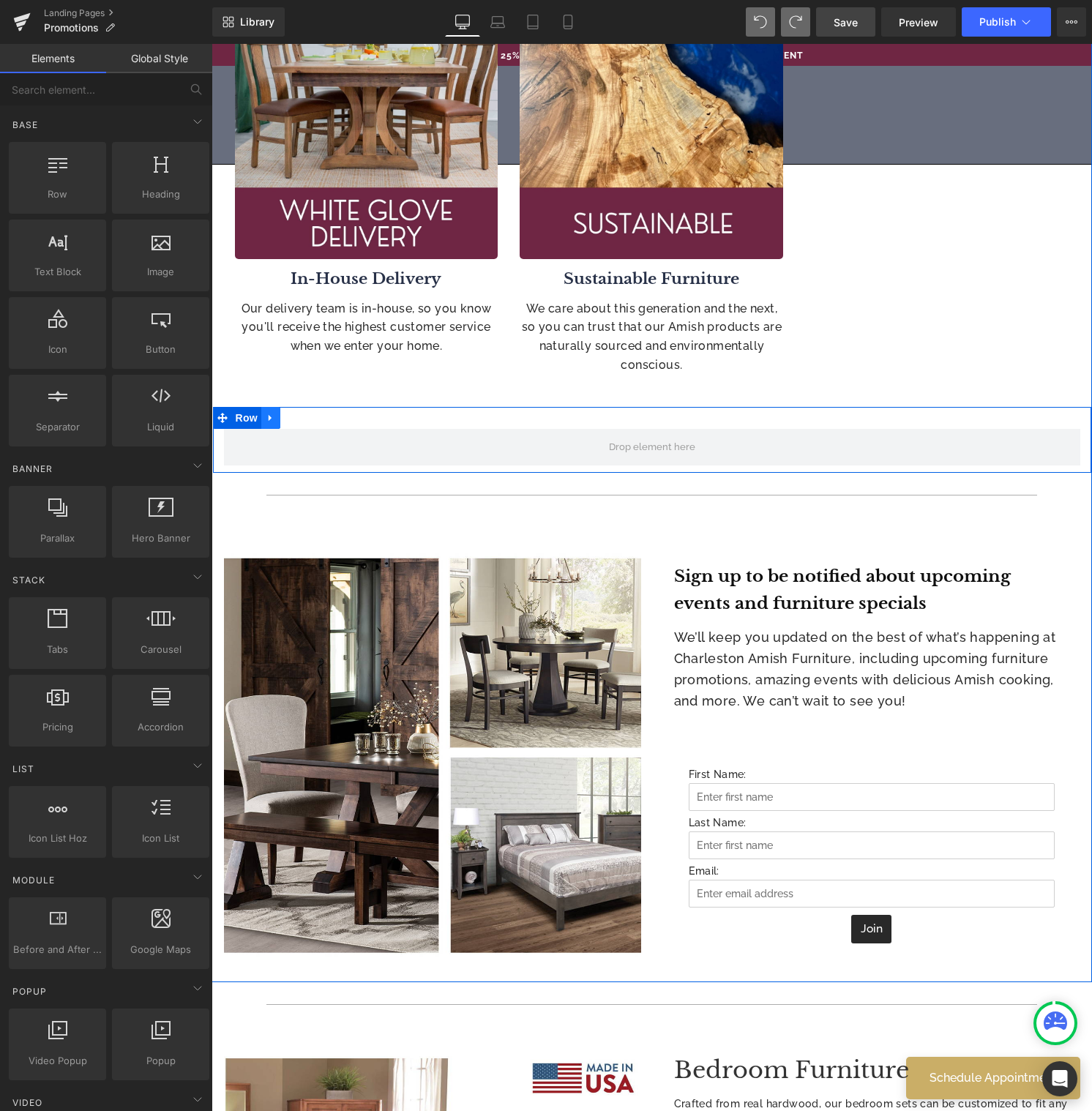
click at [266, 422] on icon at bounding box center [270, 418] width 10 height 11
click at [310, 416] on link at bounding box center [309, 418] width 19 height 22
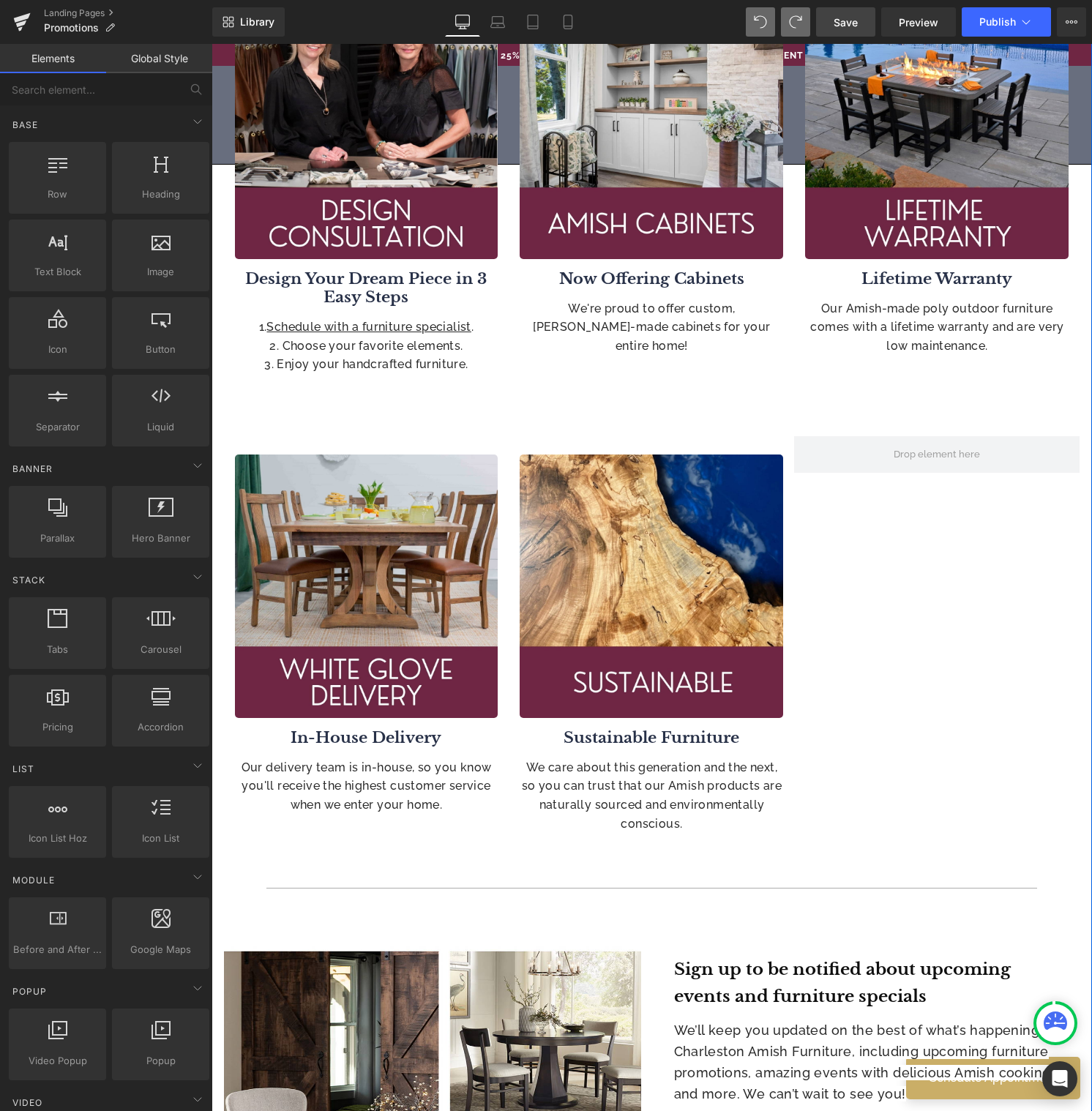
scroll to position [1054, 0]
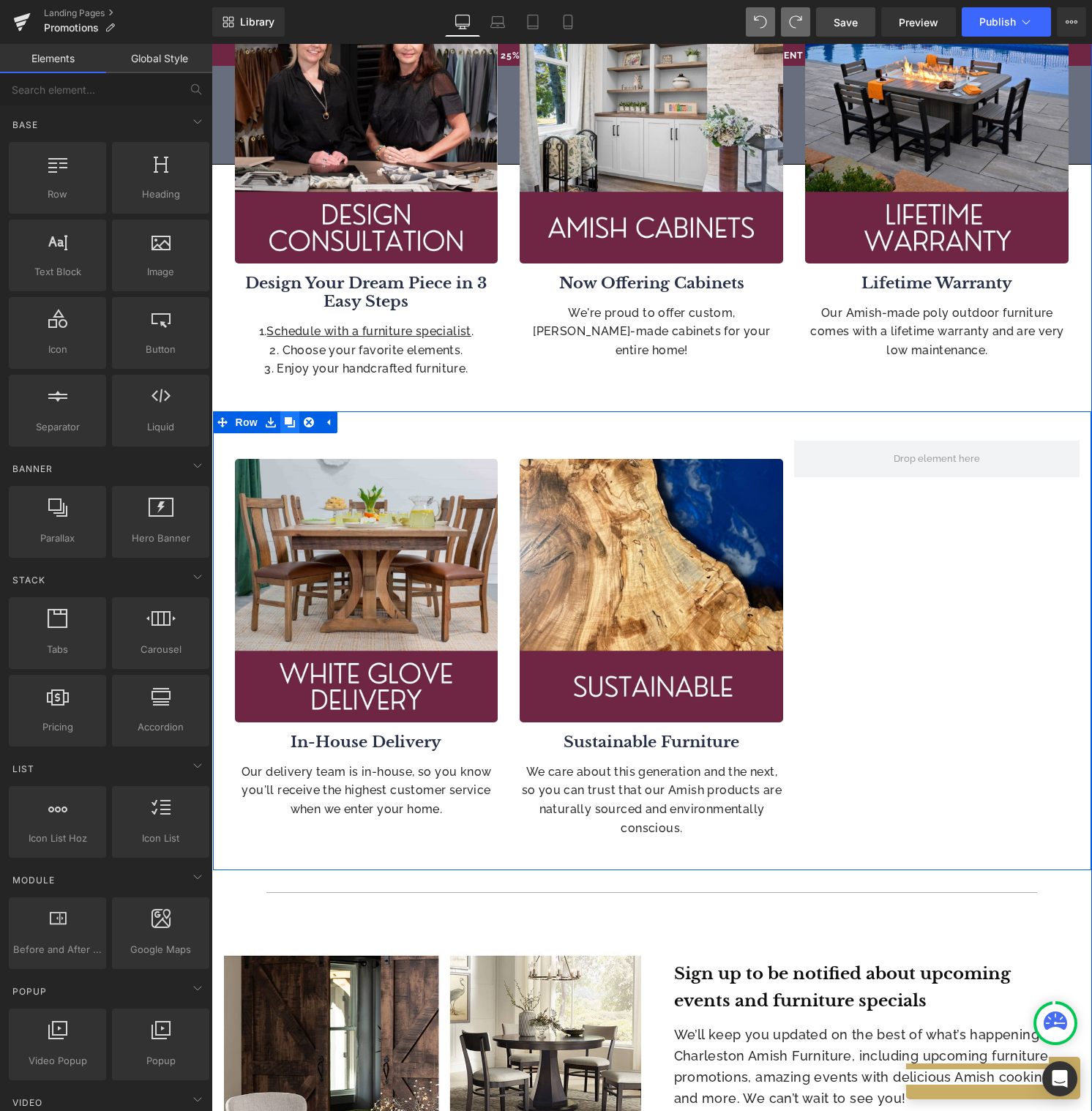
click at [288, 419] on icon at bounding box center [289, 422] width 10 height 11
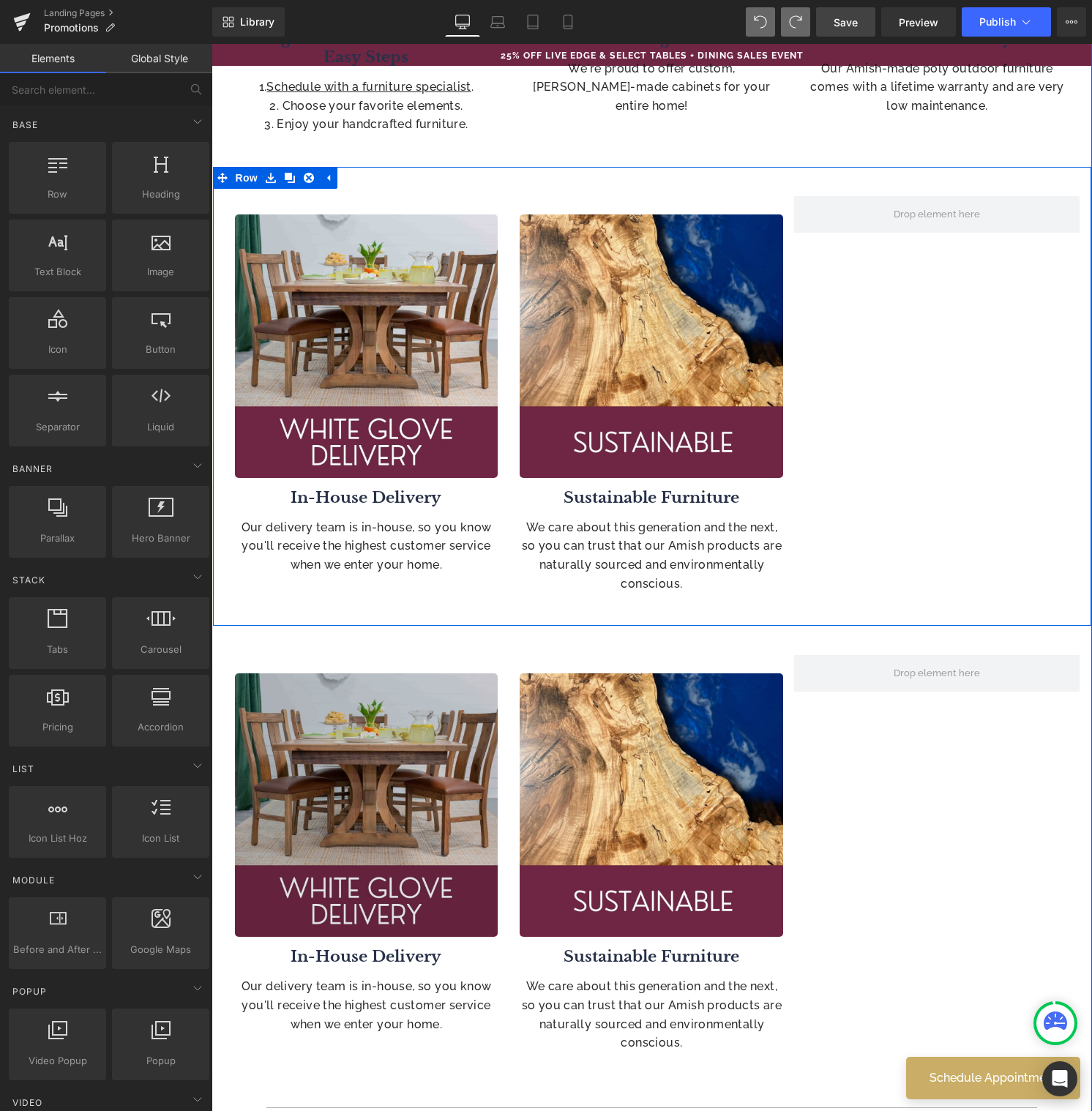
scroll to position [1303, 0]
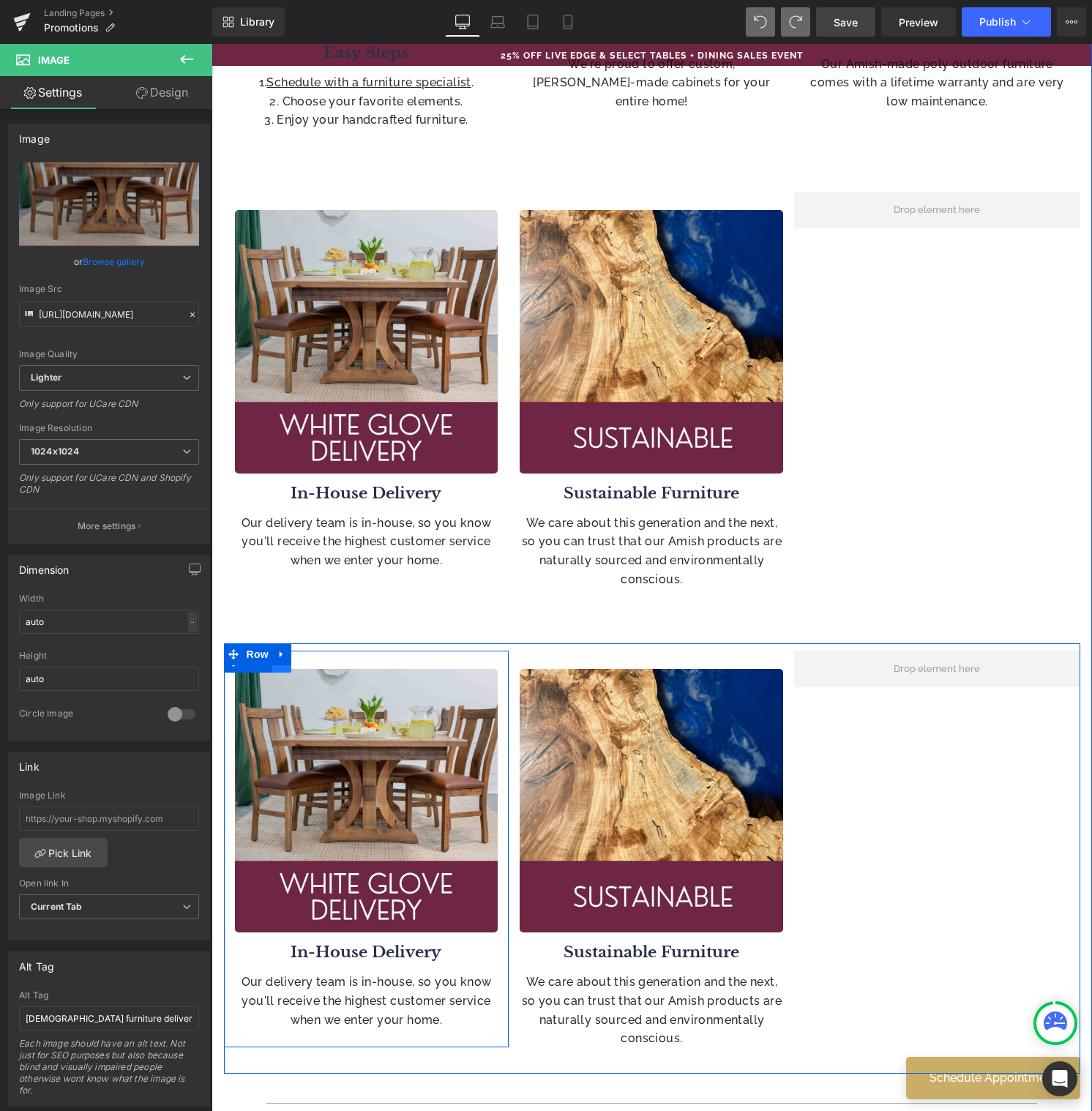
click at [278, 667] on link at bounding box center [281, 662] width 19 height 22
click at [315, 662] on icon at bounding box center [319, 661] width 10 height 10
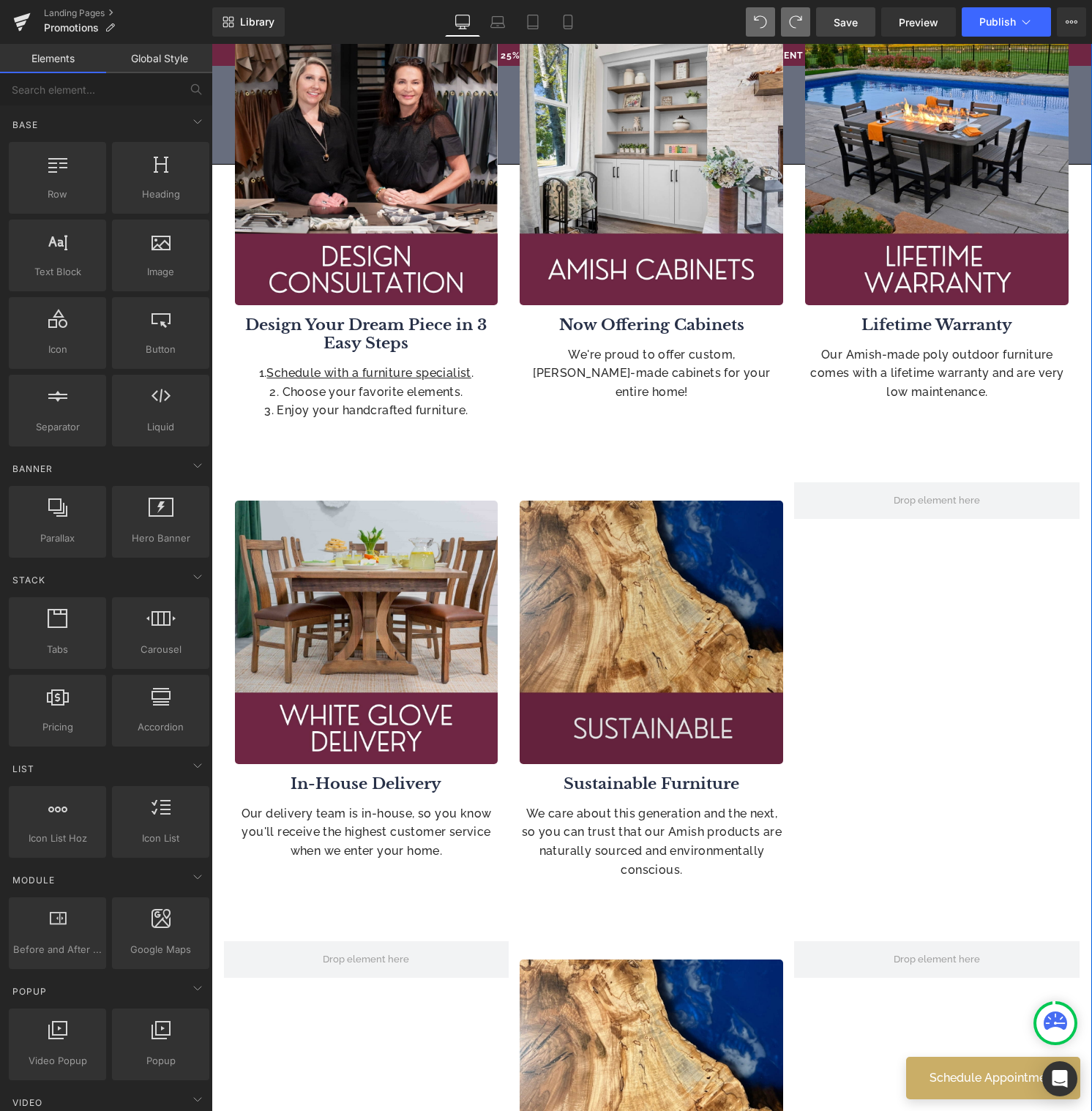
scroll to position [1001, 0]
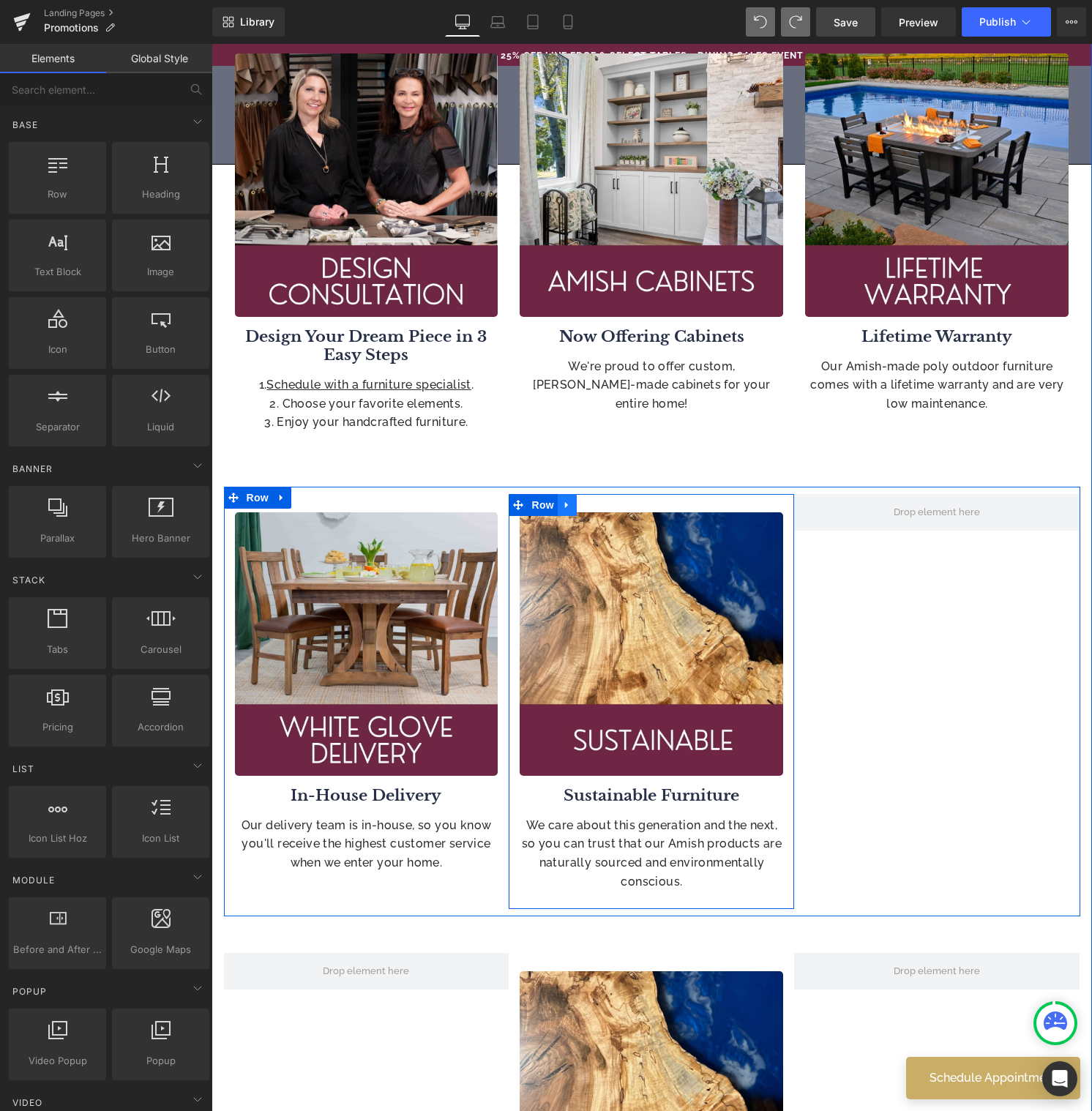
click at [563, 509] on icon at bounding box center [567, 505] width 10 height 11
click at [600, 505] on icon at bounding box center [605, 505] width 10 height 10
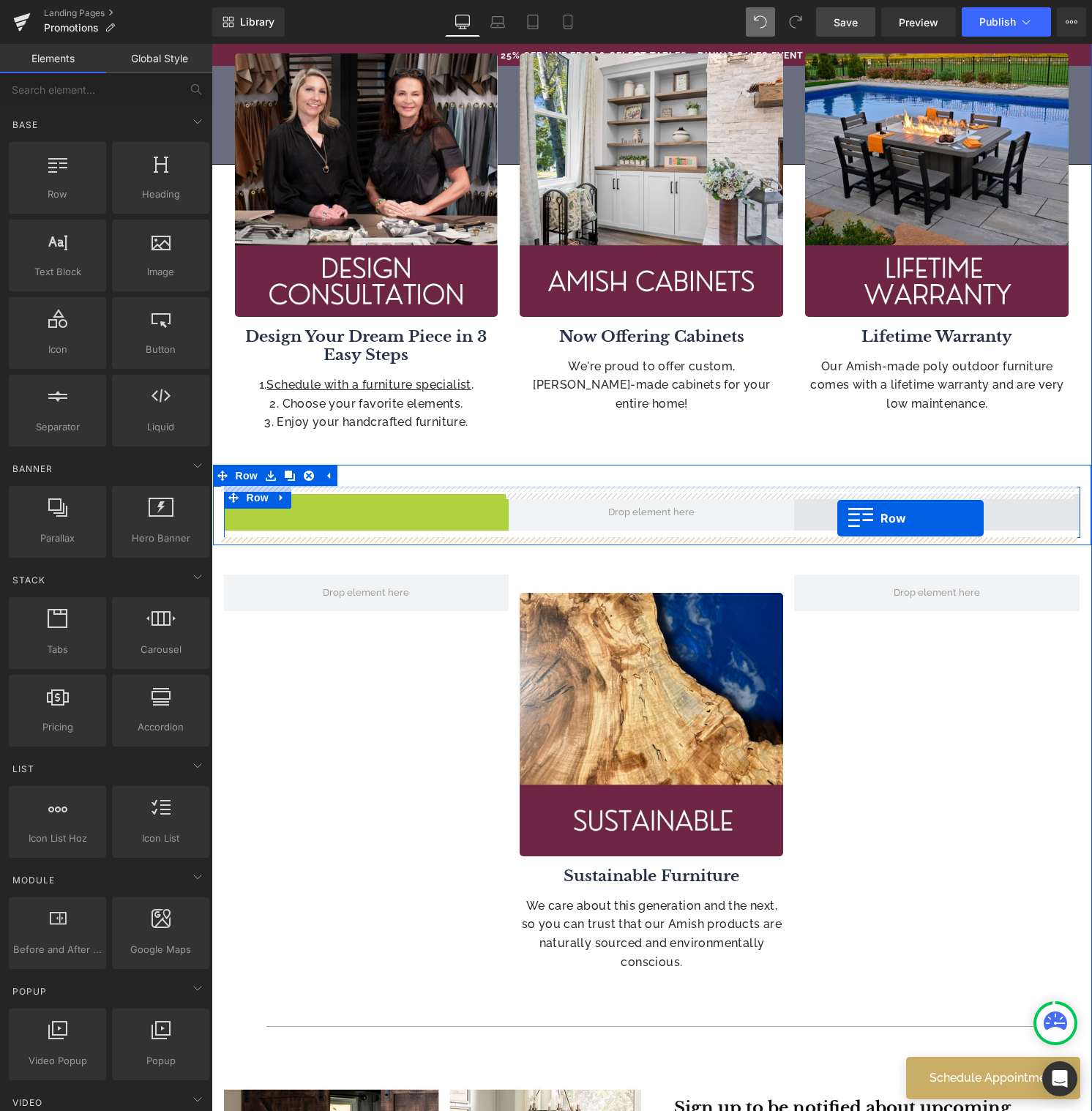
drag, startPoint x: 226, startPoint y: 511, endPoint x: 837, endPoint y: 518, distance: 611.0
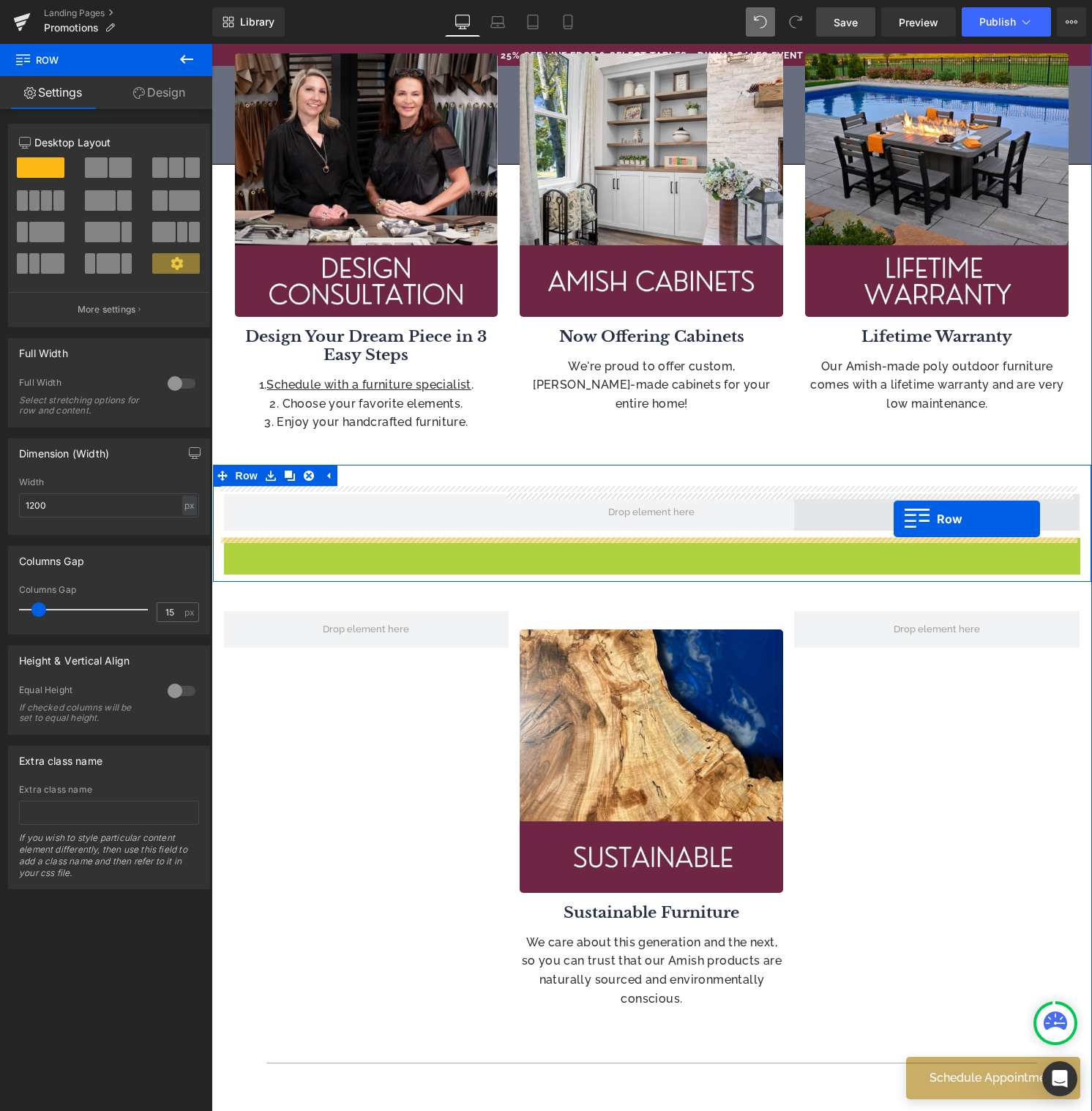
drag, startPoint x: 229, startPoint y: 547, endPoint x: 889, endPoint y: 520, distance: 660.6
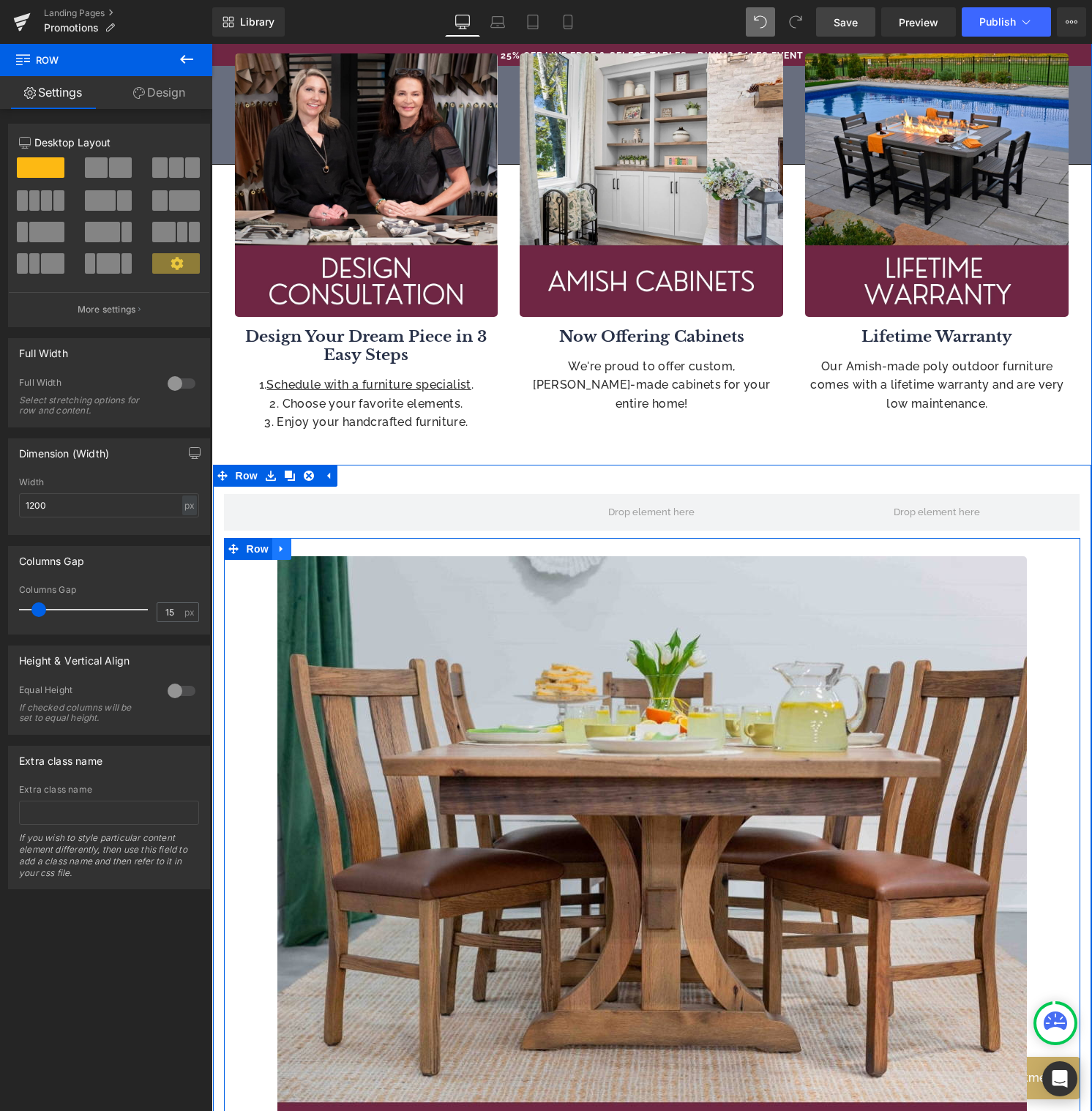
click at [280, 547] on icon at bounding box center [281, 548] width 3 height 6
click at [315, 550] on icon at bounding box center [319, 549] width 10 height 10
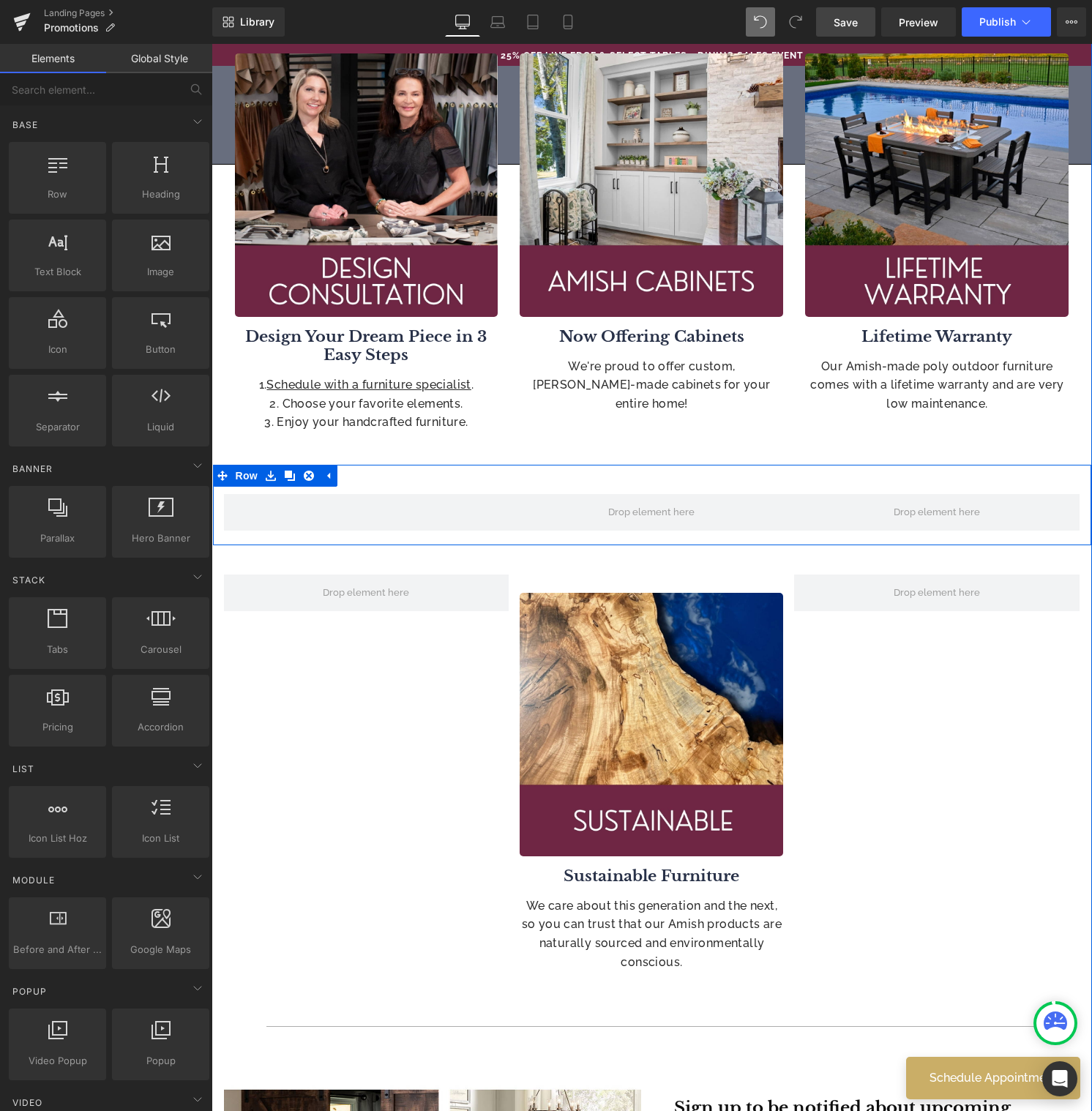
click at [330, 480] on link at bounding box center [328, 475] width 19 height 22
click at [270, 473] on icon at bounding box center [270, 475] width 10 height 11
click at [304, 475] on icon at bounding box center [308, 475] width 10 height 11
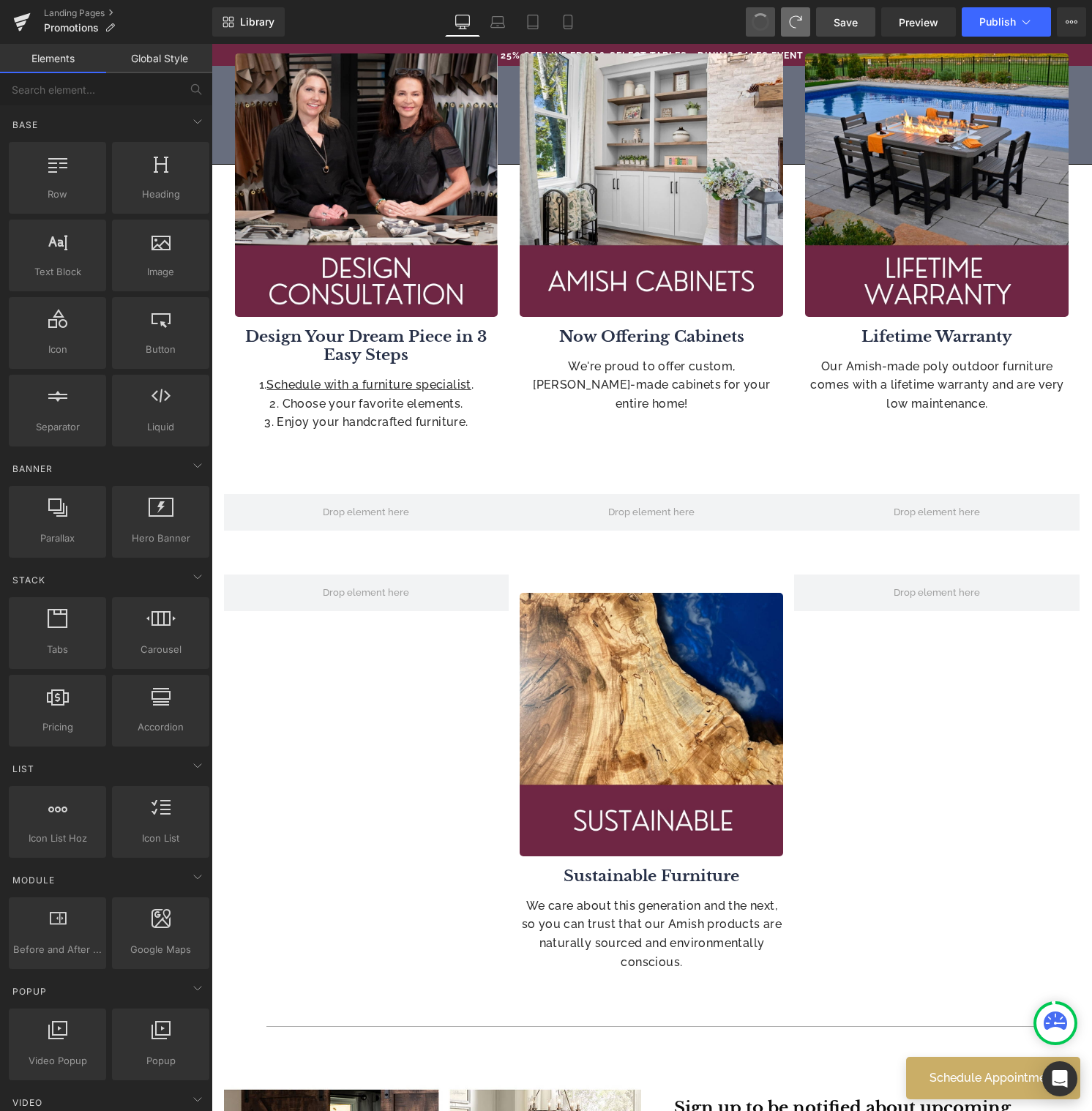
click at [758, 20] on span at bounding box center [760, 22] width 22 height 22
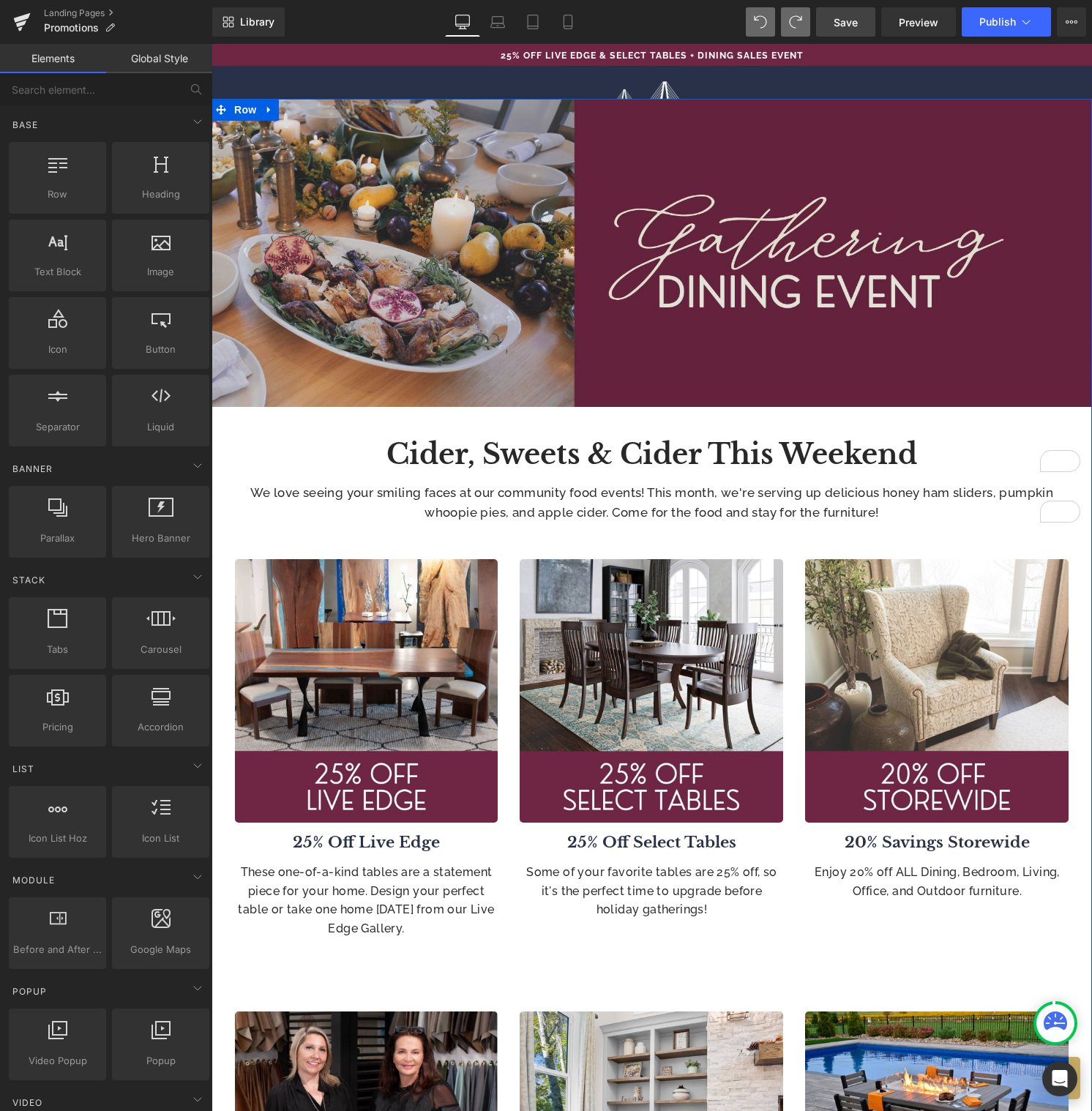
scroll to position [0, 0]
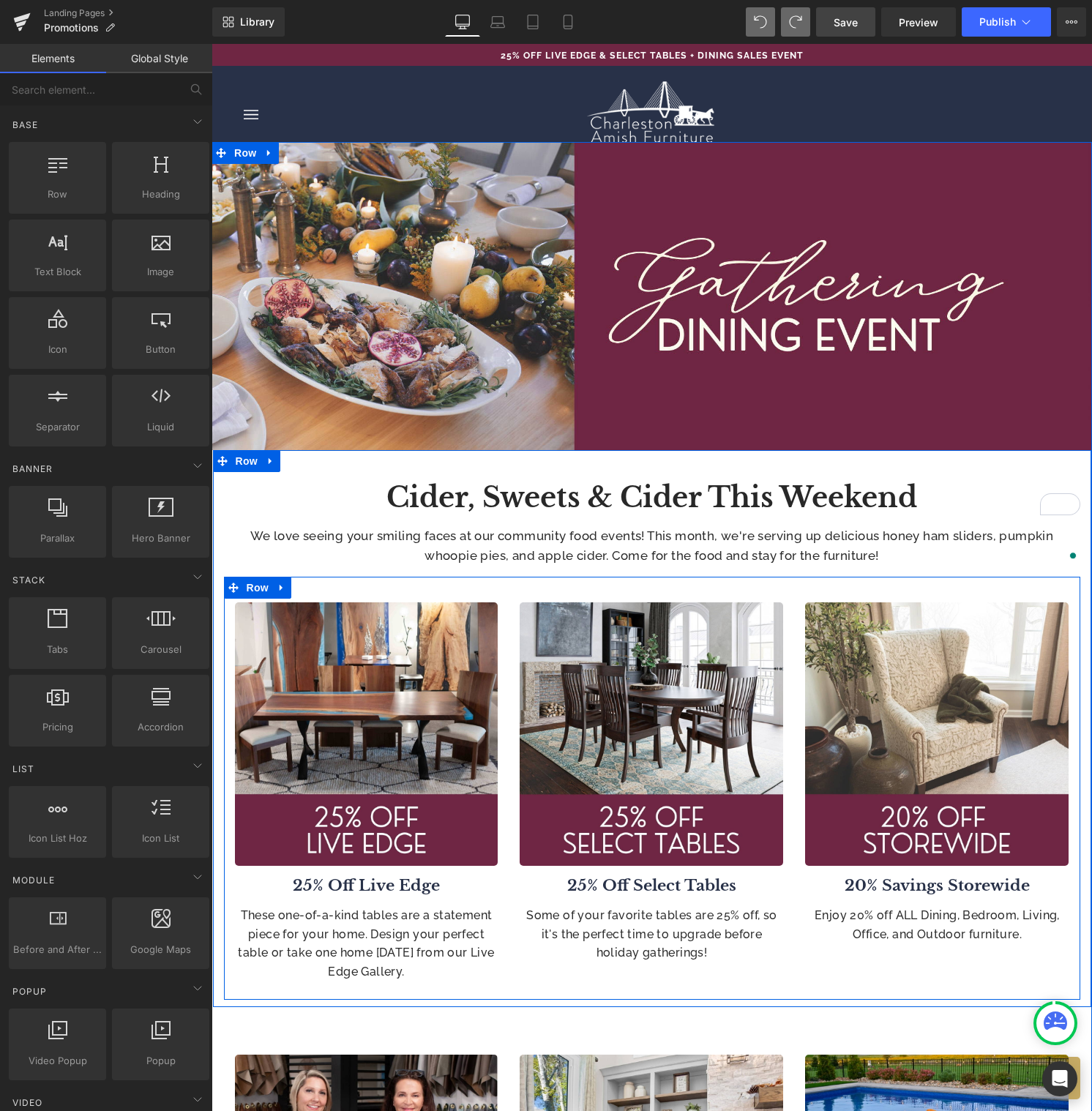
click at [278, 591] on icon at bounding box center [281, 587] width 10 height 11
click at [296, 586] on icon at bounding box center [300, 587] width 10 height 10
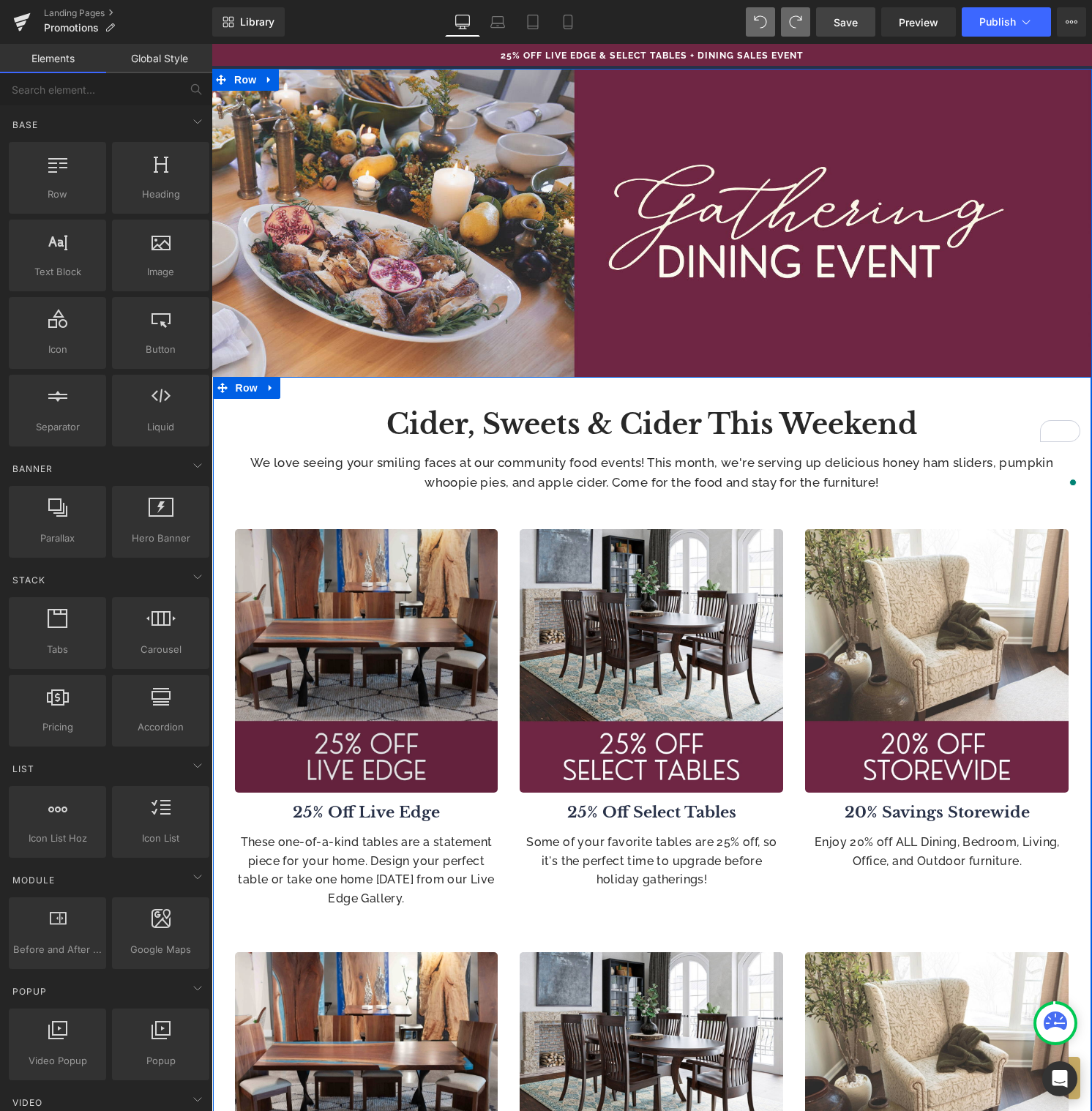
scroll to position [73, 0]
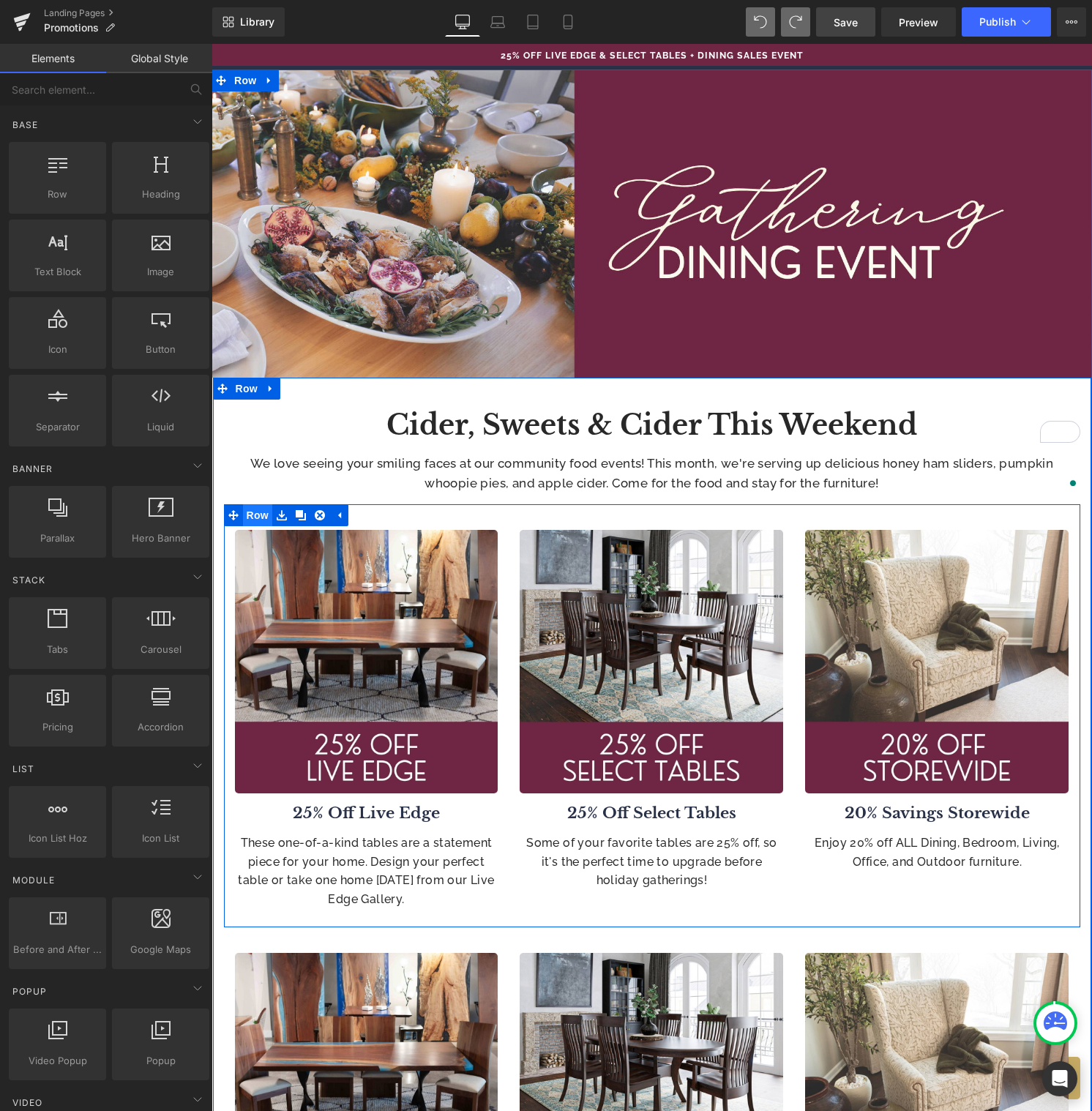
click at [252, 515] on span "Row" at bounding box center [257, 515] width 29 height 22
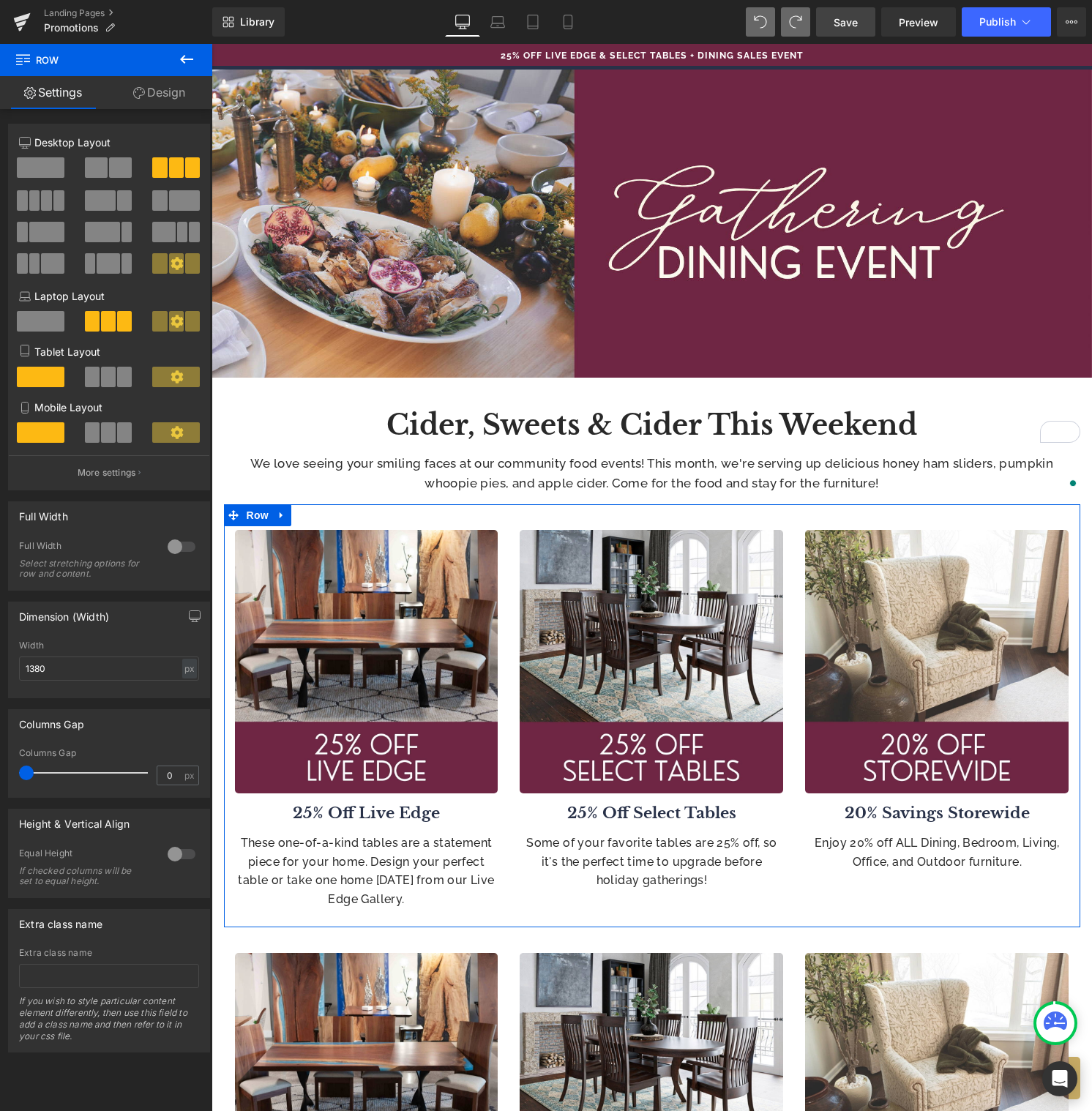
click at [114, 167] on span at bounding box center [120, 168] width 23 height 21
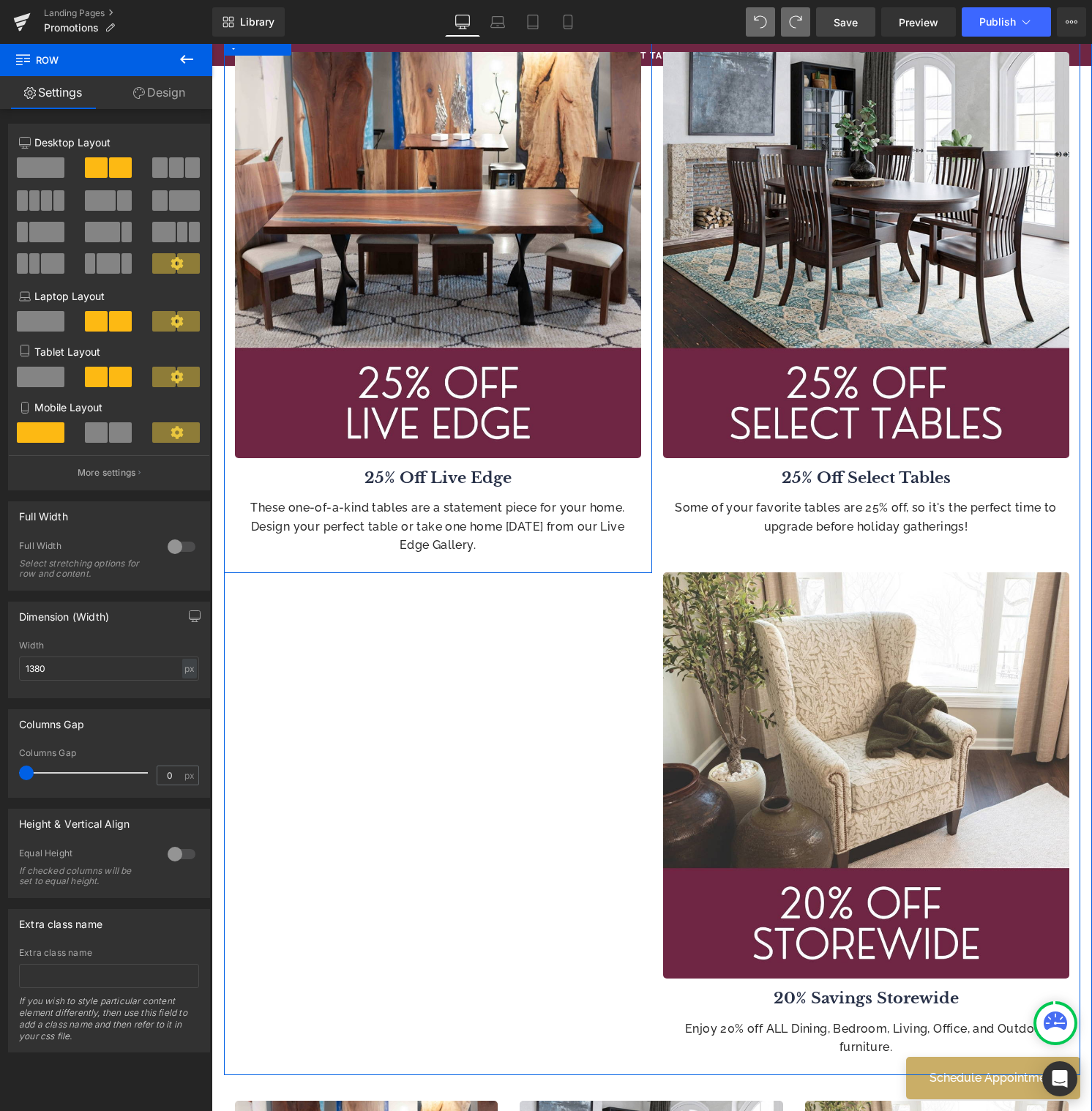
scroll to position [554, 0]
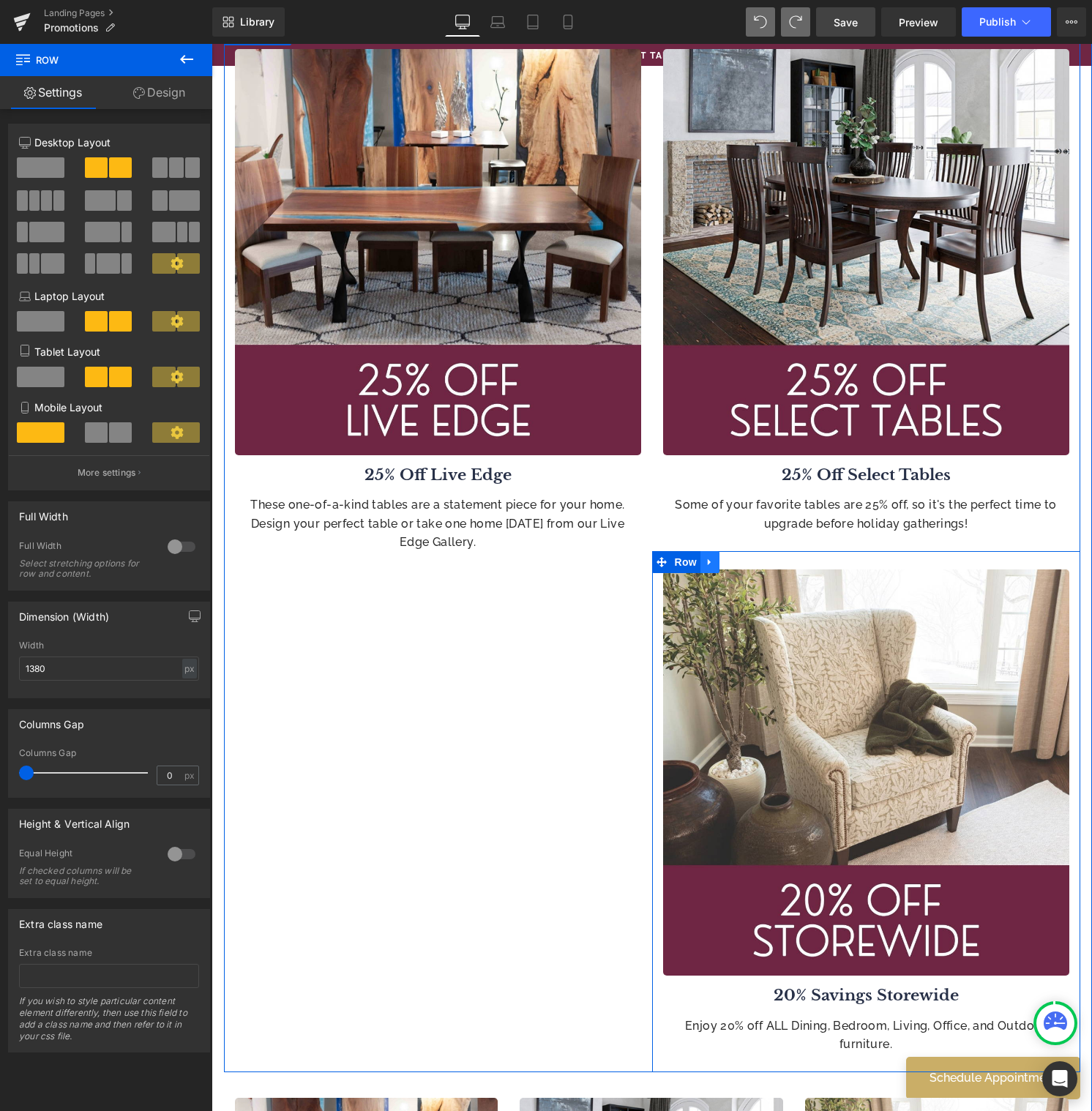
click at [707, 565] on icon at bounding box center [710, 562] width 10 height 11
click at [743, 564] on icon at bounding box center [747, 561] width 10 height 10
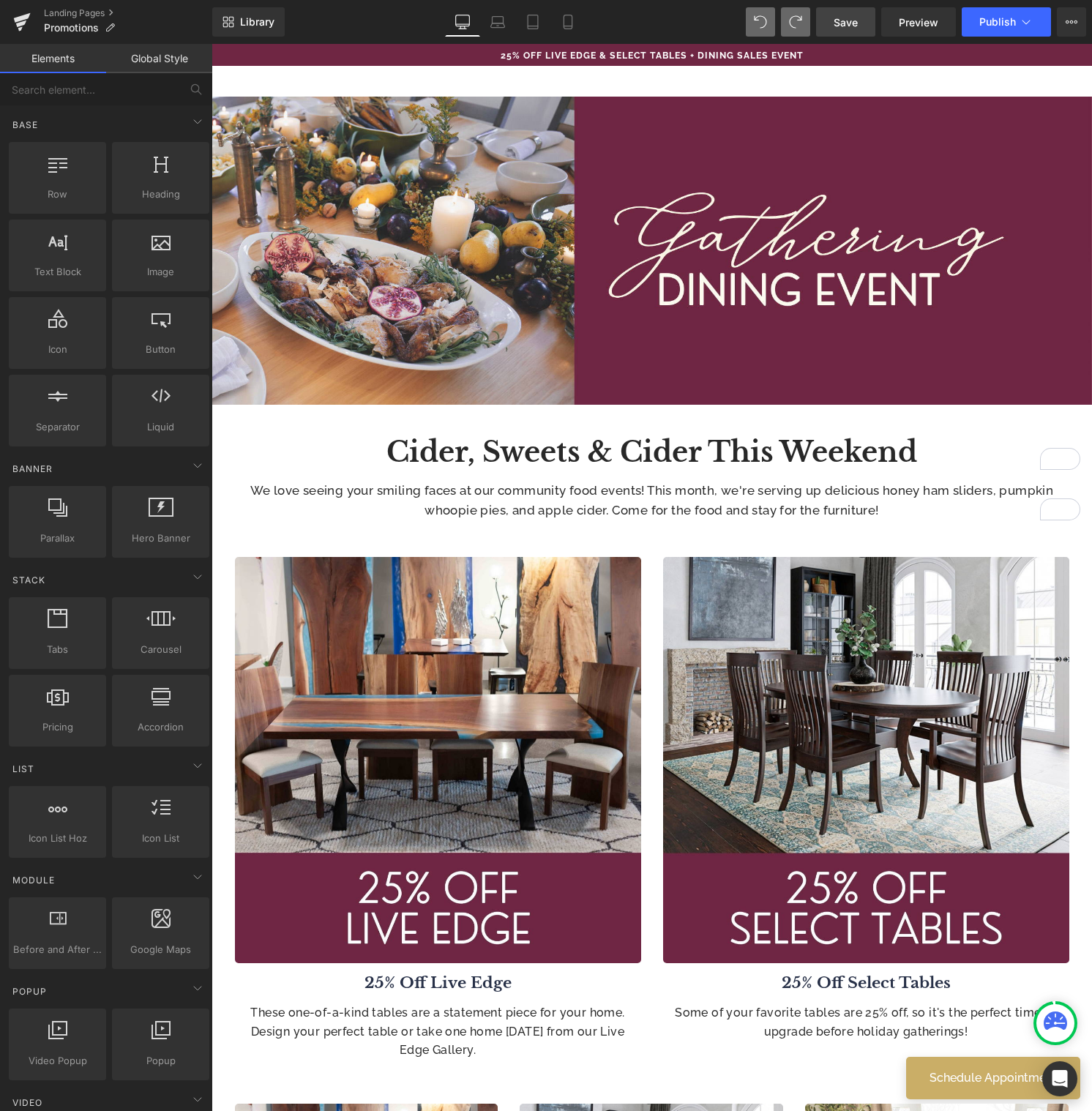
scroll to position [47, 0]
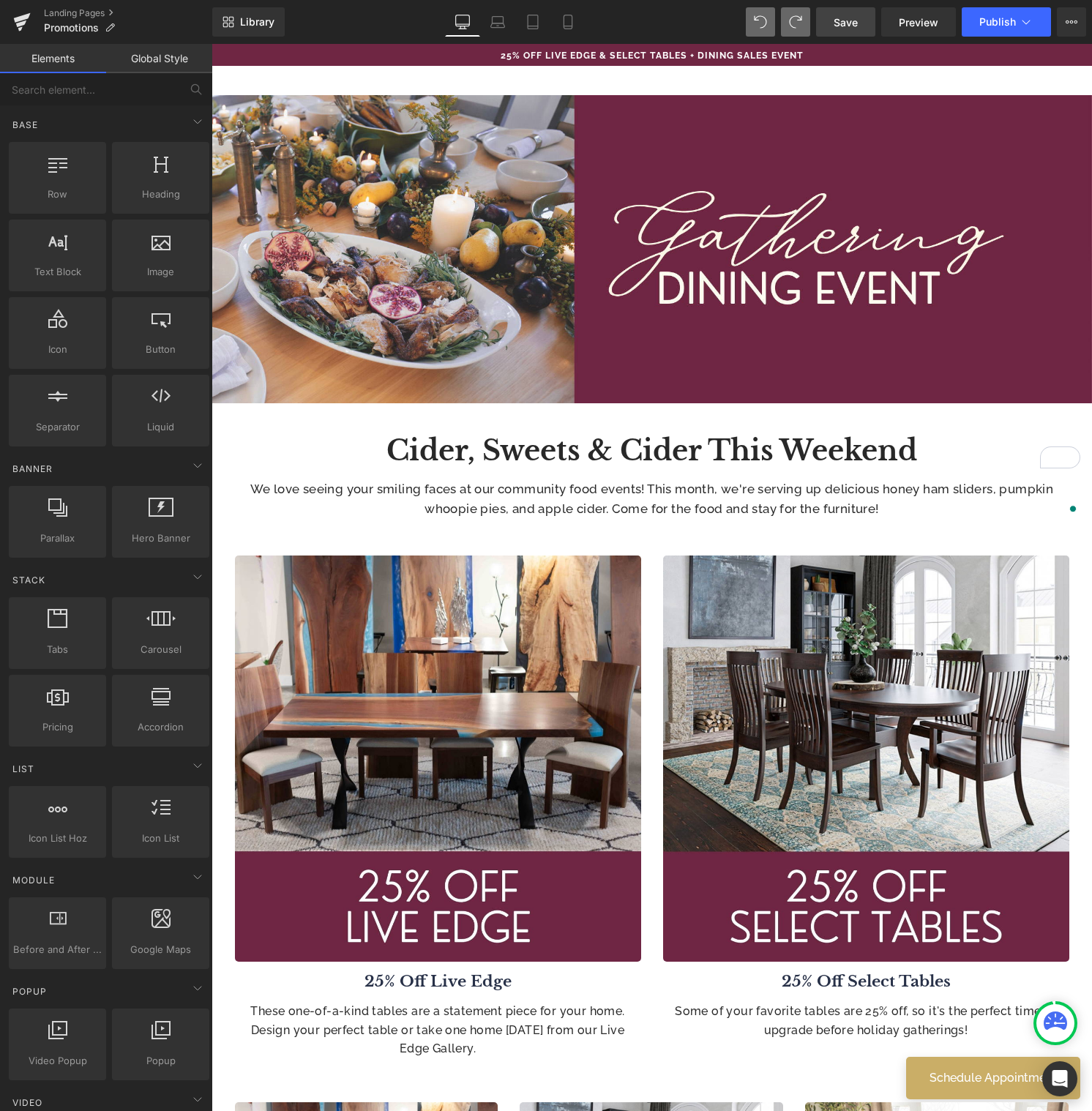
click at [407, 1026] on div "These one-of-a-kind tables are a statement piece for your home. Design your per…" at bounding box center [438, 1030] width 406 height 56
click at [407, 1026] on p "These one-of-a-kind tables are a statement piece for your home. Design your per…" at bounding box center [438, 1030] width 406 height 56
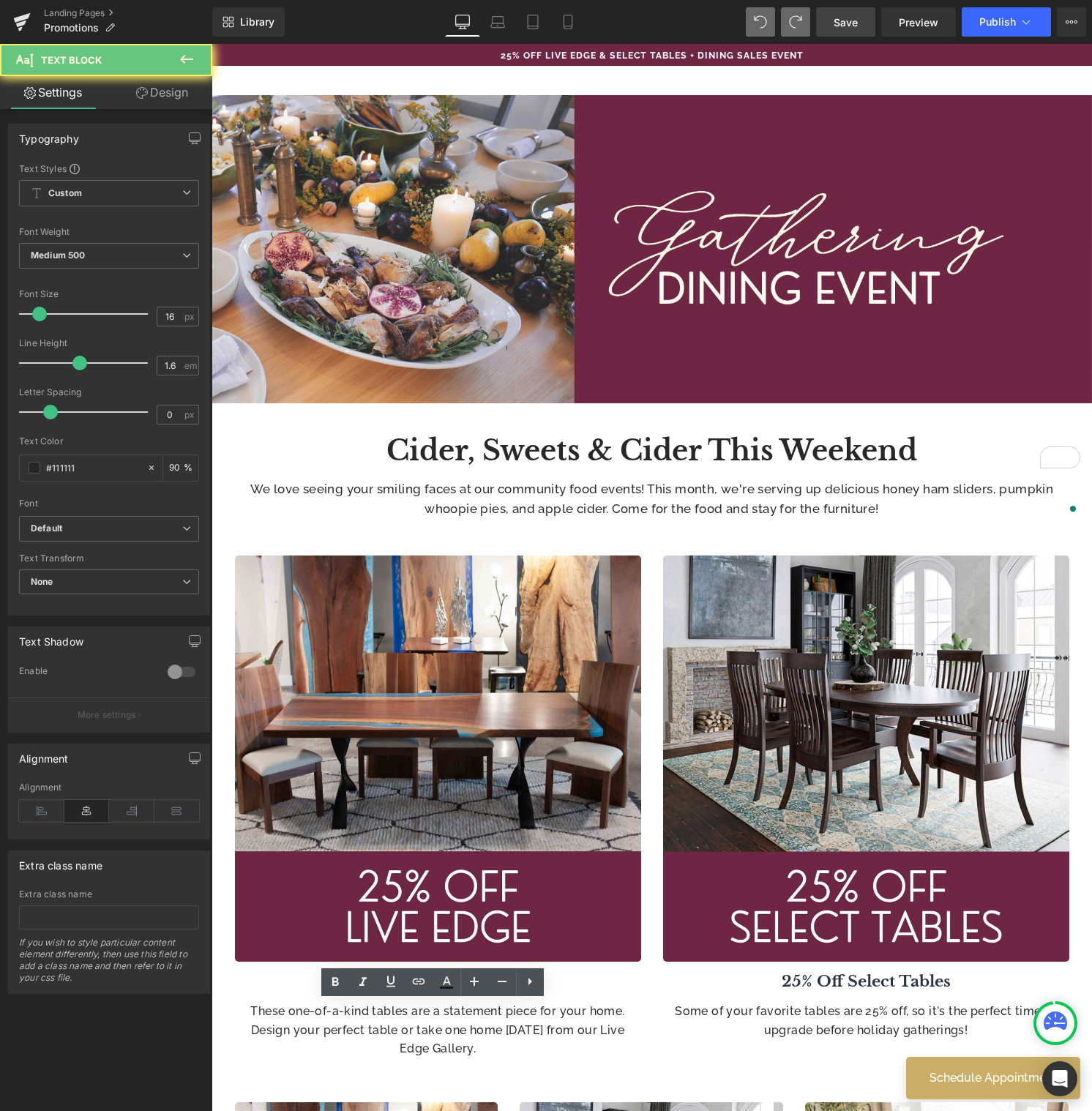
click at [404, 1023] on p "These one-of-a-kind tables are a statement piece for your home. Design your per…" at bounding box center [438, 1030] width 406 height 56
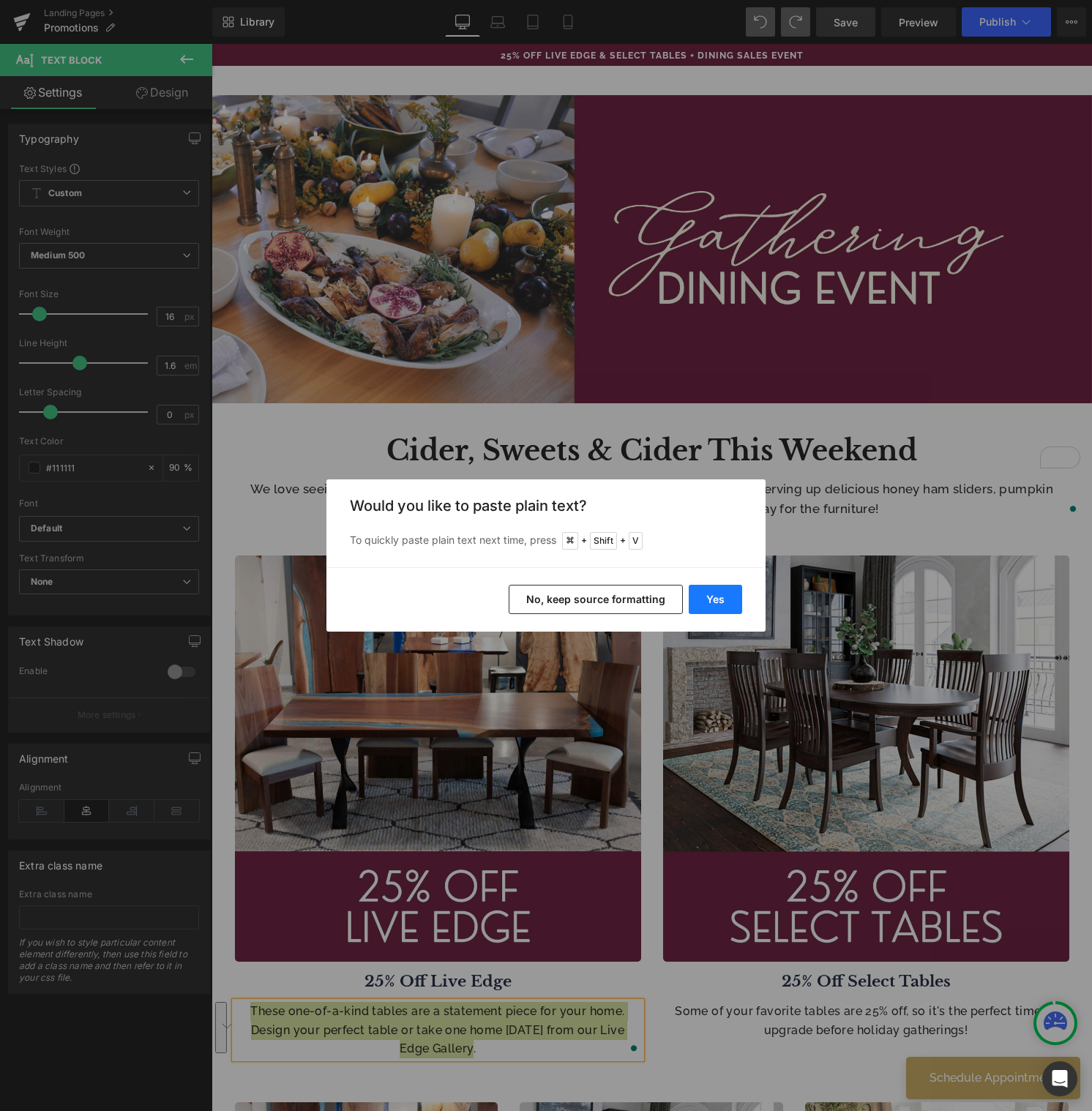
click at [717, 600] on button "Yes" at bounding box center [715, 599] width 54 height 29
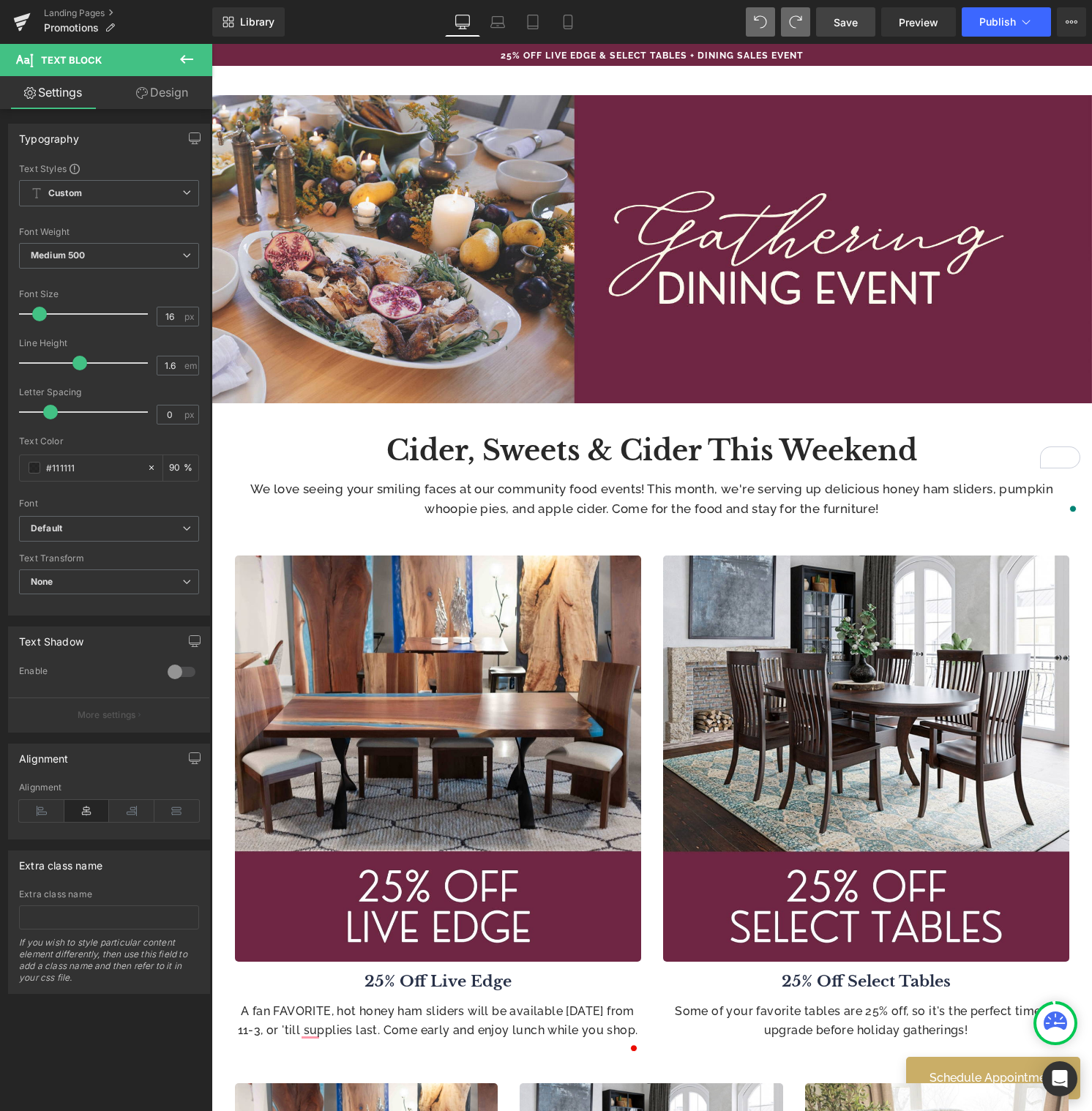
click at [420, 982] on div "25% Off Live Edge Heading" at bounding box center [438, 981] width 406 height 18
click at [420, 982] on b "25% Off Live Edge" at bounding box center [438, 981] width 147 height 19
click at [419, 982] on b "25% Off Live Edge" at bounding box center [438, 981] width 147 height 19
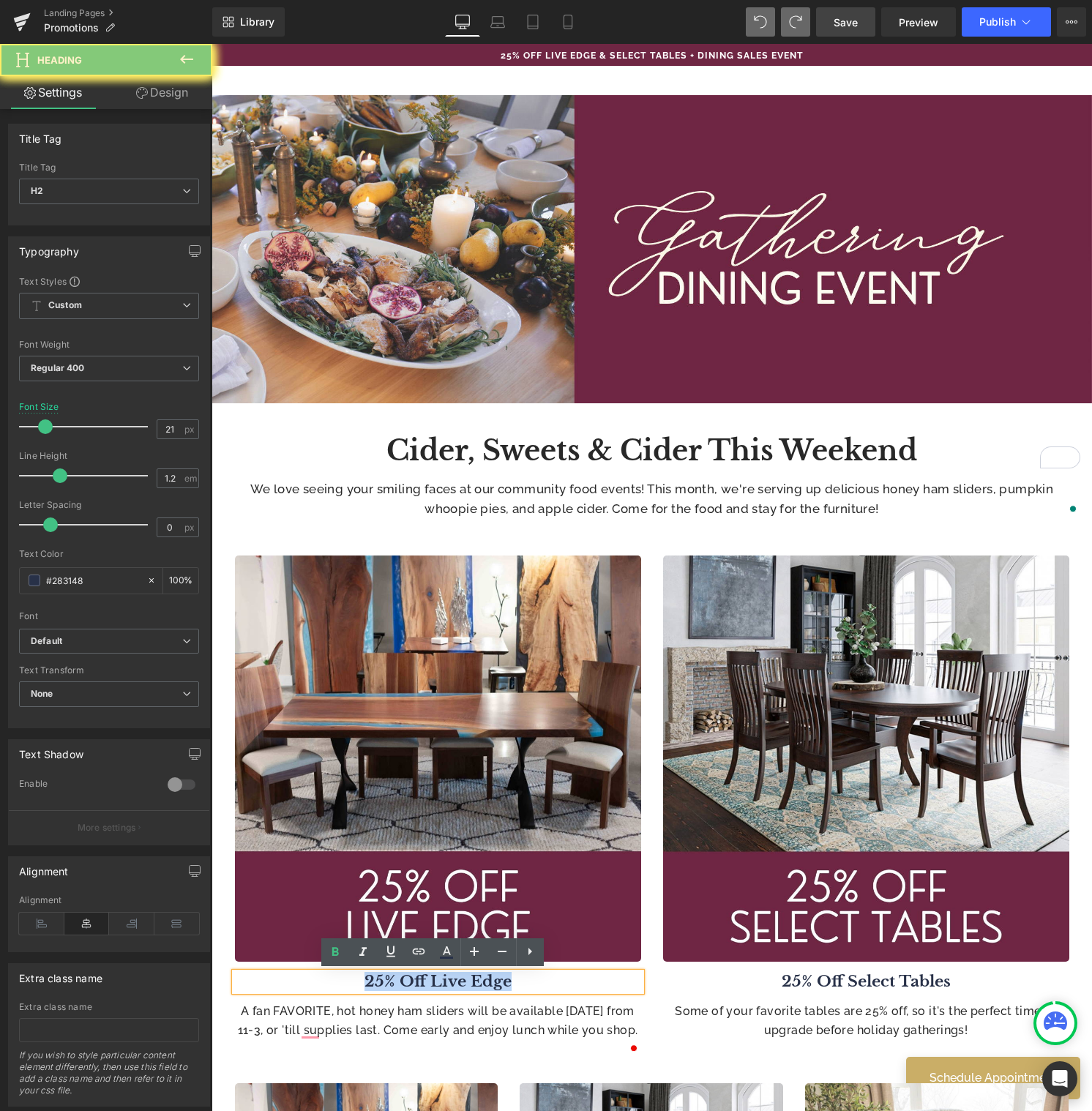
paste div "To enrich screen reader interactions, please activate Accessibility in Grammarl…"
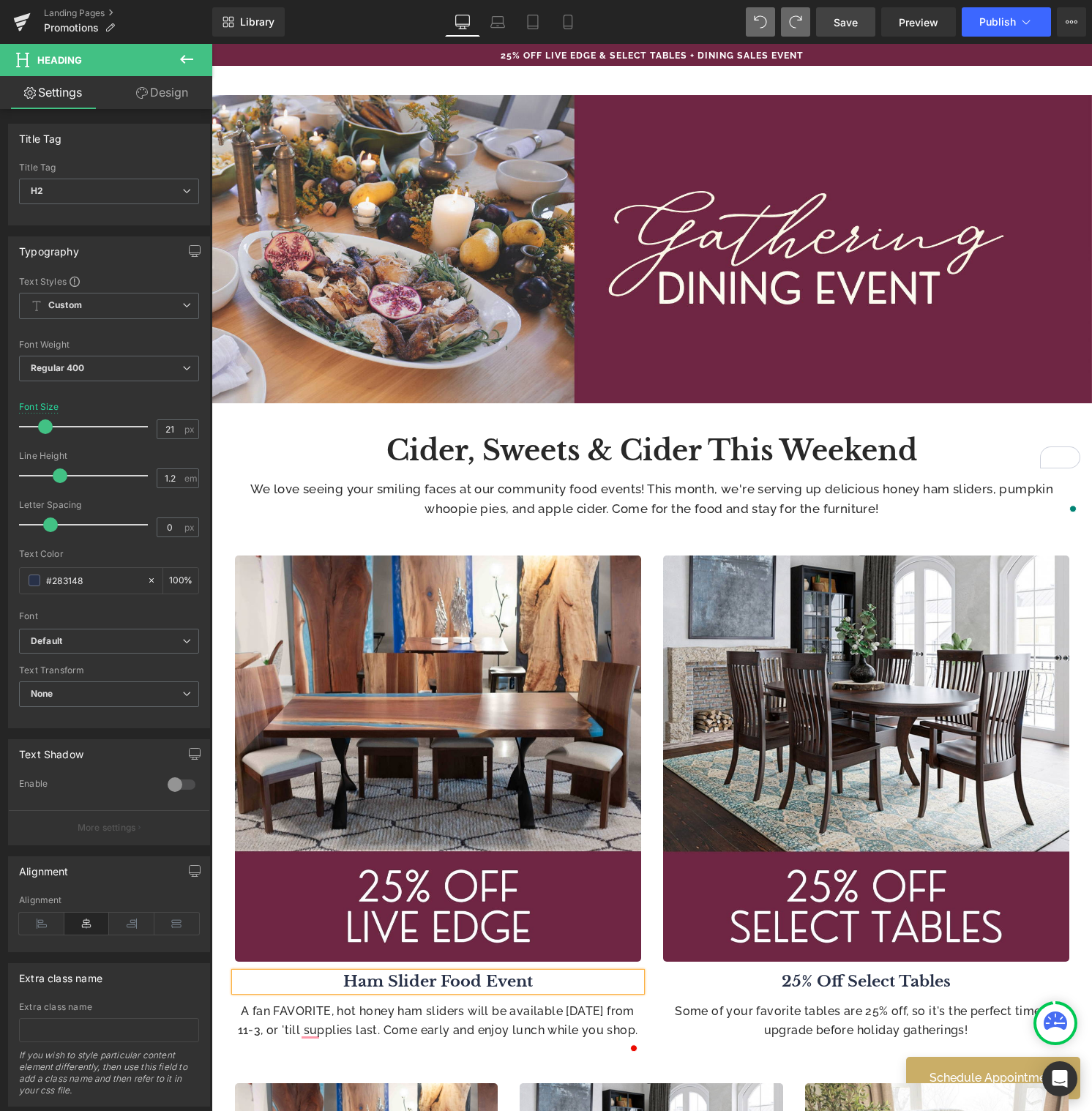
click at [887, 980] on div "25% Off Select Tables Heading" at bounding box center [866, 981] width 406 height 18
click at [887, 980] on b "25% Off Select Tables" at bounding box center [866, 981] width 169 height 19
click at [888, 975] on b "25% Off Select Tables" at bounding box center [866, 981] width 169 height 19
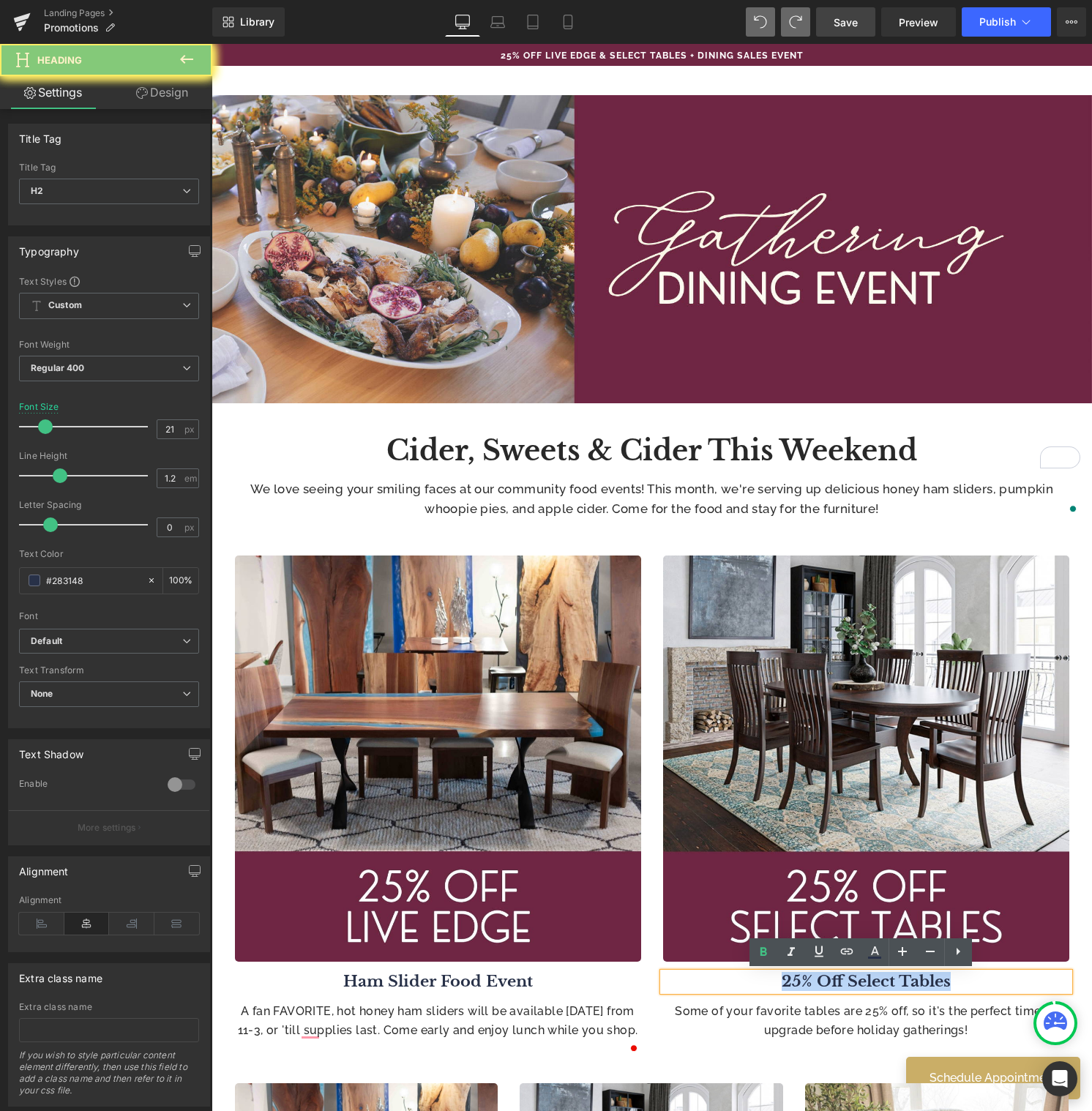
paste div "To enrich screen reader interactions, please activate Accessibility in Grammarl…"
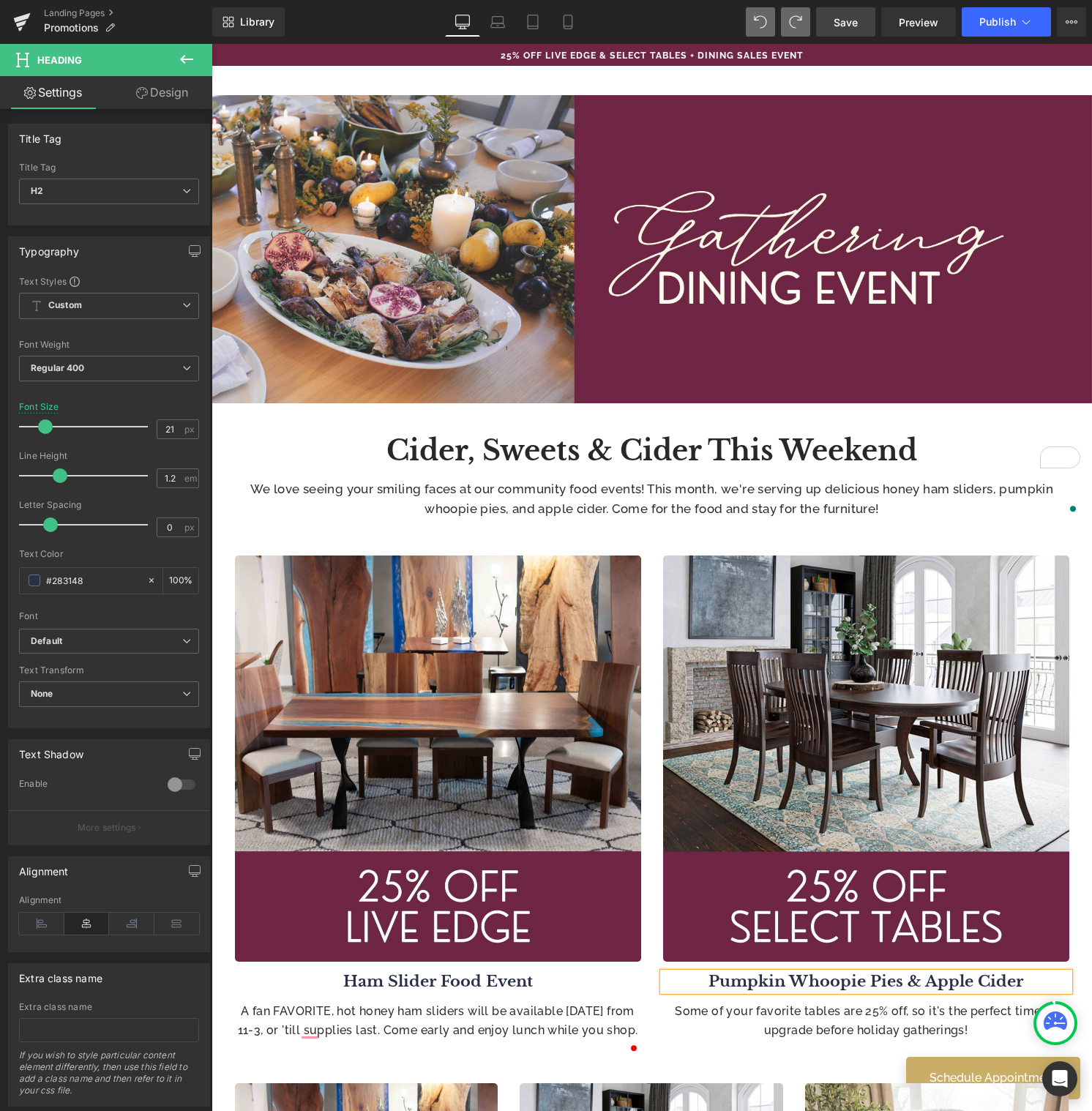
click at [831, 1023] on div "Some of your favorite tables are 25% off, so it's the perfect time to upgrade b…" at bounding box center [866, 1020] width 406 height 37
click at [831, 1023] on p "Some of your favorite tables are 25% off, so it's the perfect time to upgrade b…" at bounding box center [866, 1020] width 406 height 37
click at [830, 1018] on p "Some of your favorite tables are 25% off, so it's the perfect time to upgrade b…" at bounding box center [866, 1020] width 406 height 37
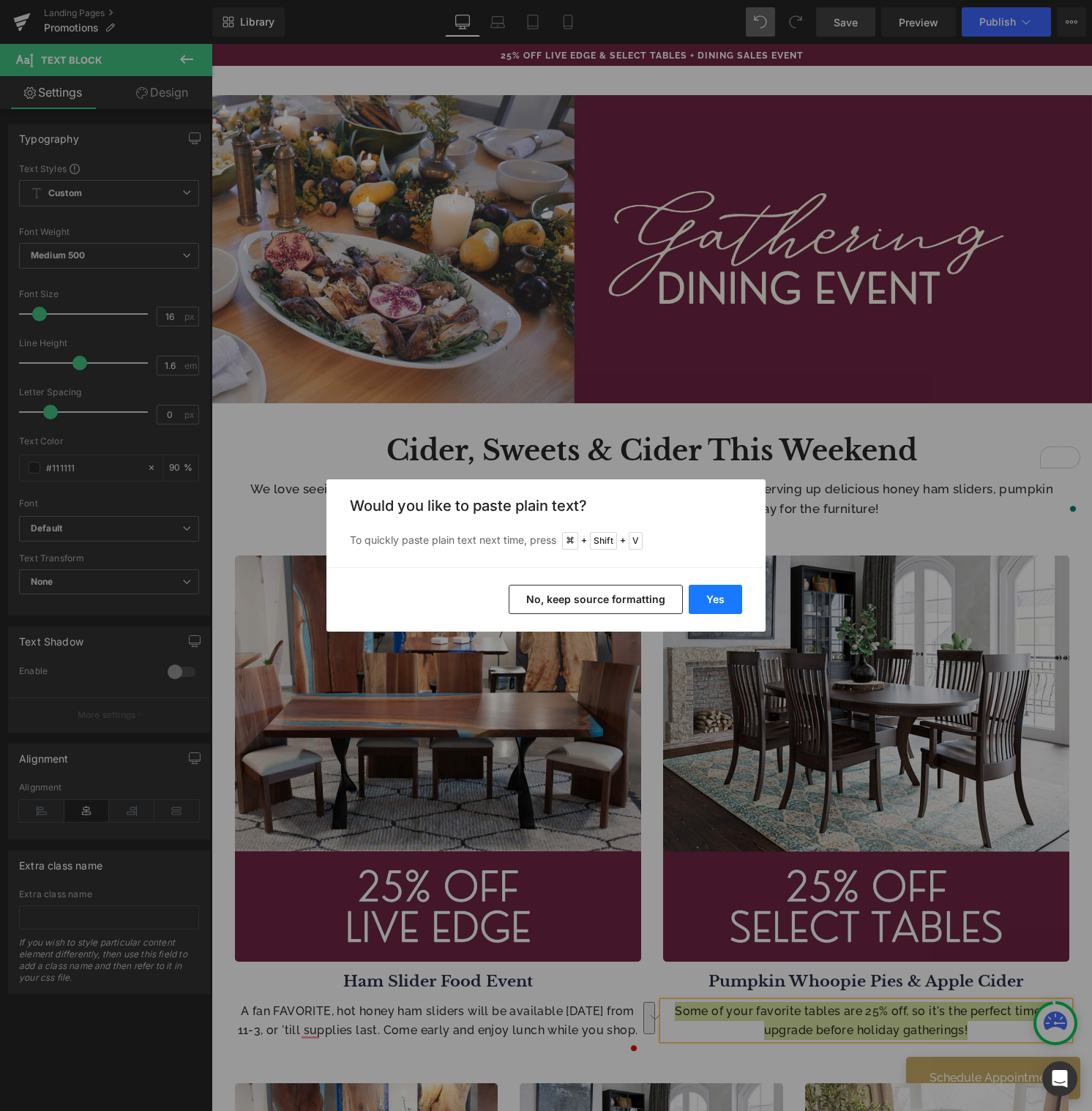
click at [724, 598] on button "Yes" at bounding box center [715, 599] width 54 height 29
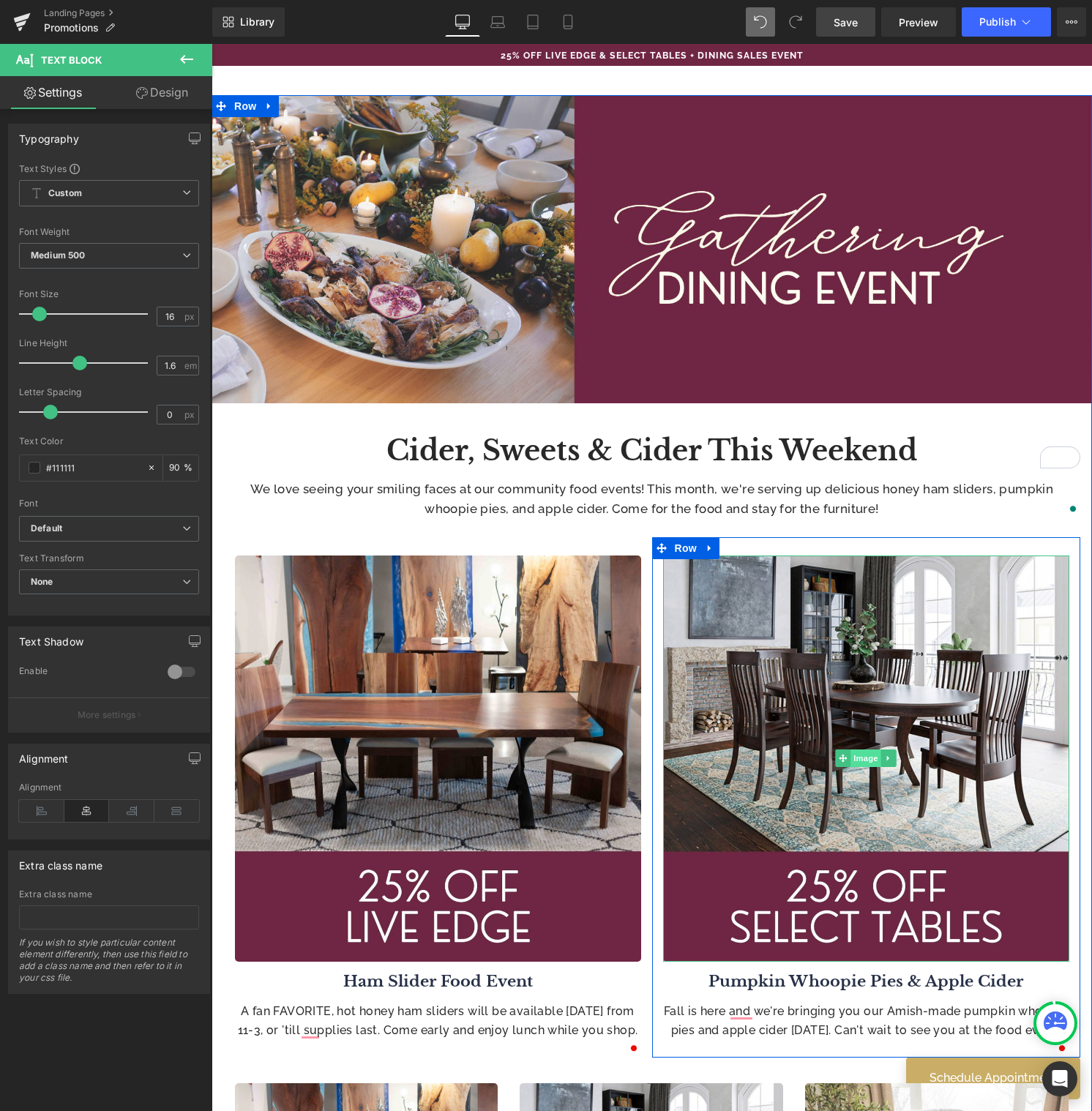
click at [864, 758] on span "Image" at bounding box center [865, 758] width 31 height 17
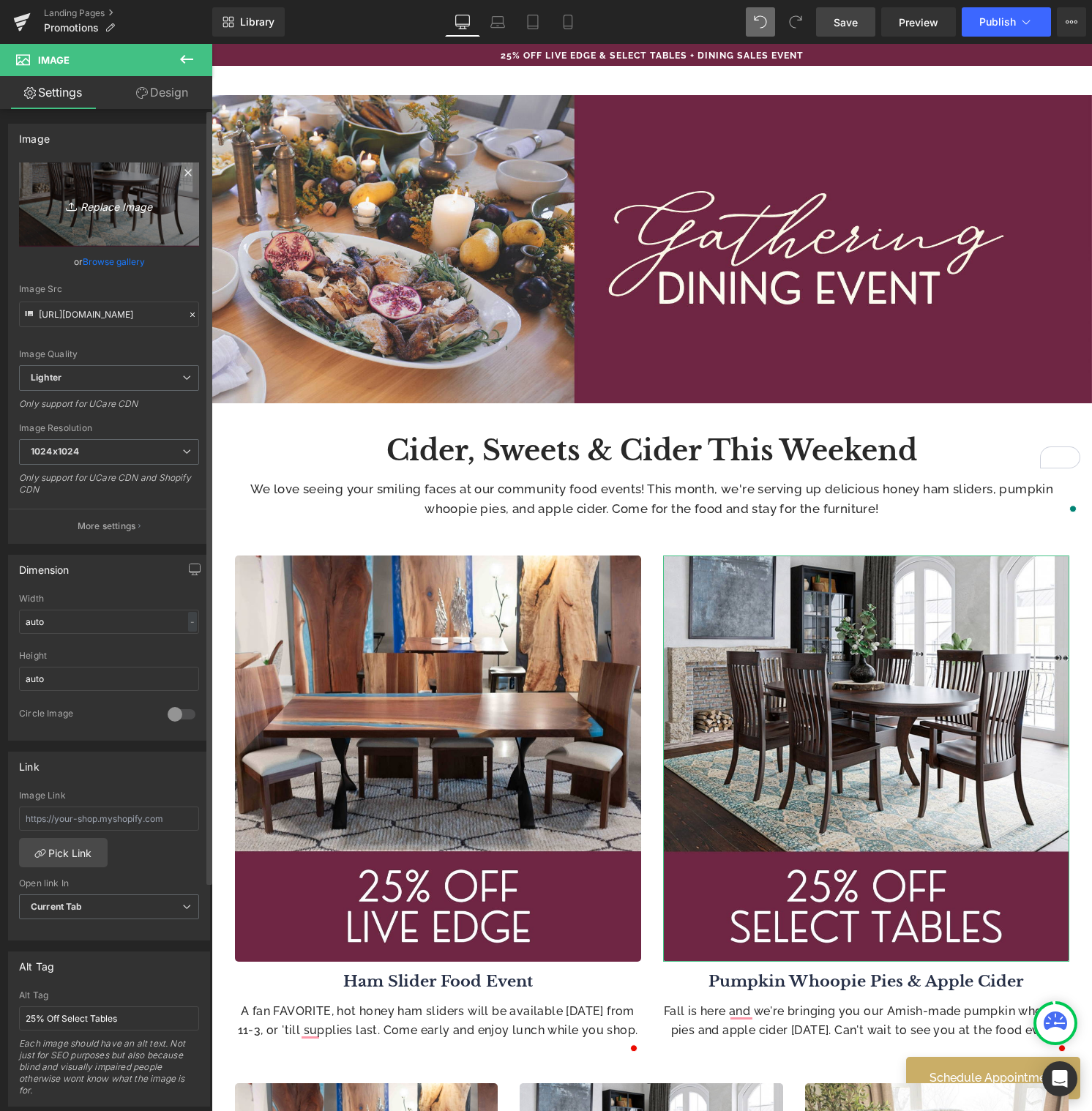
click at [111, 207] on icon "Replace Image" at bounding box center [109, 204] width 117 height 18
type input "C:\fakepath\13.jpg"
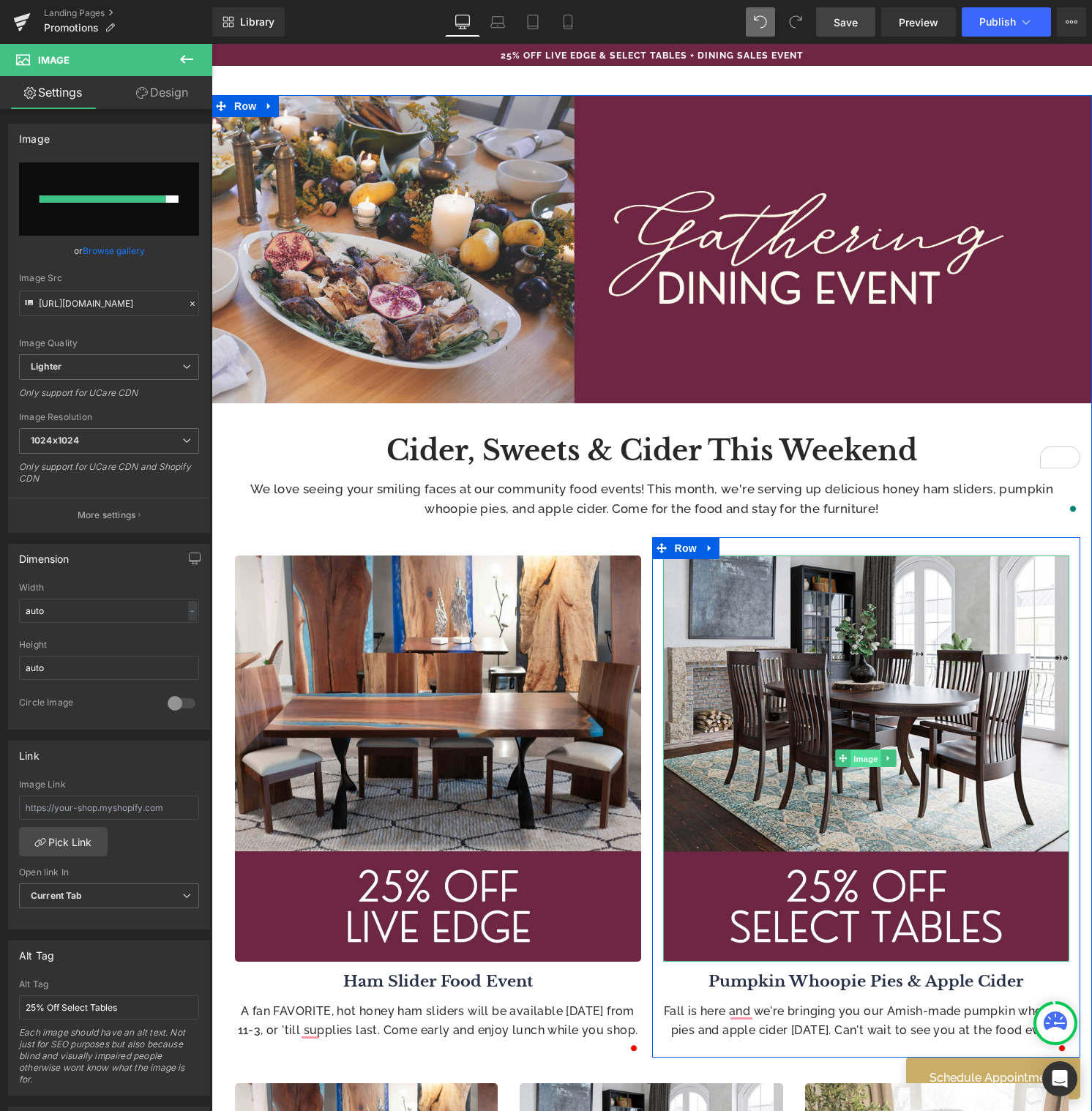
click at [859, 759] on span "Image" at bounding box center [865, 759] width 31 height 17
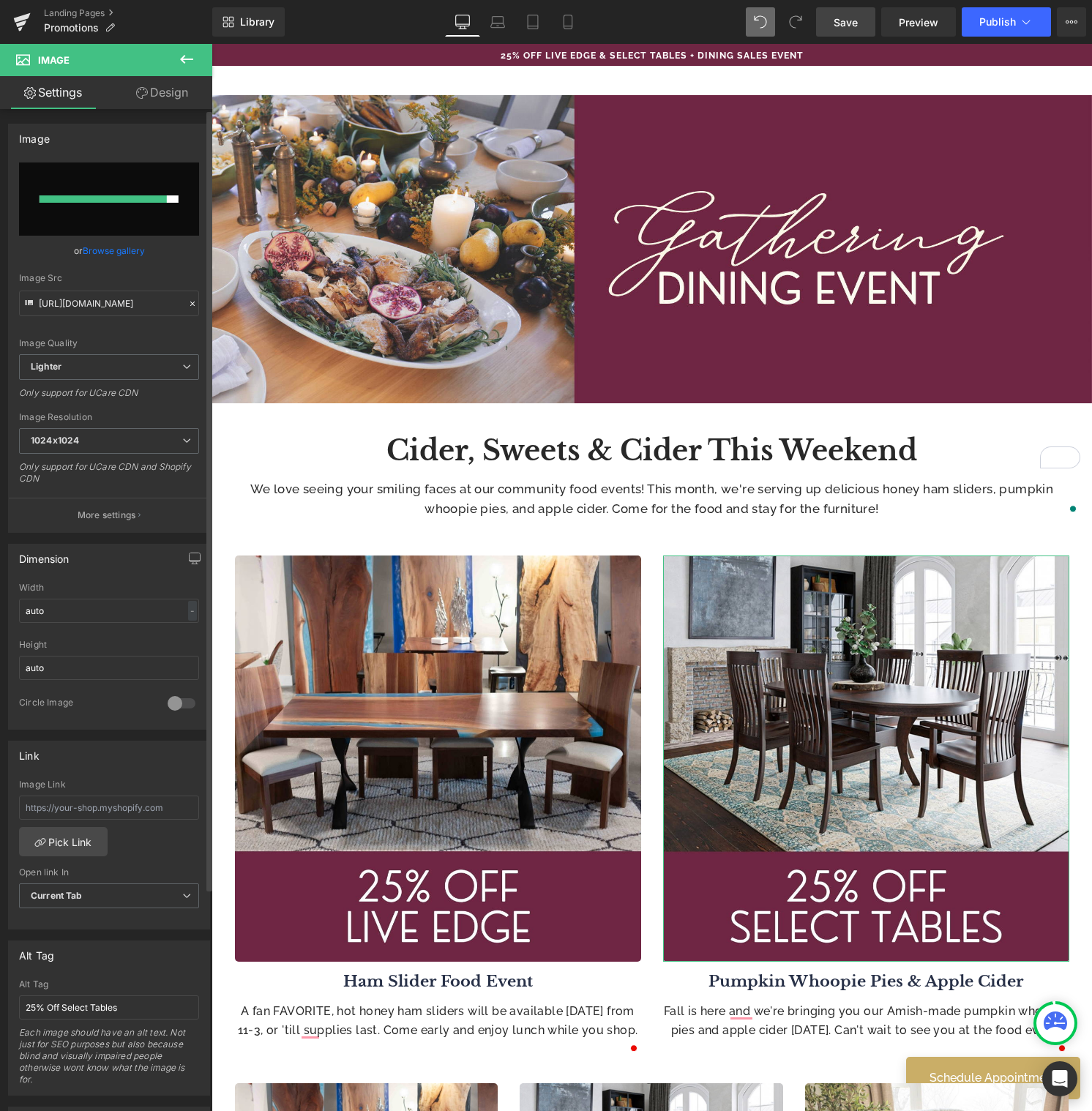
click at [123, 248] on link "Browse gallery" at bounding box center [114, 251] width 62 height 25
click at [123, 0] on div "Image You are previewing how the will restyle your page. You can not edit Eleme…" at bounding box center [546, 0] width 1092 height 0
click at [105, 246] on link "Browse gallery" at bounding box center [114, 251] width 62 height 25
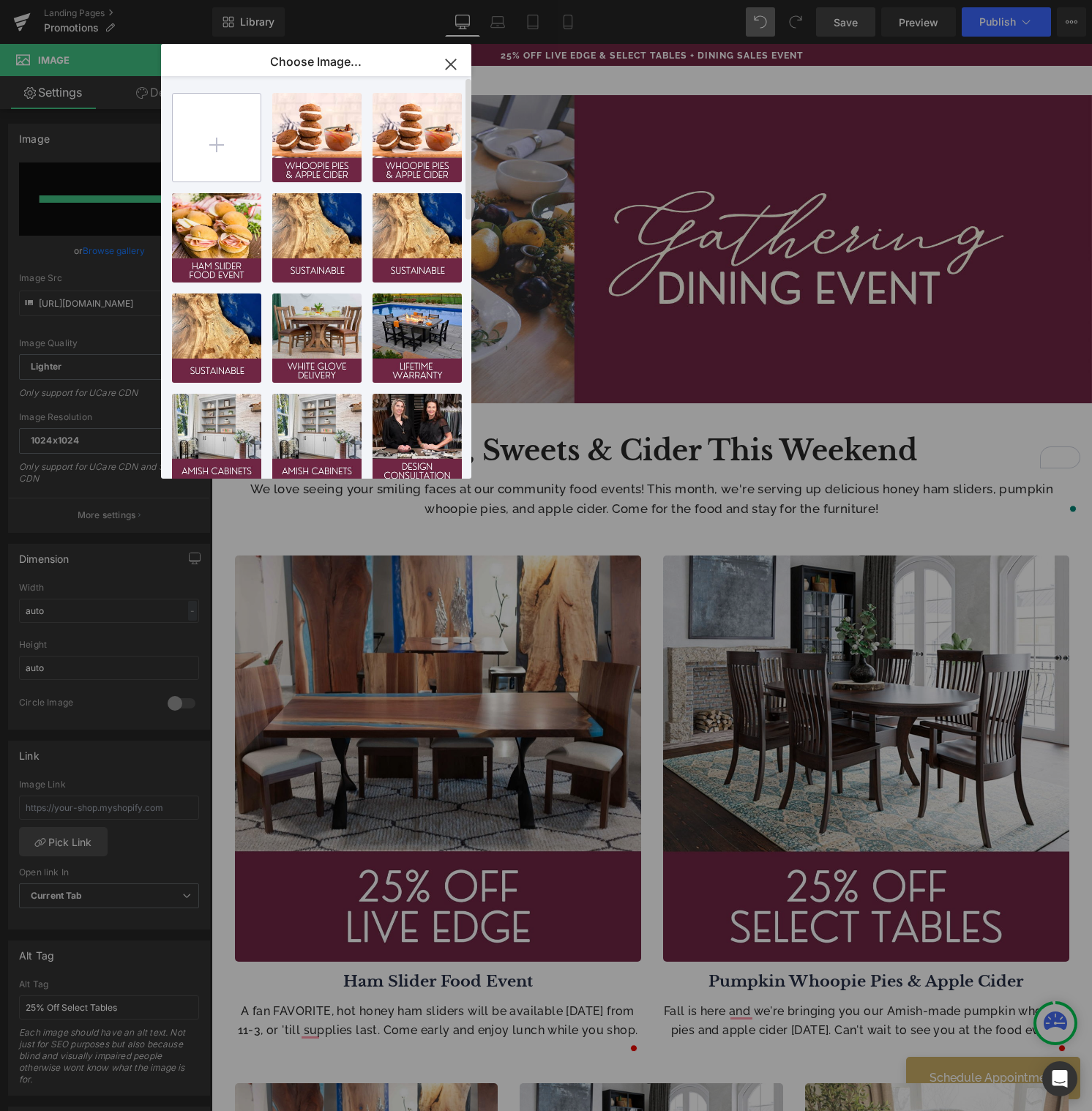
click at [227, 145] on input "file" at bounding box center [216, 137] width 88 height 88
type input "C:\fakepath\13.jpg"
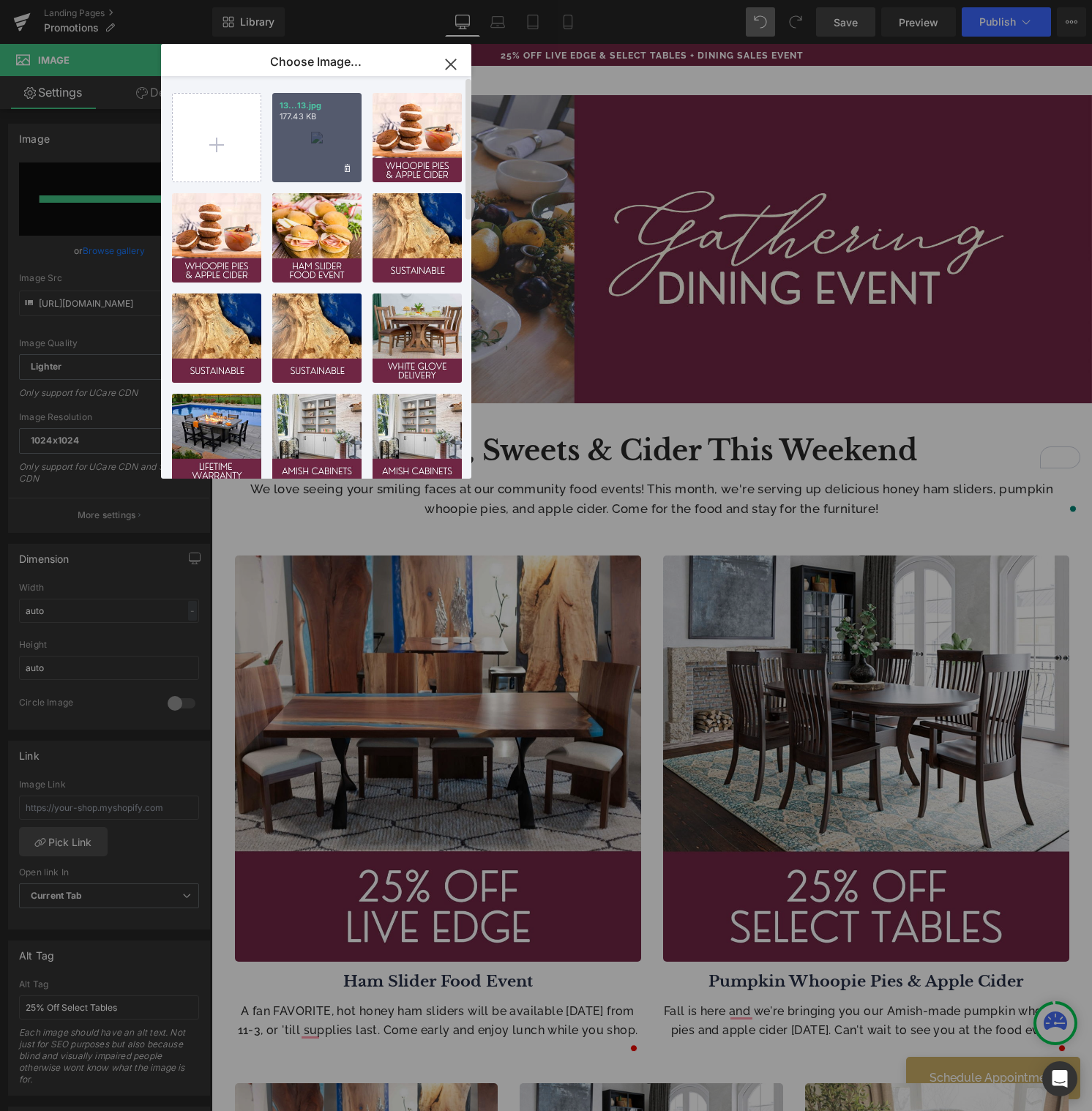
click at [326, 165] on div "13...13.jpg 177.43 KB" at bounding box center [316, 137] width 89 height 89
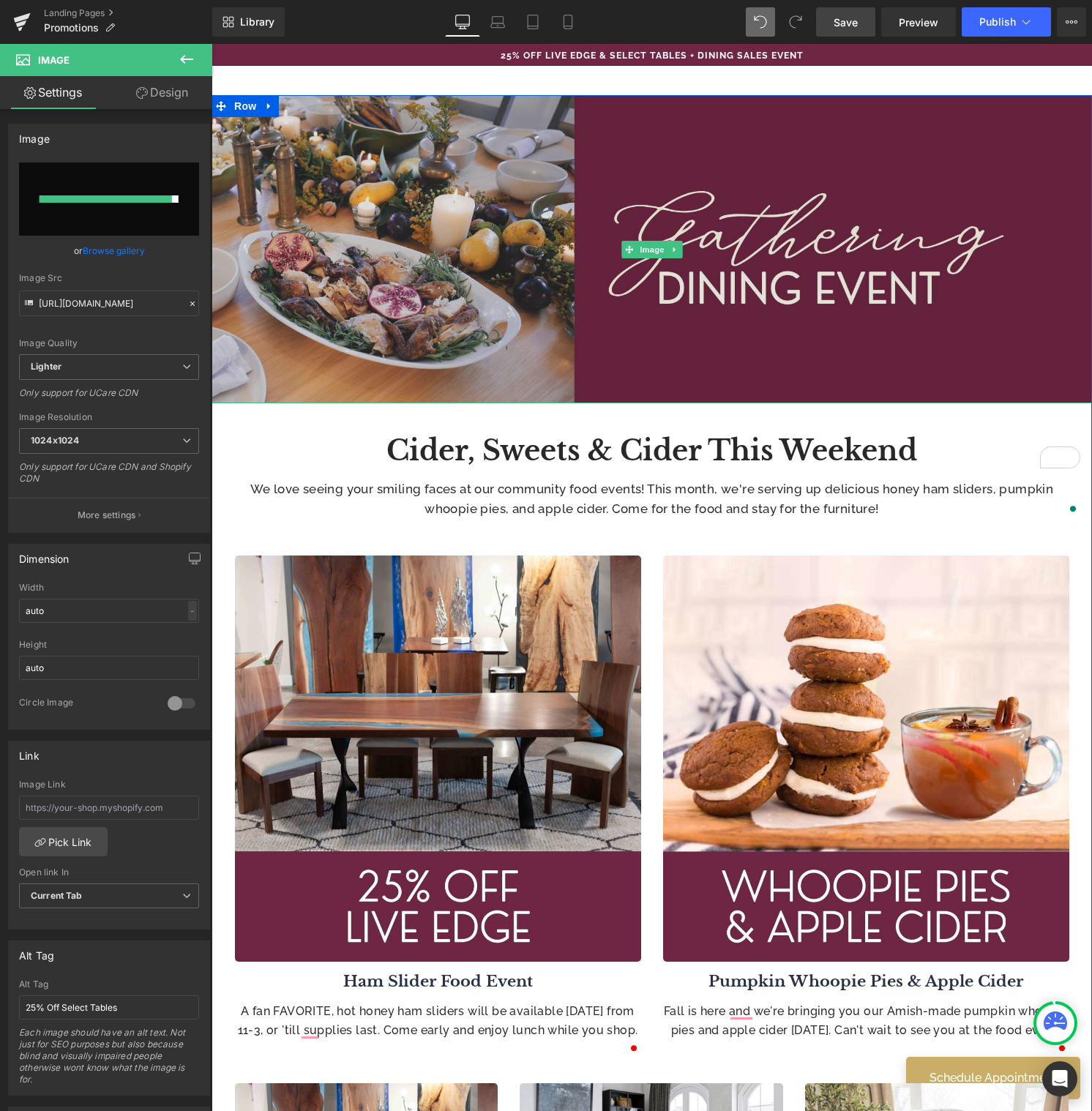
type input "https://ucarecdn.com/8cf72fcd-9105-4cba-9e4d-bbc6cac9334c/-/format/auto/-/previ…"
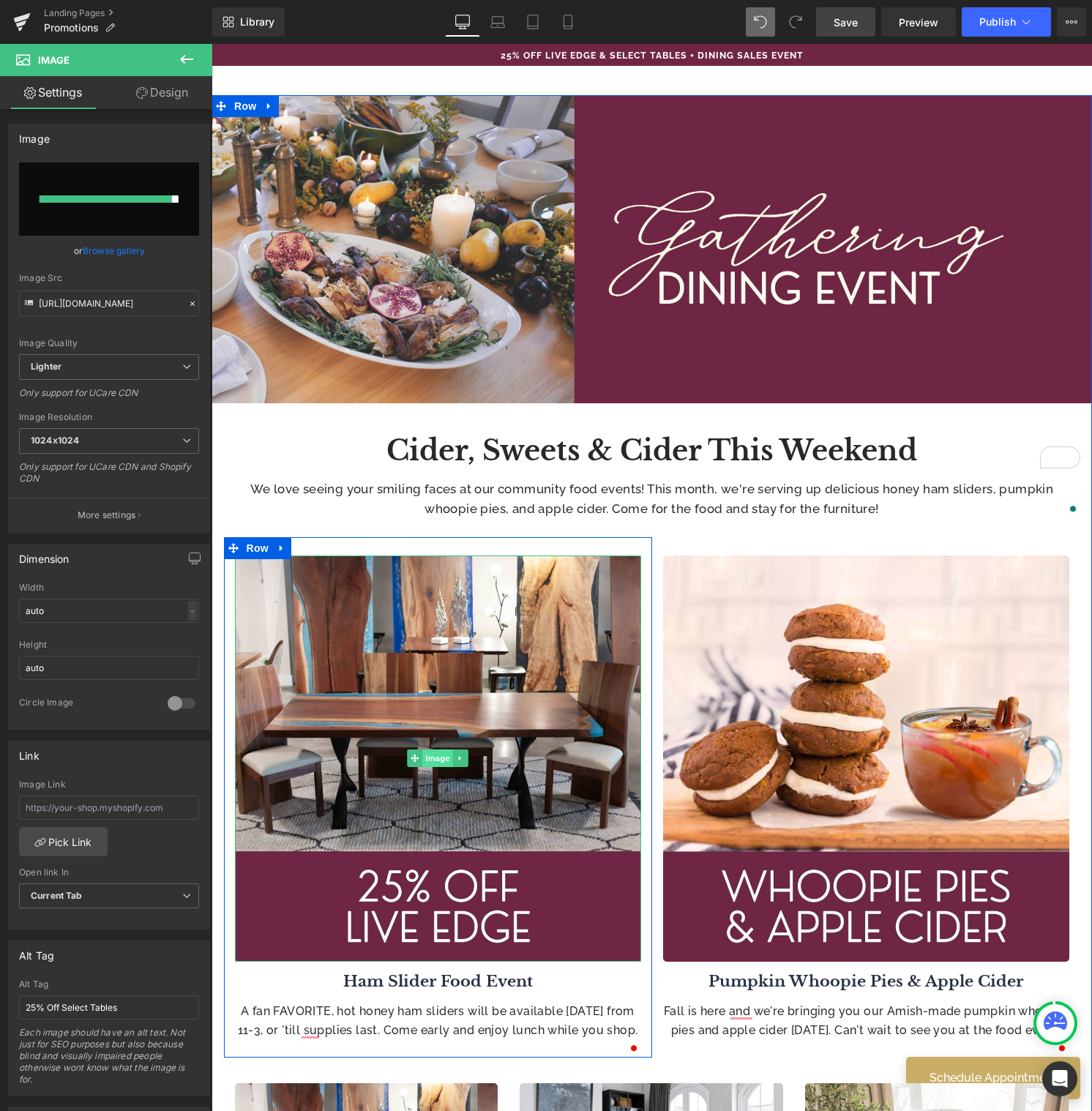
click at [442, 756] on span "Image" at bounding box center [438, 758] width 31 height 17
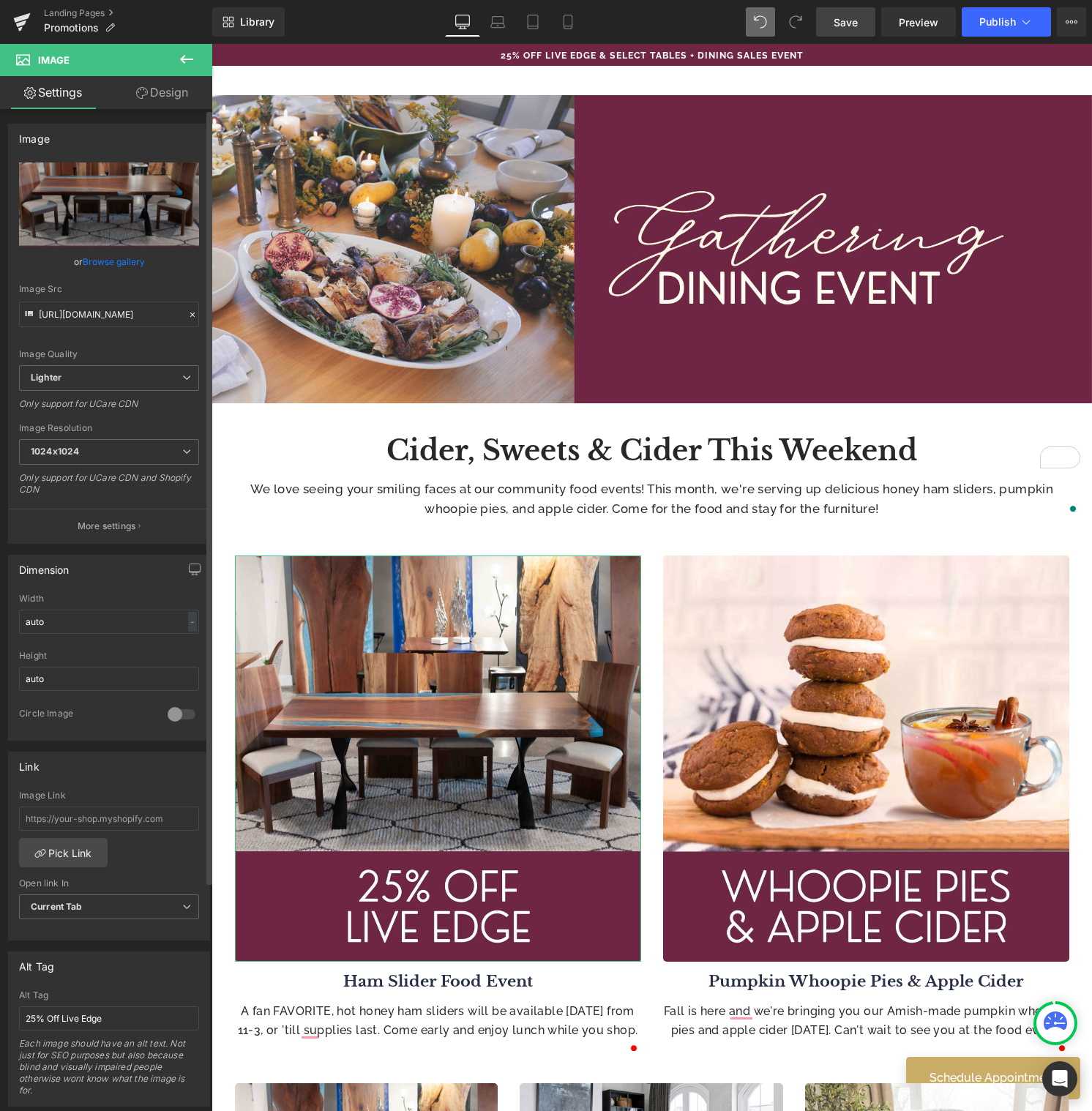
click at [102, 258] on link "Browse gallery" at bounding box center [114, 262] width 62 height 25
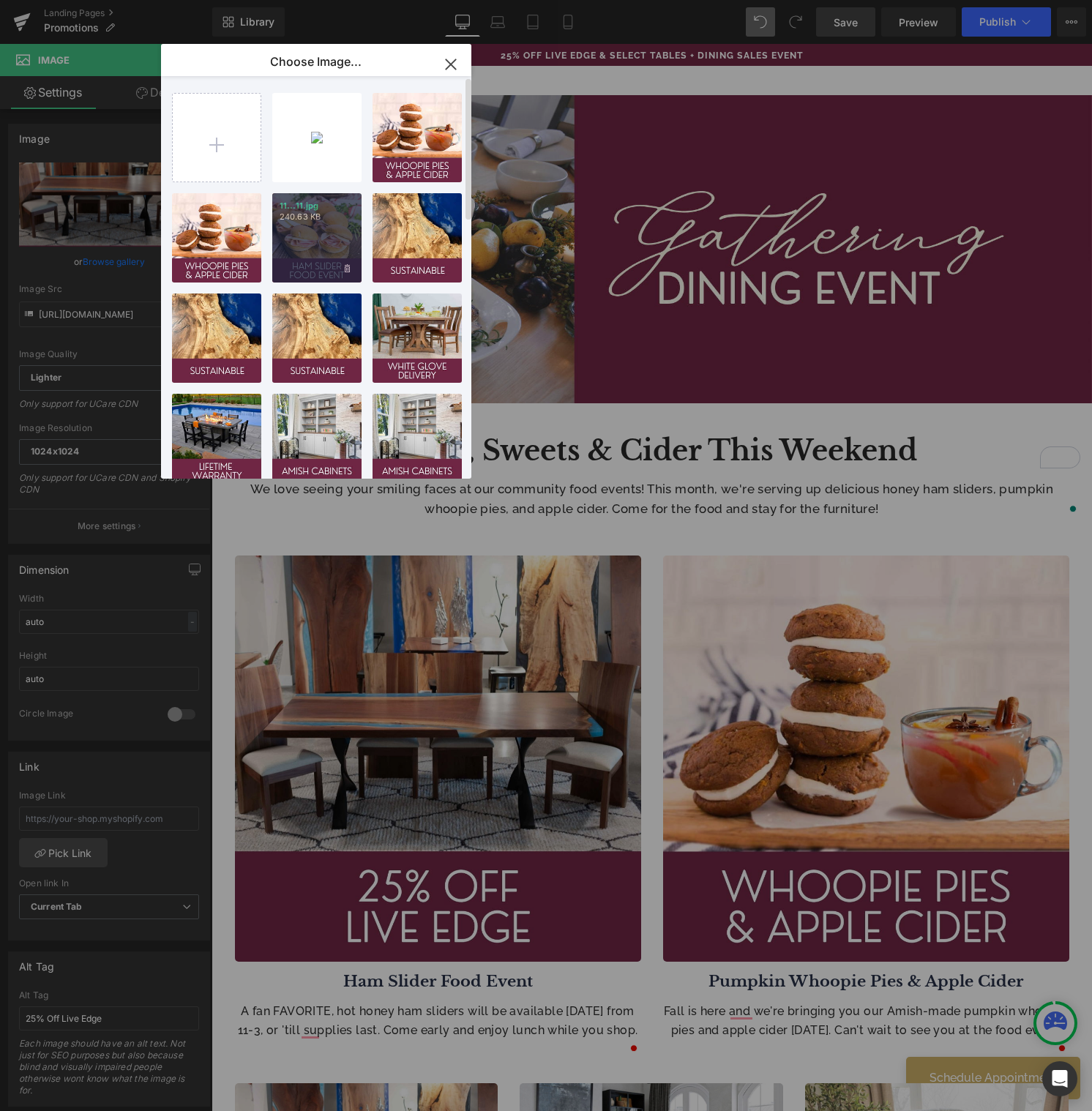
click at [322, 248] on div "11...11.jpg 240.63 KB" at bounding box center [316, 237] width 89 height 89
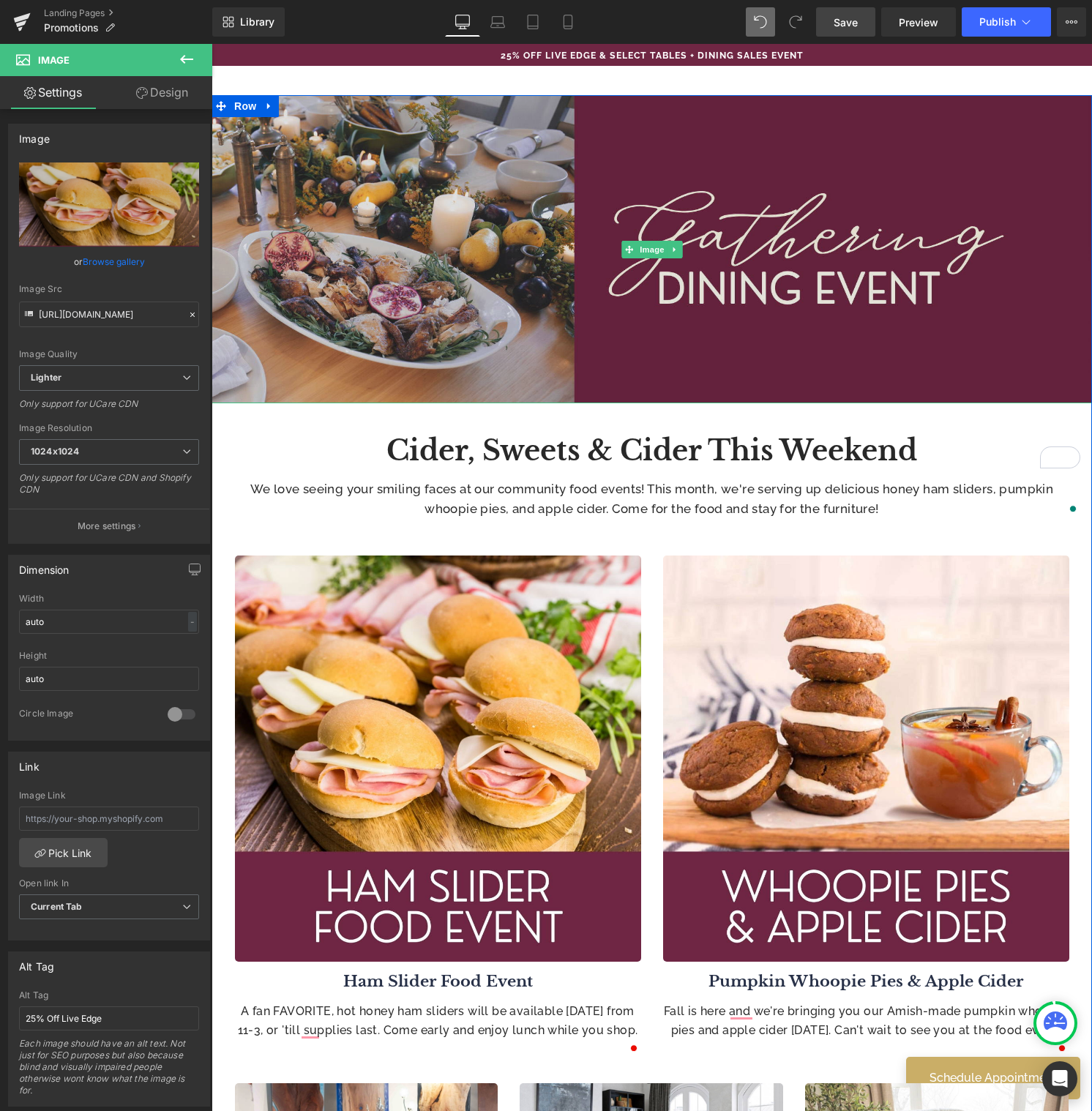
type input "https://ucarecdn.com/9144f136-1e80-4bc9-b3fe-6e569ed85fdc/-/format/auto/-/previ…"
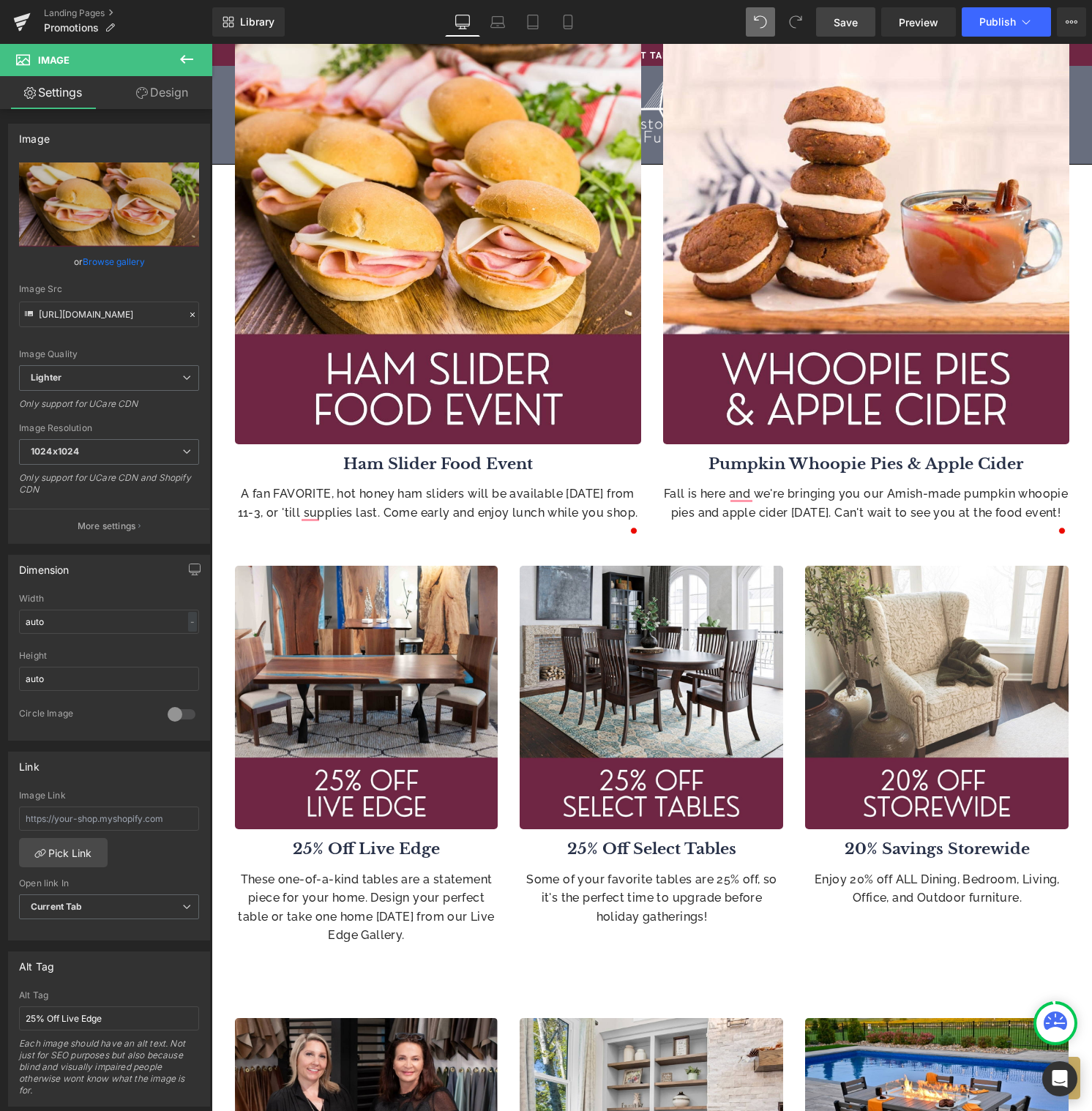
scroll to position [561, 0]
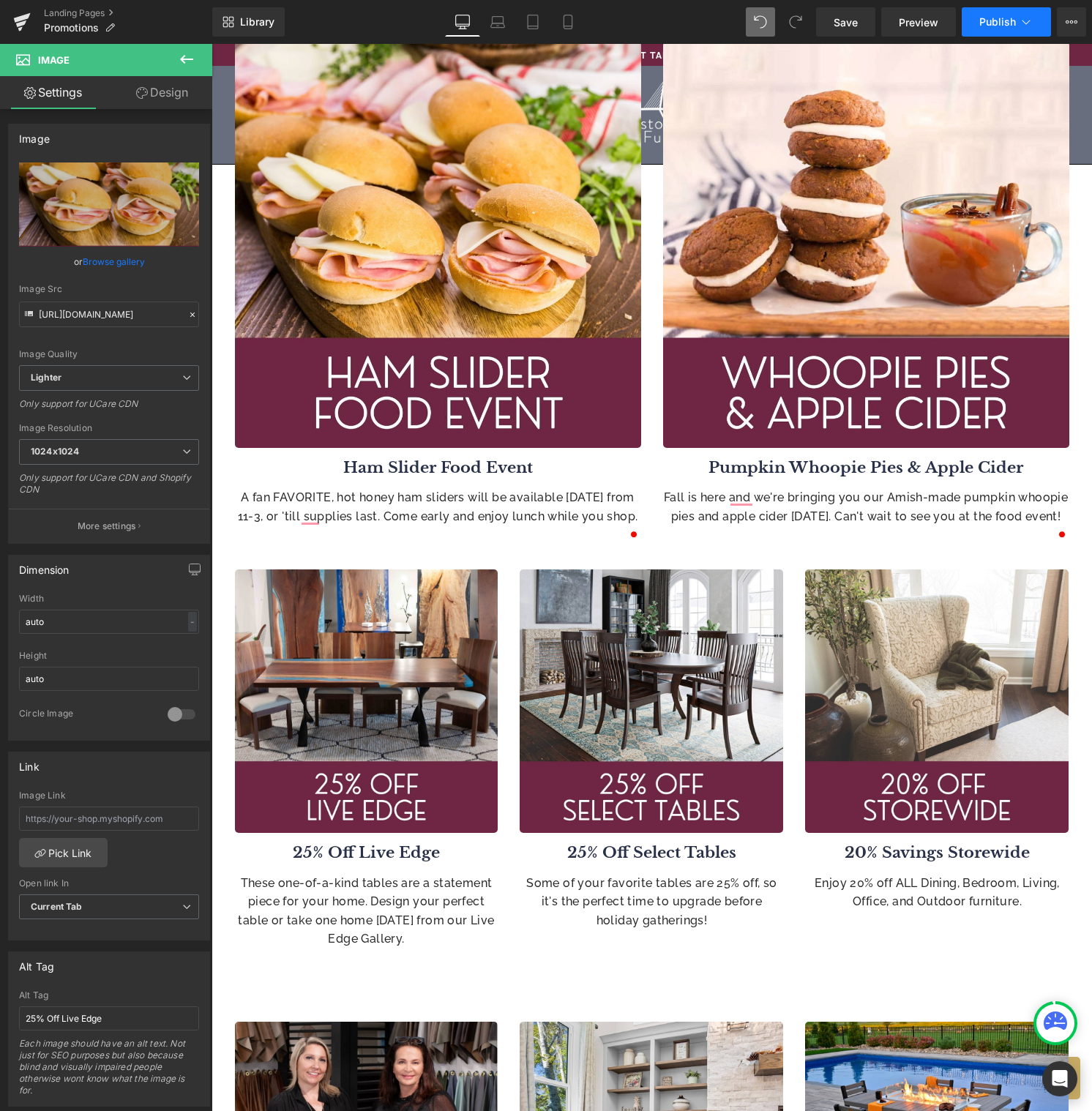
click at [990, 23] on span "Publish" at bounding box center [997, 21] width 36 height 12
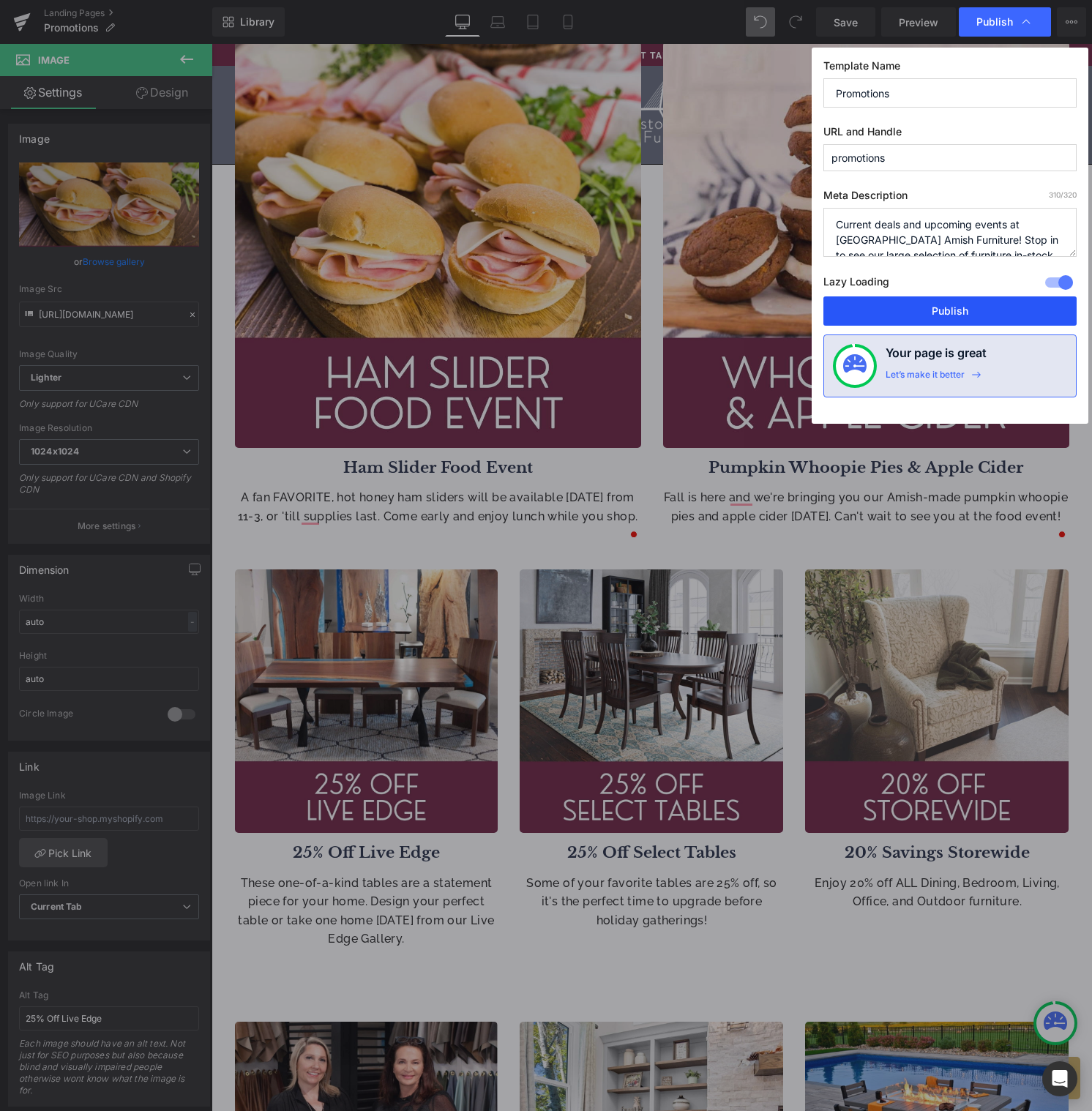
click at [945, 308] on button "Publish" at bounding box center [949, 311] width 253 height 29
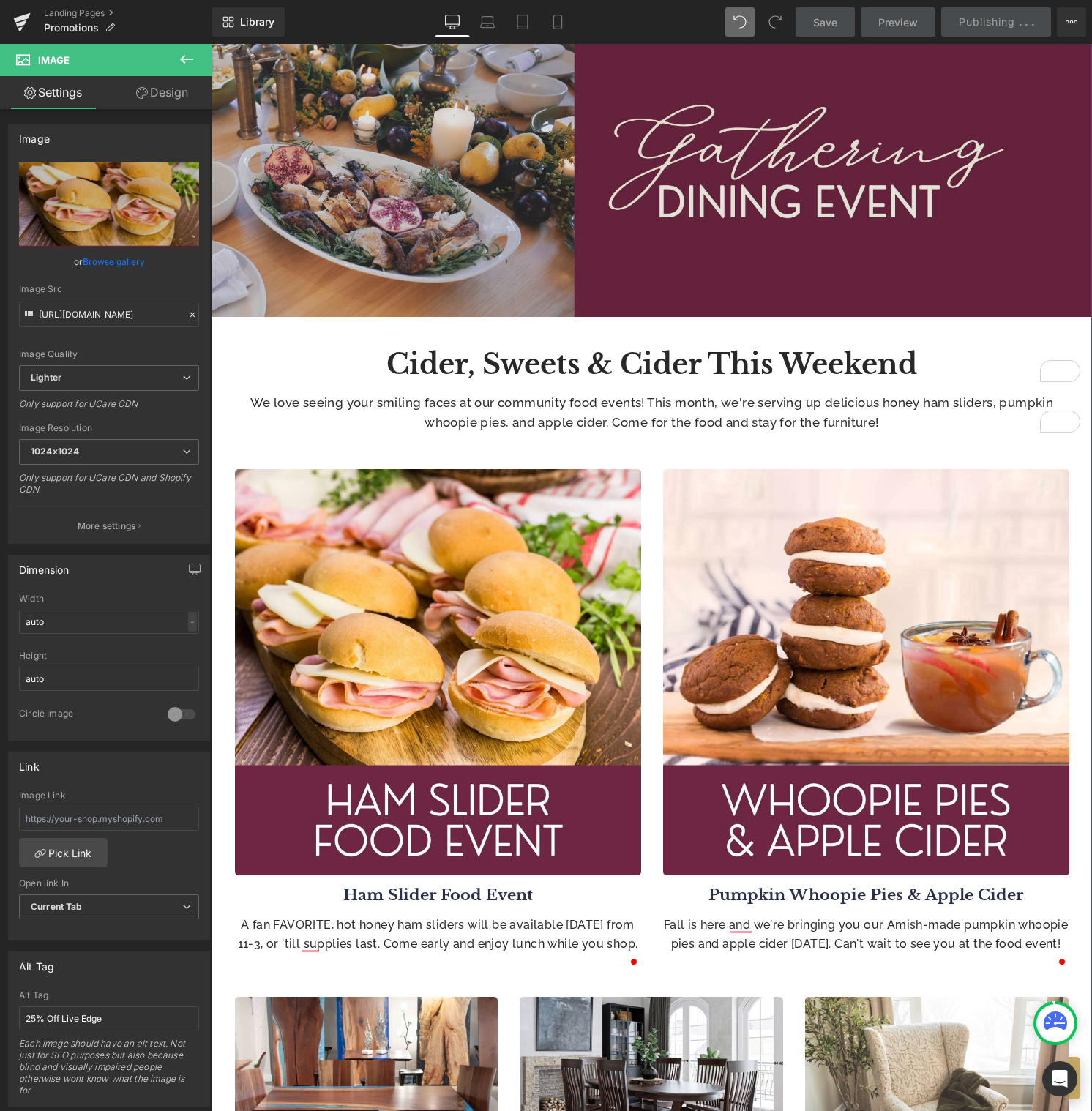
scroll to position [0, 0]
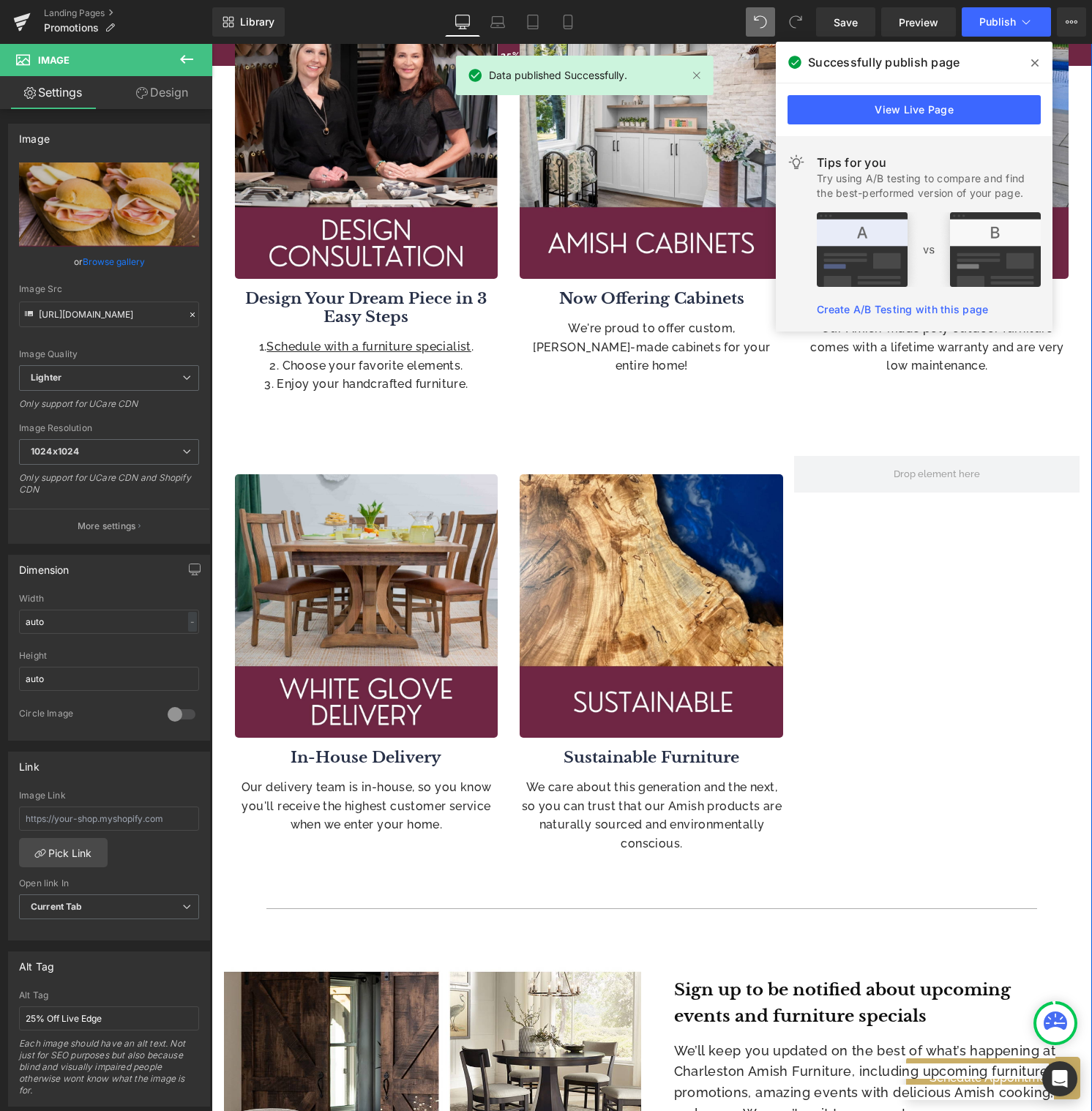
scroll to position [1589, 0]
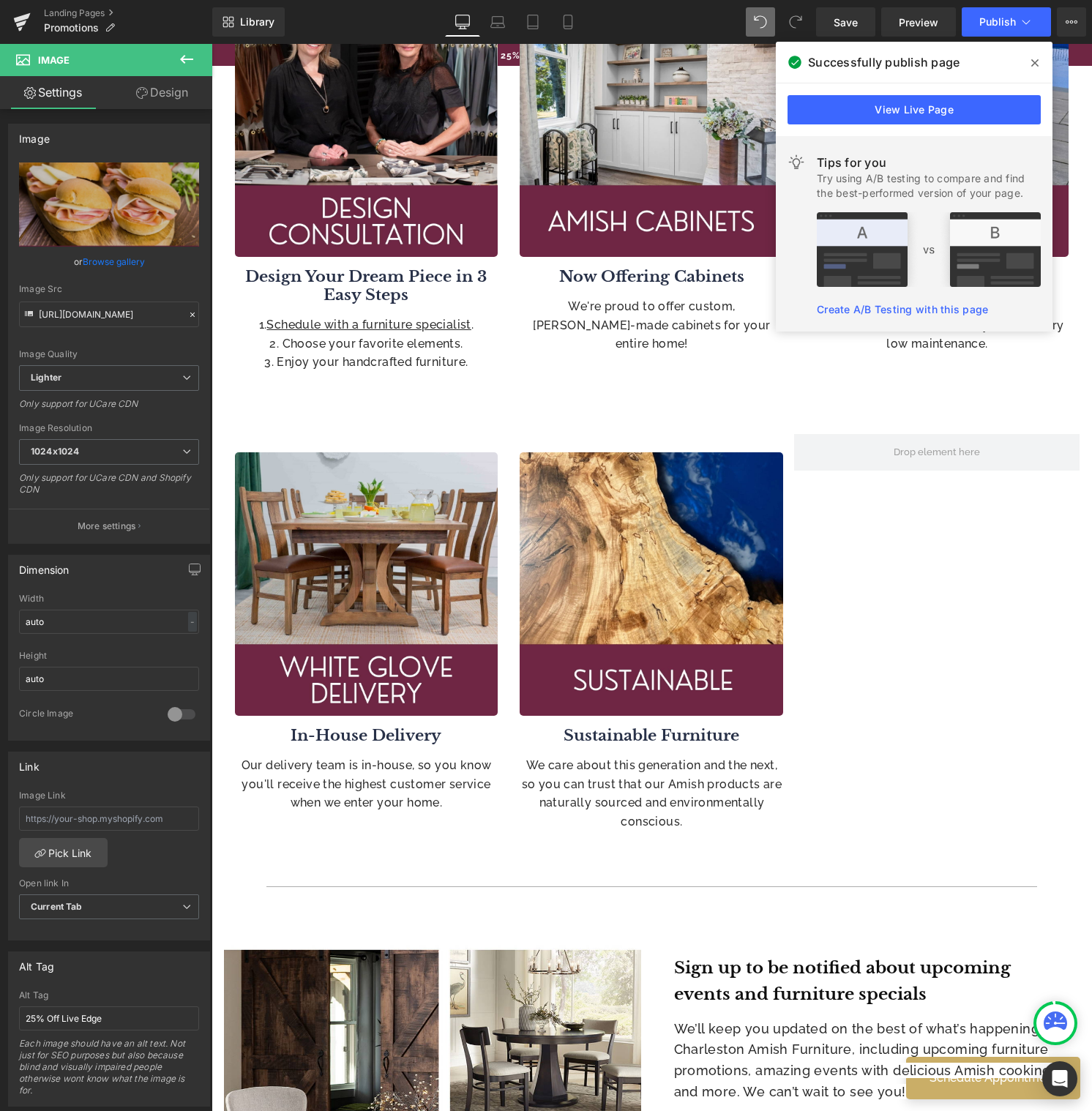
click at [1037, 60] on icon at bounding box center [1034, 62] width 7 height 7
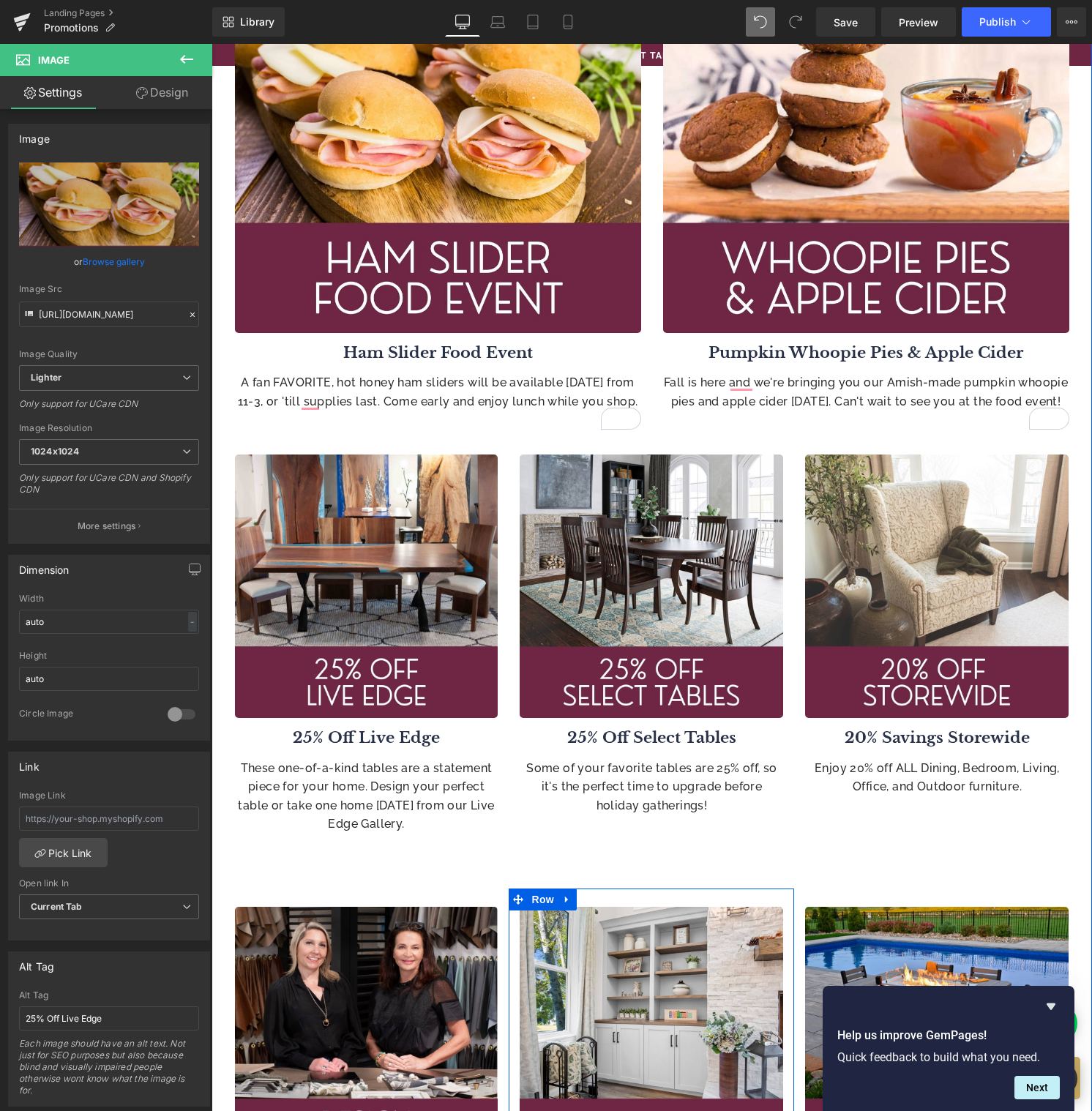
scroll to position [0, 0]
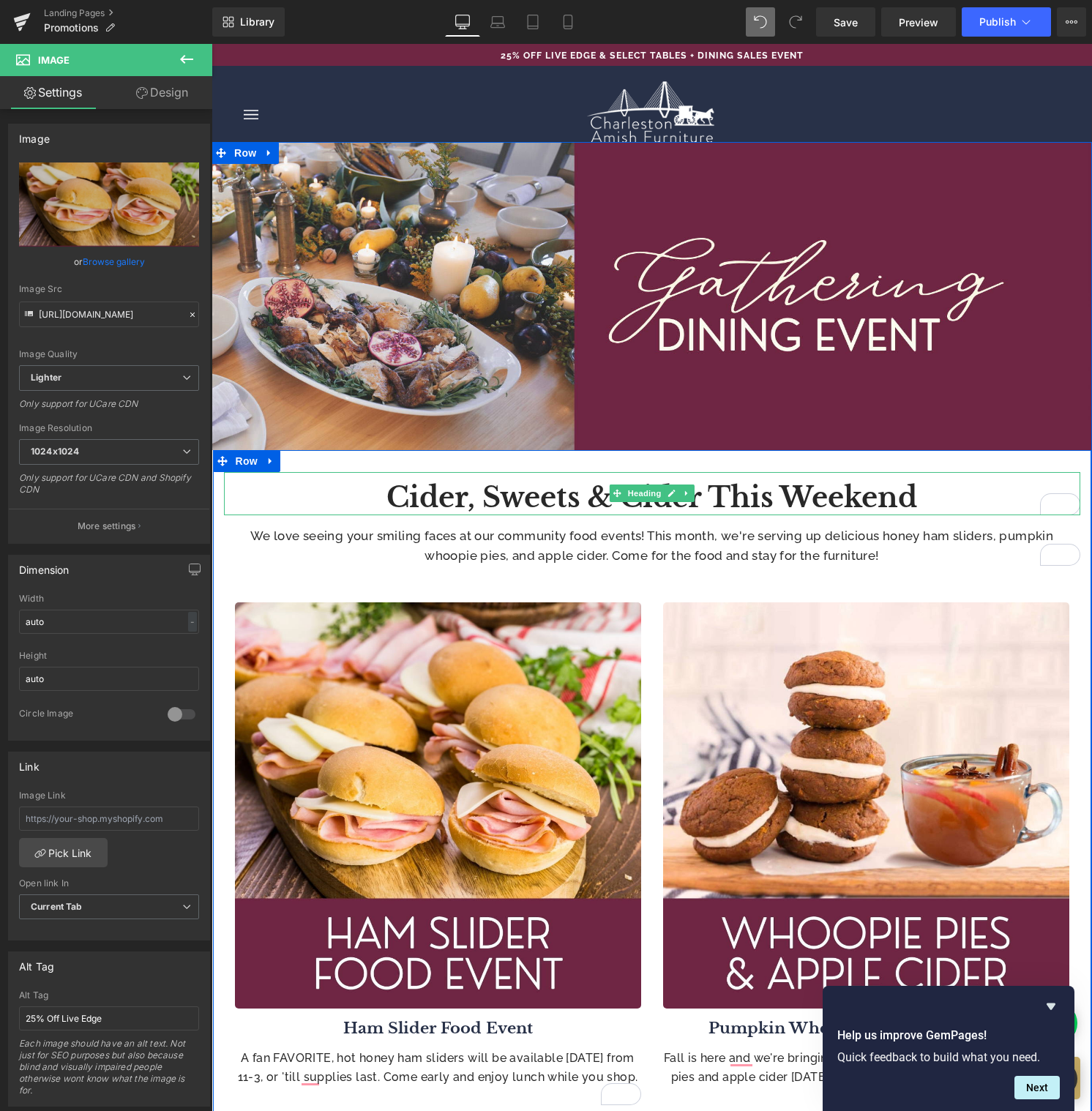
click at [761, 493] on b "Cider, Sweets & Cider This Weekend" at bounding box center [651, 498] width 531 height 35
click at [762, 491] on b "Cider, Sweets & Cider This Weekend" at bounding box center [651, 498] width 531 height 35
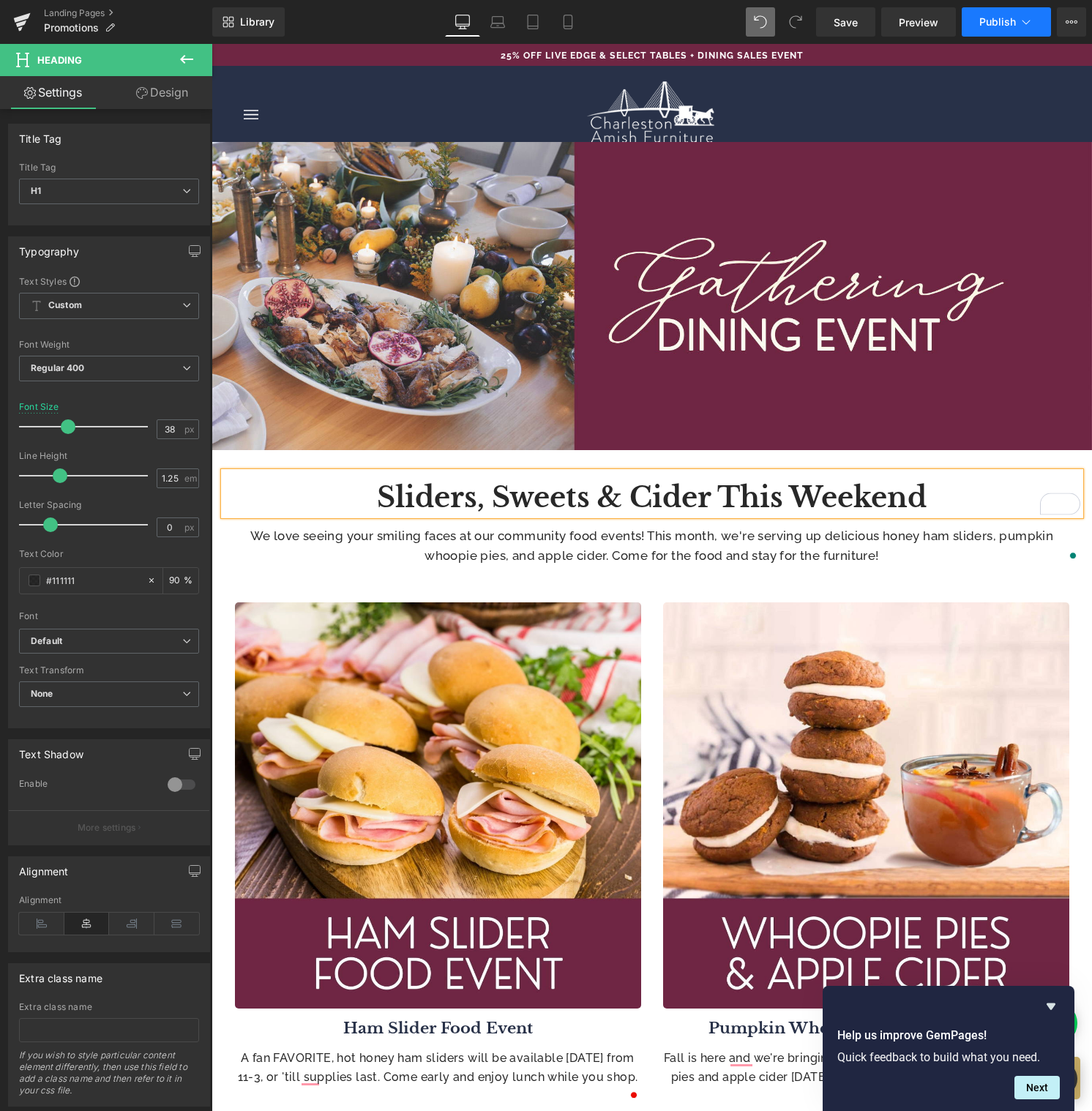
click at [994, 19] on span "Publish" at bounding box center [997, 21] width 36 height 12
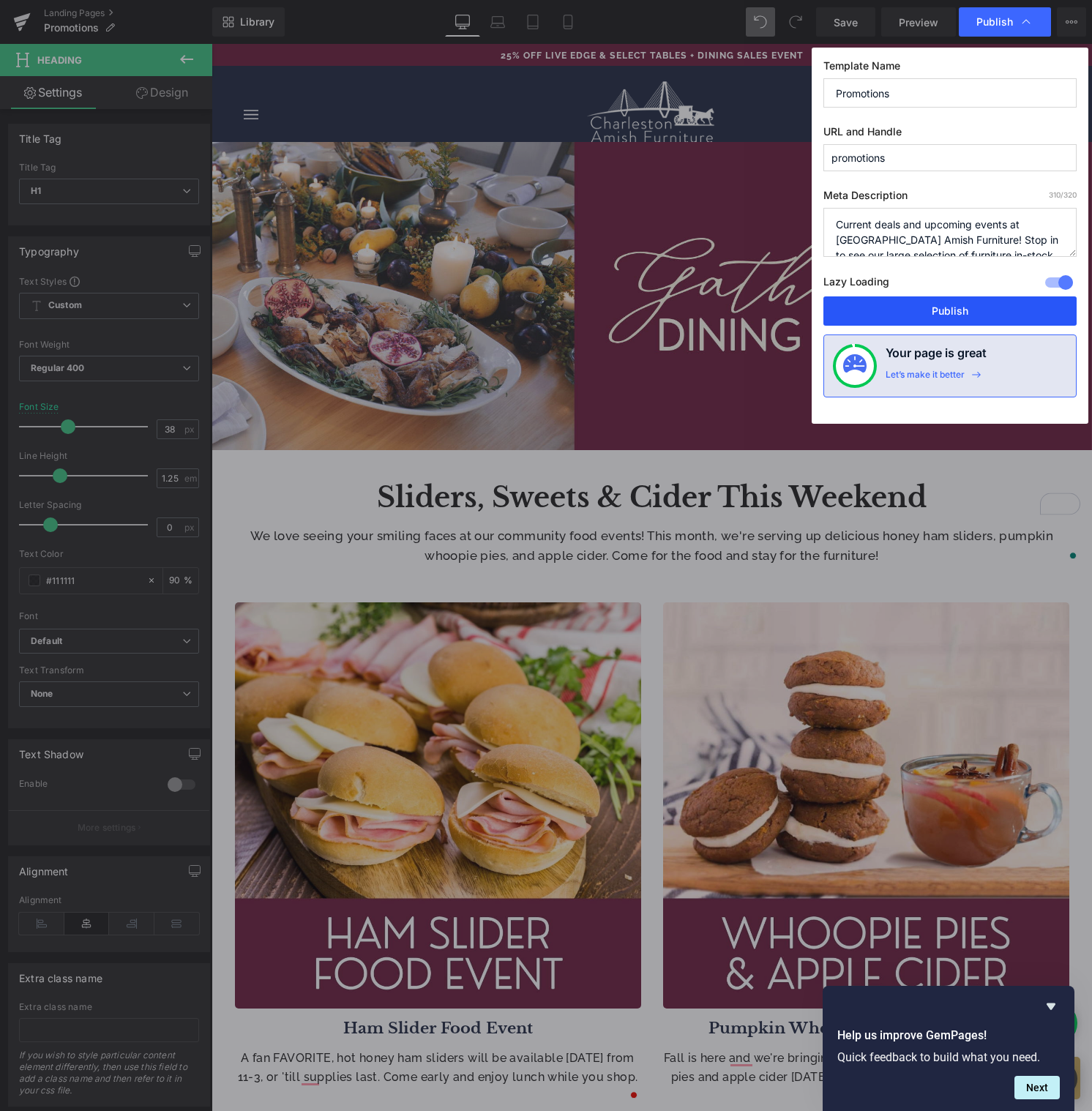
click at [941, 301] on button "Publish" at bounding box center [949, 311] width 253 height 29
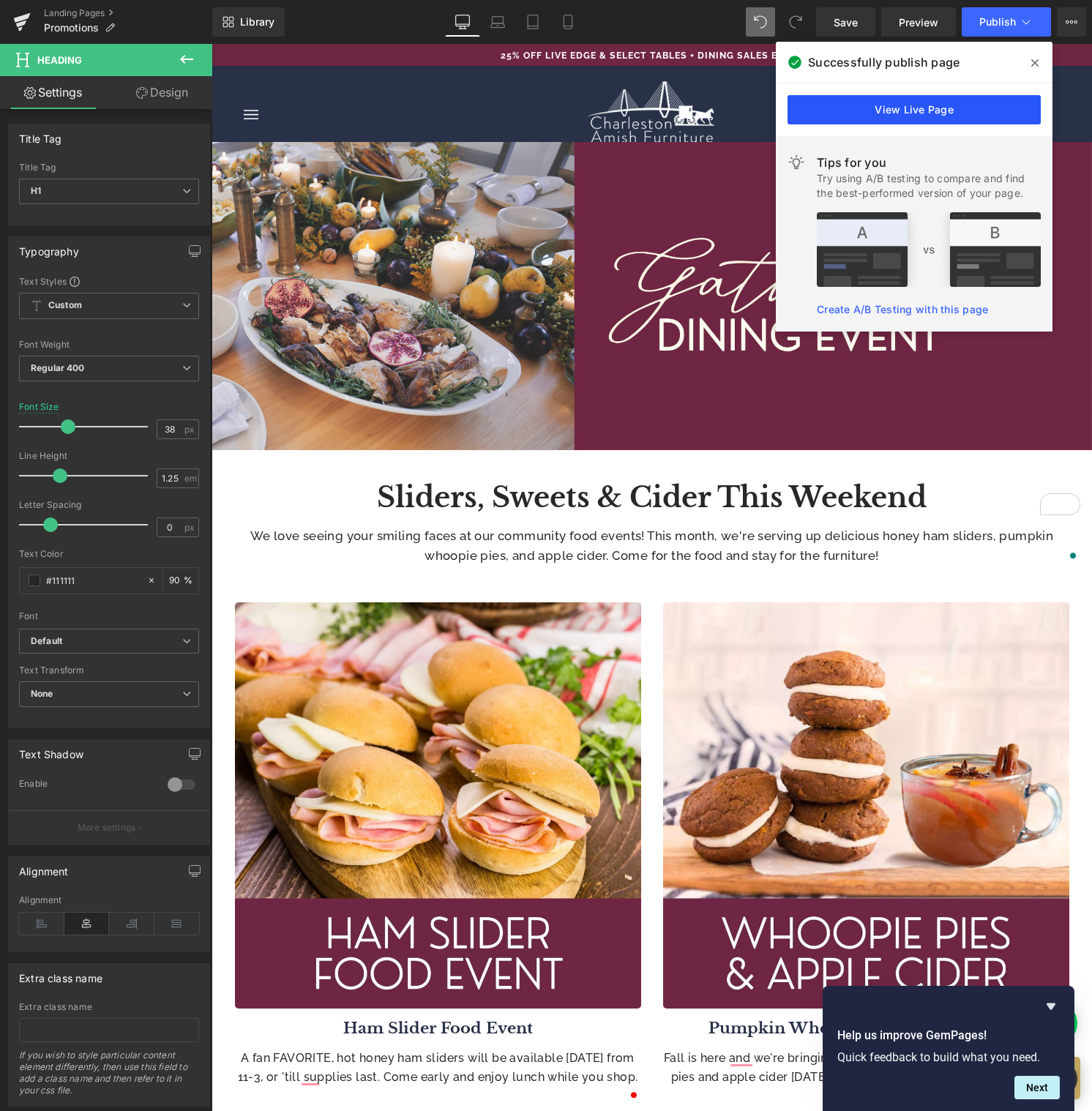
click at [931, 104] on link "View Live Page" at bounding box center [914, 110] width 253 height 29
